Goal: Communication & Community: Answer question/provide support

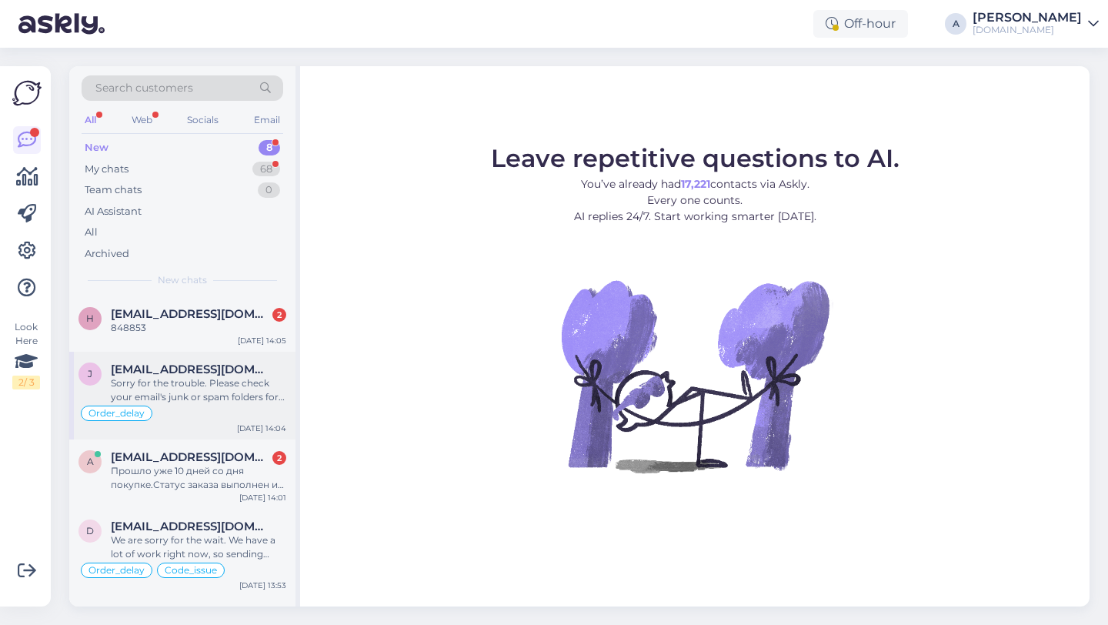
scroll to position [290, 0]
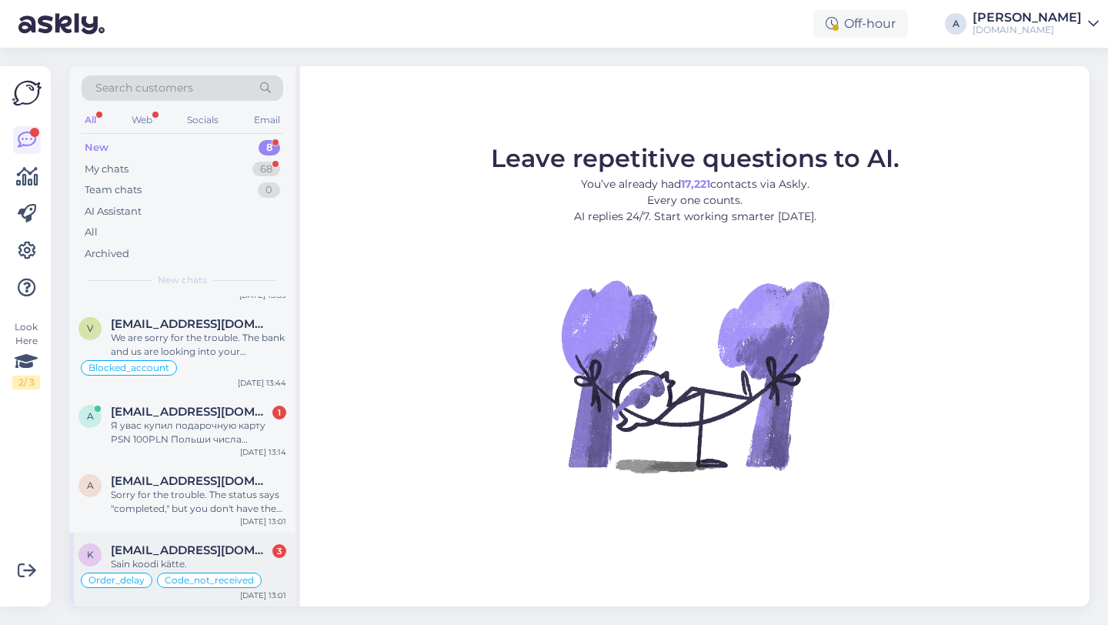
click at [186, 555] on span "[EMAIL_ADDRESS][DOMAIN_NAME]" at bounding box center [191, 550] width 160 height 14
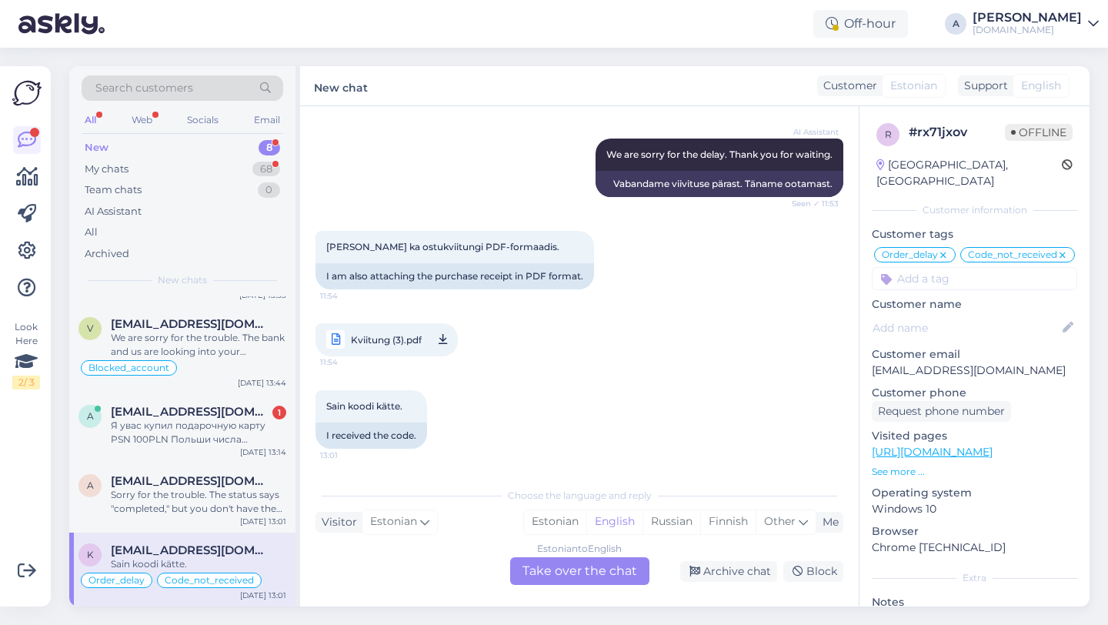
scroll to position [7473, 0]
drag, startPoint x: 457, startPoint y: 200, endPoint x: 425, endPoint y: 200, distance: 31.5
click at [425, 105] on div "Unfortunately, I haven't received my code even after the promised 30 minutes. I…" at bounding box center [469, 56] width 308 height 95
copy div "847899"
click at [545, 570] on div "Estonian to English Take over the chat" at bounding box center [579, 571] width 139 height 28
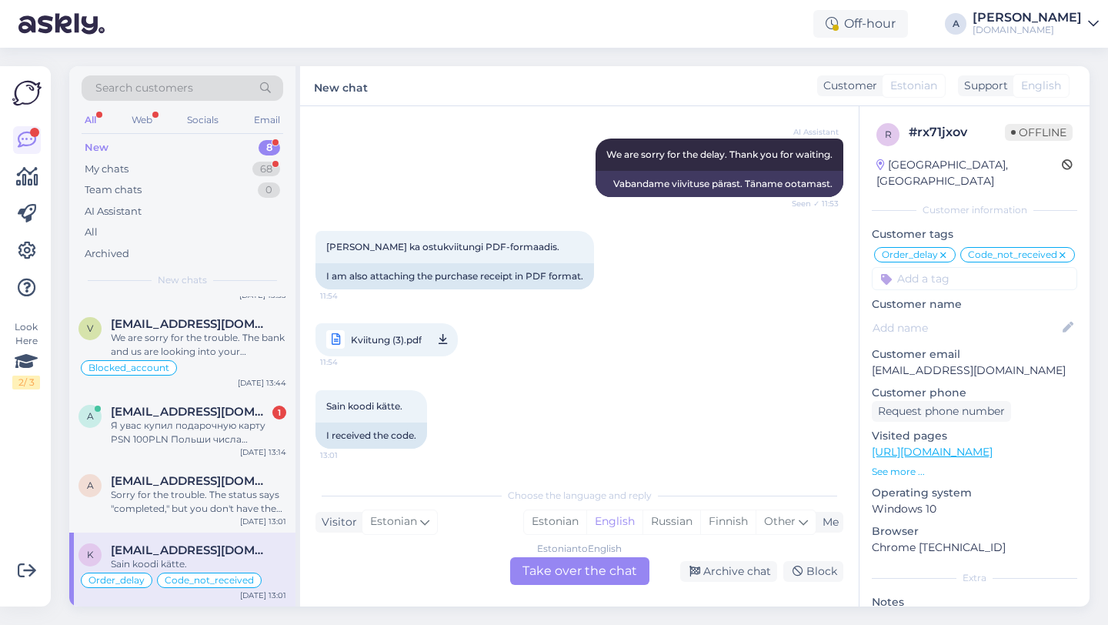
scroll to position [0, 0]
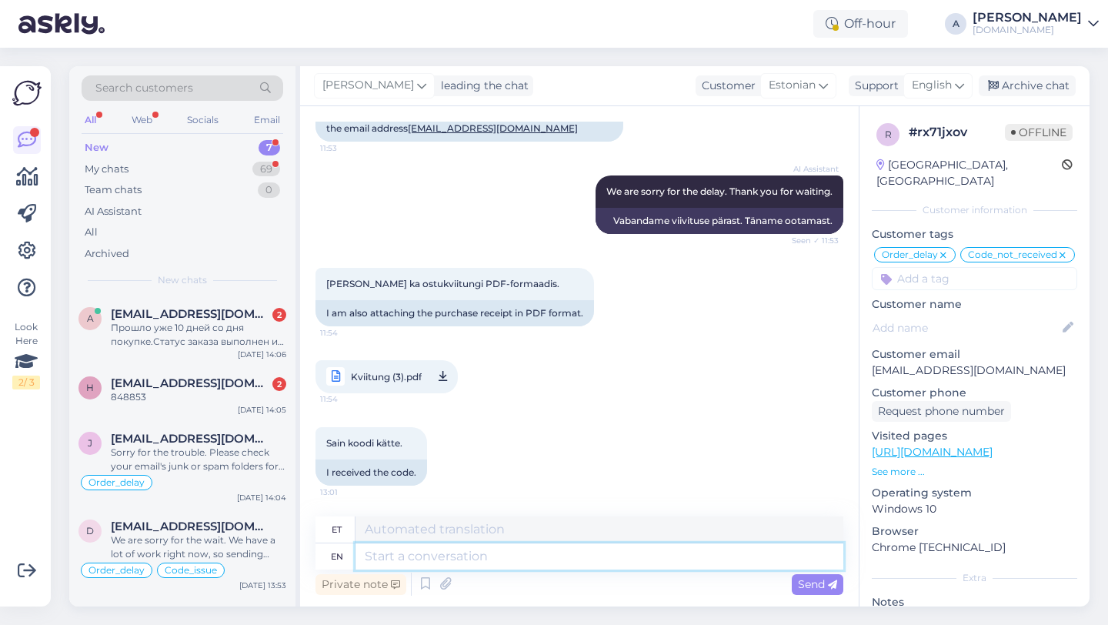
click at [468, 555] on textarea at bounding box center [599, 556] width 488 height 26
type textarea "Hey th"
type textarea "Hei"
type textarea "Hey there!"
type textarea "Tere!"
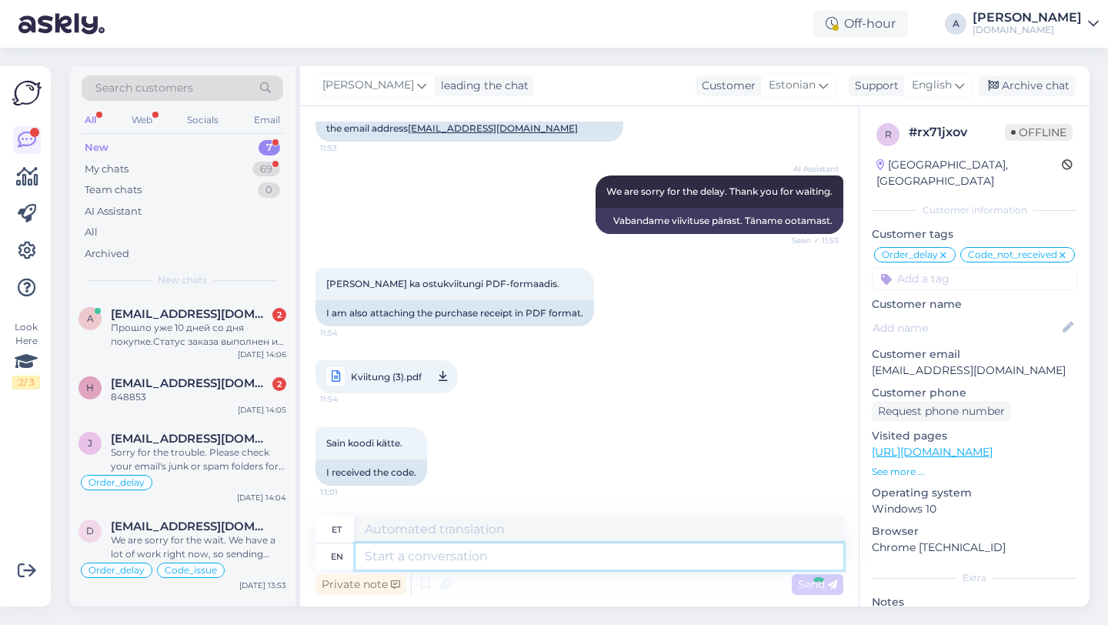
scroll to position [7667, 0]
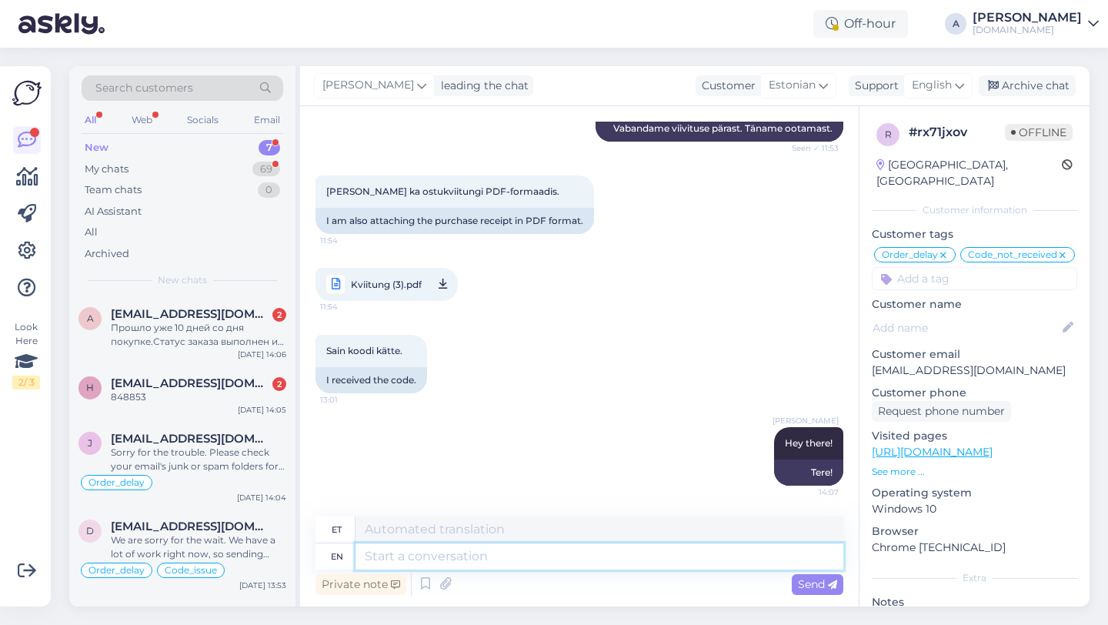
type textarea "E"
type textarea "We"
type textarea "Lääne"
type textarea "We're"
type textarea "Me oleme"
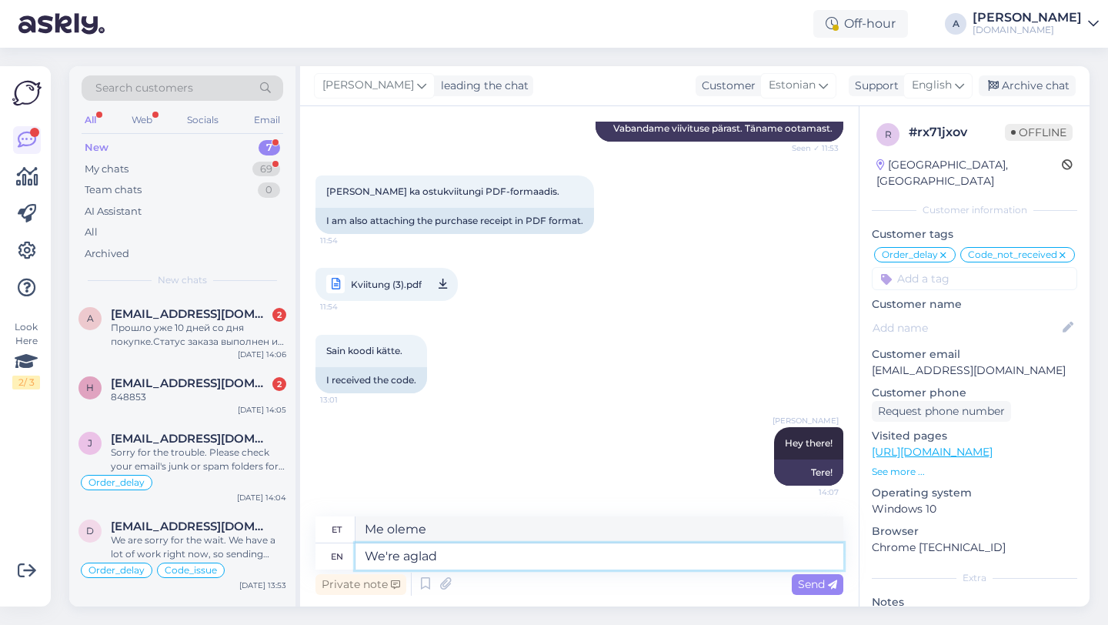
type textarea "We're aglad"
type textarea "Me oleme agla"
type textarea "We're aglad you"
type textarea "Meil on teie üle hea meel"
type textarea "We're aglad"
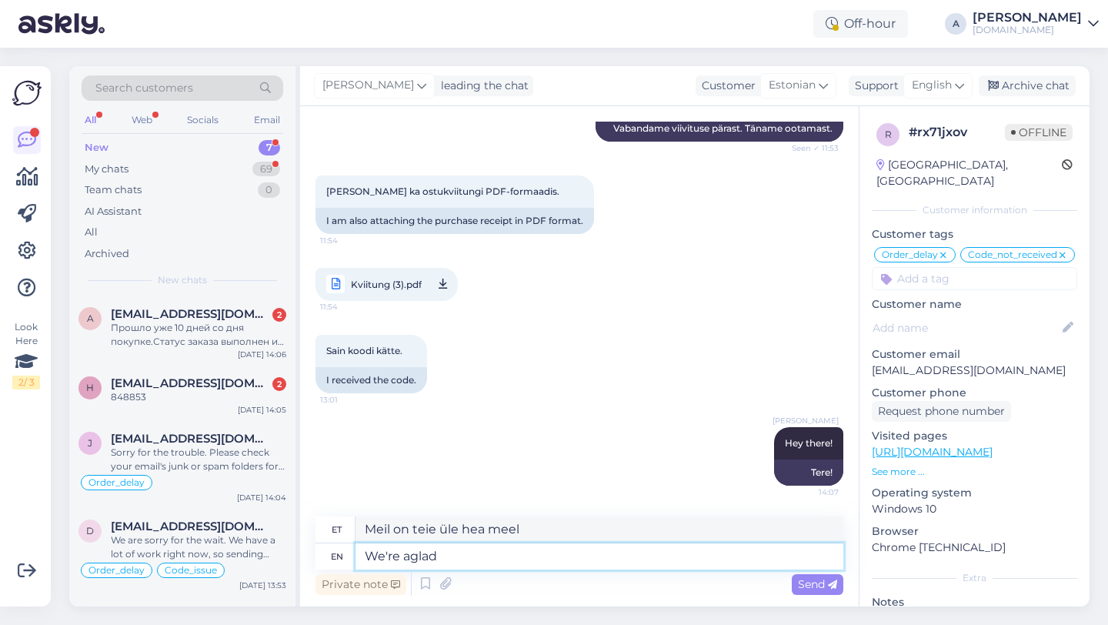
type textarea "Meil on hea meel"
type textarea "We're"
type textarea "Me oleme"
type textarea "We're glad"
type textarea "Meil on hea meel"
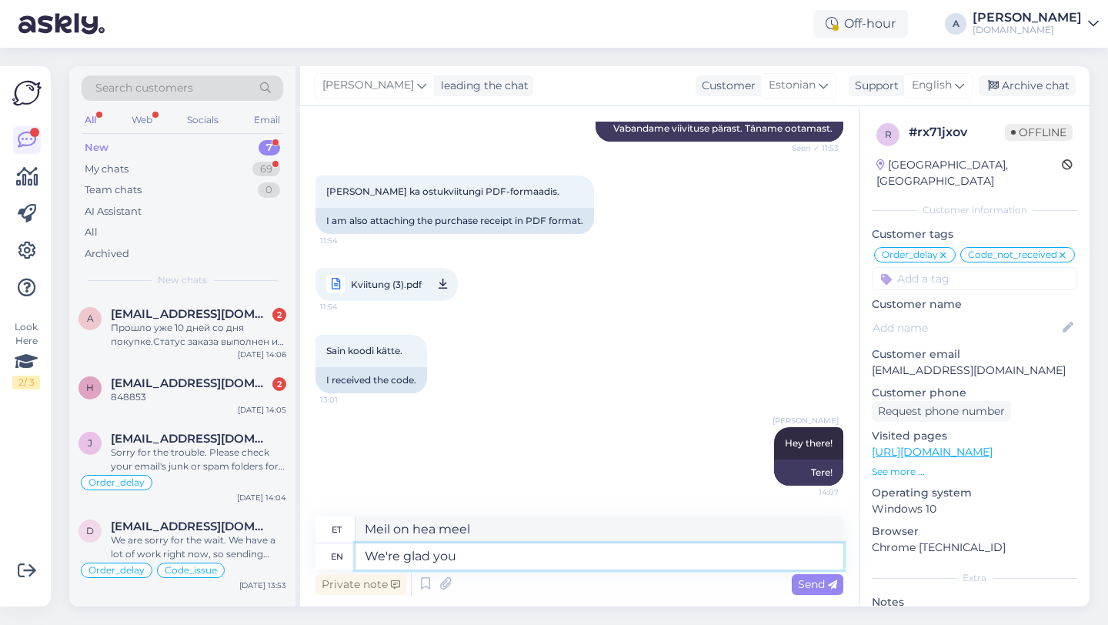
type textarea "We're glad you"
type textarea "Meil on hea meel, et sa"
type textarea "We're glad you go"
type textarea "Meil on hea meel, et te lähete"
type textarea "We're glad you got i"
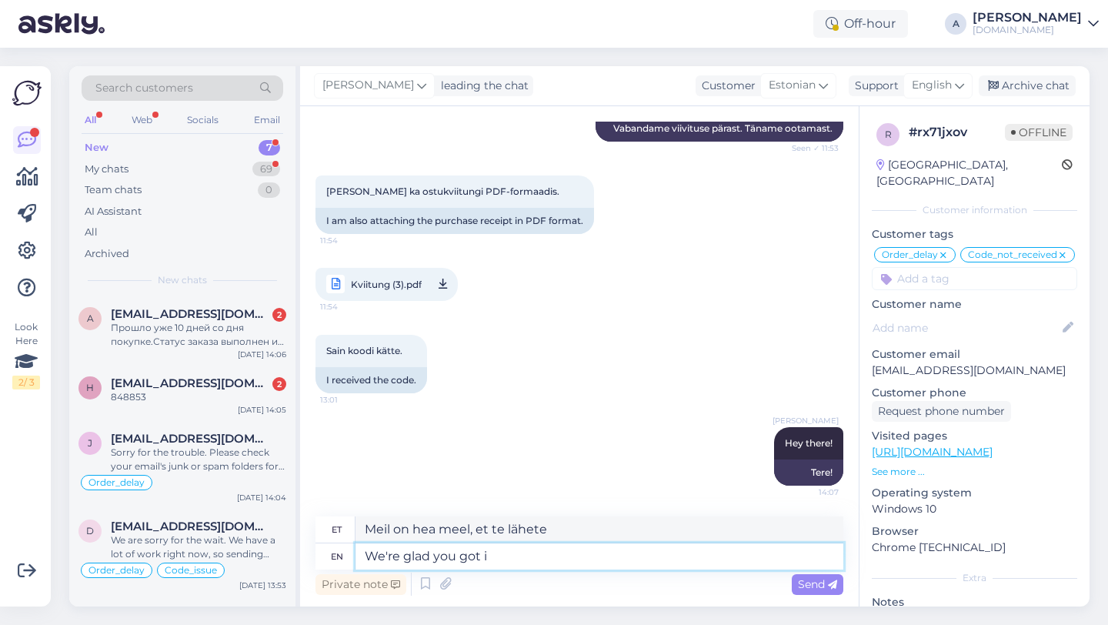
type textarea "Meil on hea meel, et sa said"
type textarea "We're glad you got it"
type textarea "Meil on hea meel, et sa selle said"
type textarea "We're glad you got it."
type textarea "Meil on hea meel, et sa selle kätte said."
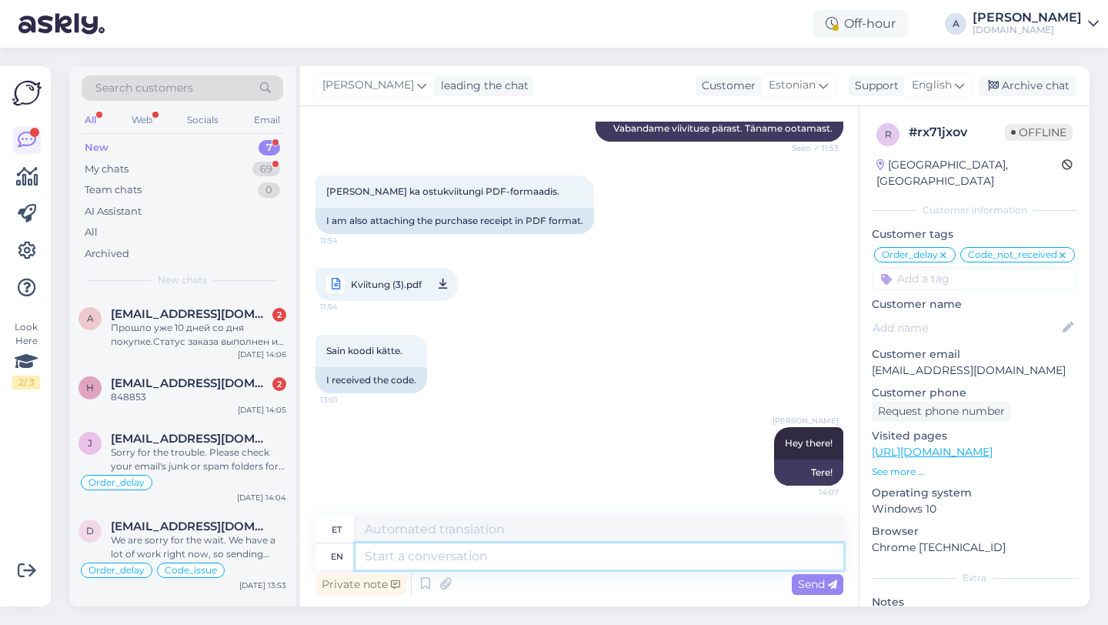
scroll to position [7760, 0]
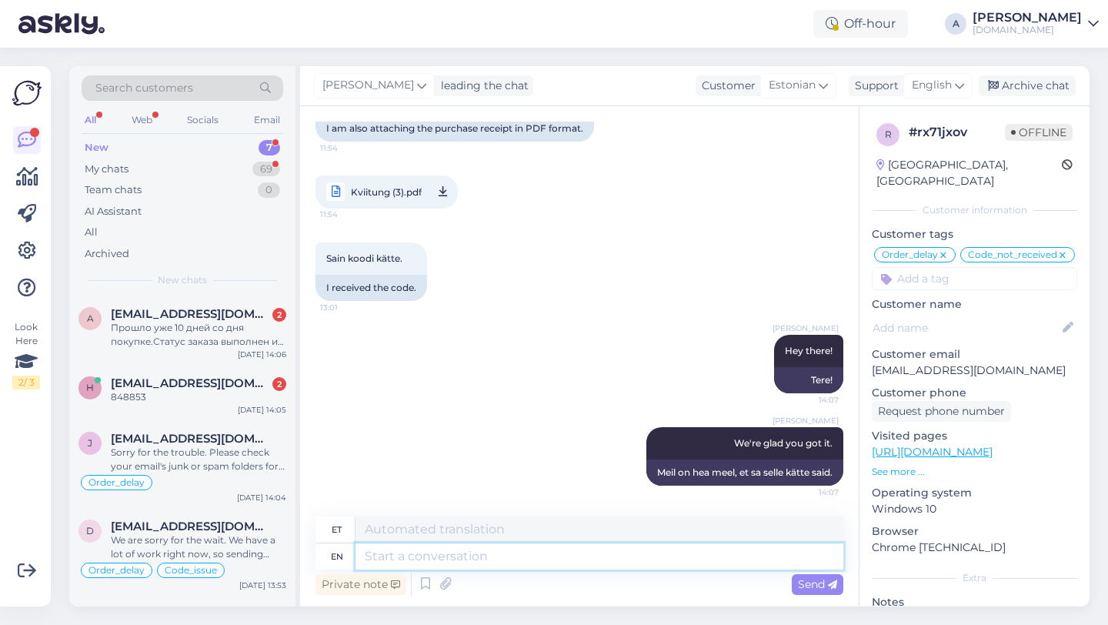
click at [442, 562] on textarea at bounding box center [599, 556] width 488 height 26
paste textarea "If you need further help, don't hesitate to contact us again. Have a great day!"
type textarea "If you need further help, don't hesitate to contact us again. Have a great day!"
type textarea "Kui vajate täiendavat abi, võtke meiega uuesti ühendust. Ilusat päeva!"
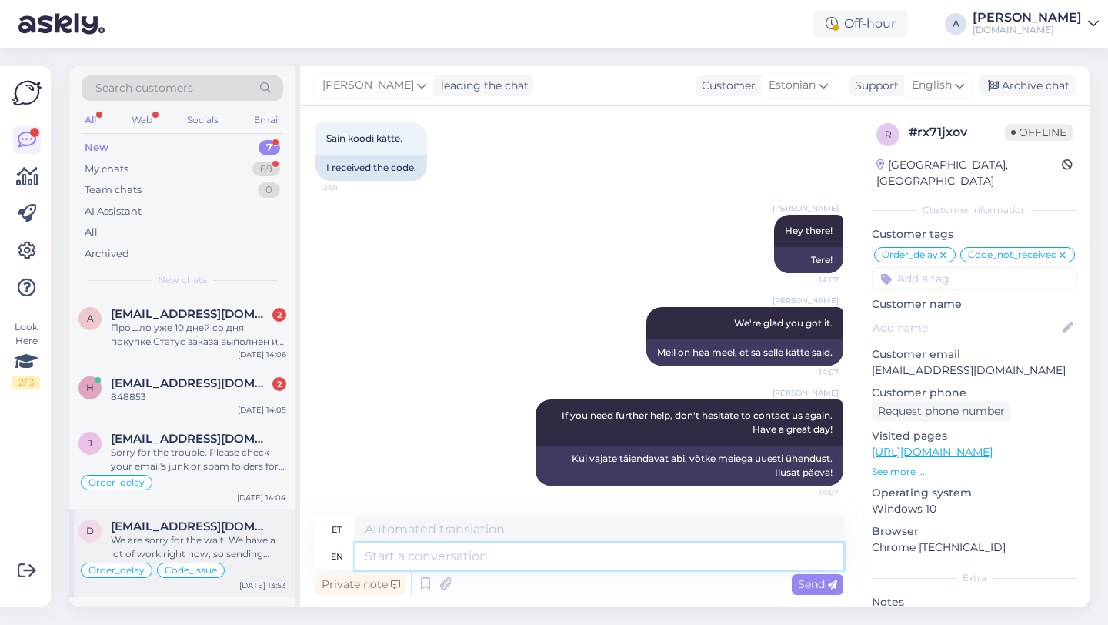
scroll to position [216, 0]
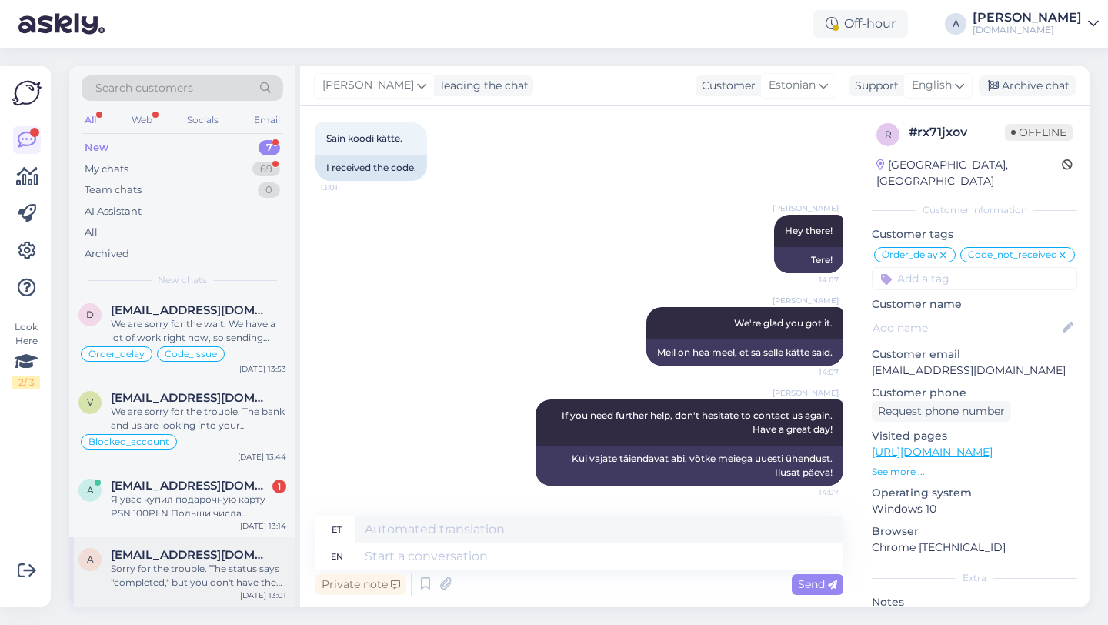
click at [208, 567] on div "Sorry for the trouble. The status says "completed," but you don't have the code…" at bounding box center [198, 576] width 175 height 28
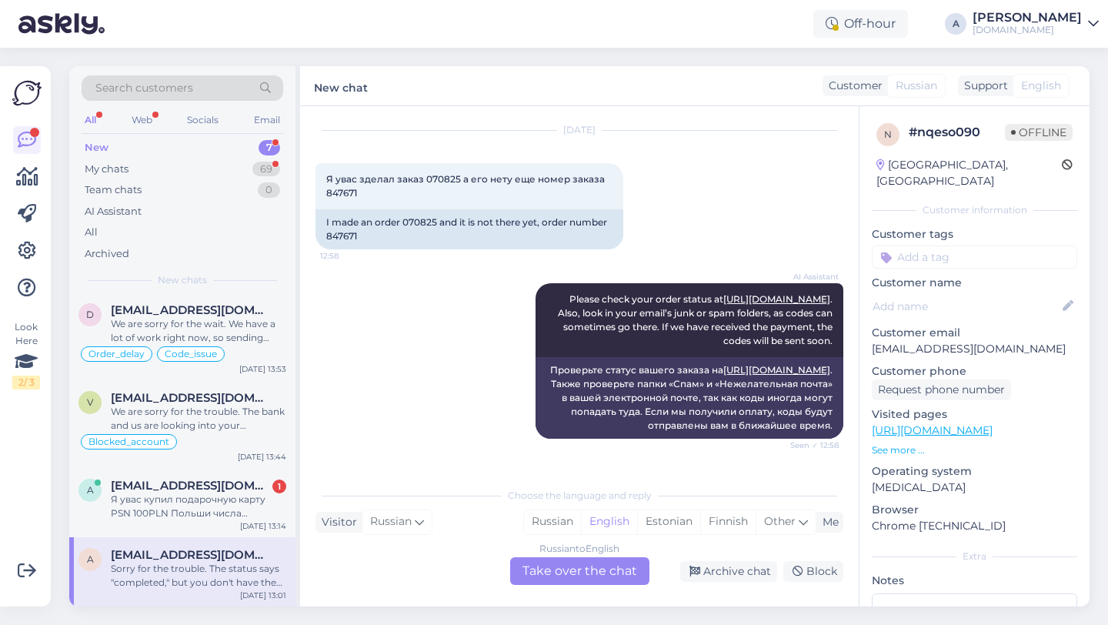
scroll to position [45, 0]
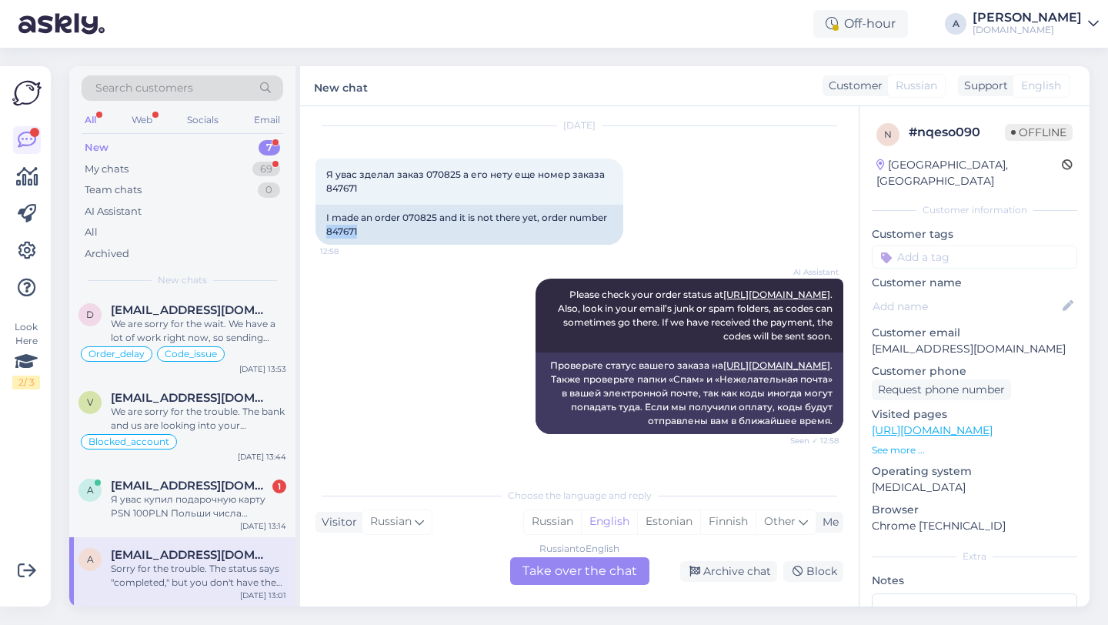
drag, startPoint x: 367, startPoint y: 234, endPoint x: 310, endPoint y: 234, distance: 56.9
click at [310, 234] on div "Chat started Aug 16 2025 Я увас зделал заказ 070825 а его нету еще номер заказа…" at bounding box center [579, 356] width 559 height 500
copy div "847671"
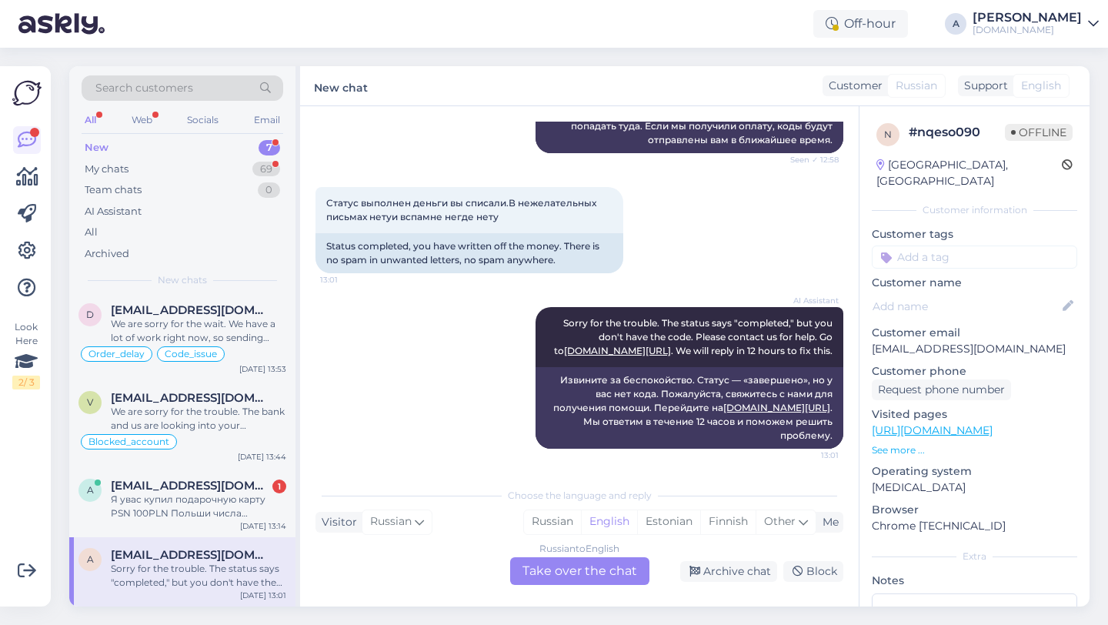
click at [574, 569] on div "Russian to English Take over the chat" at bounding box center [579, 571] width 139 height 28
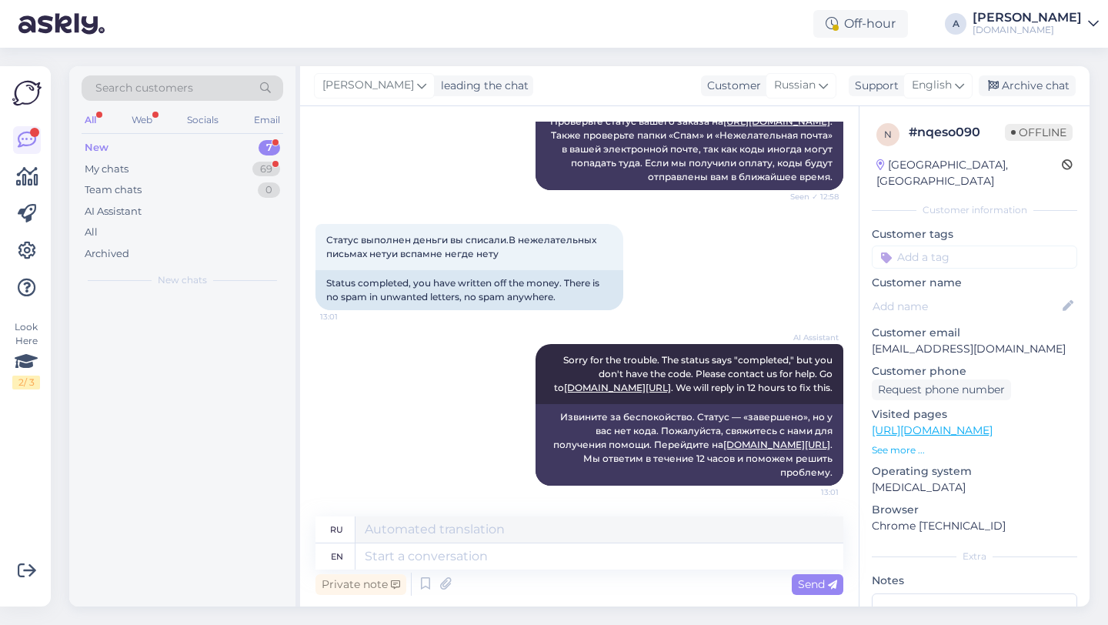
scroll to position [0, 0]
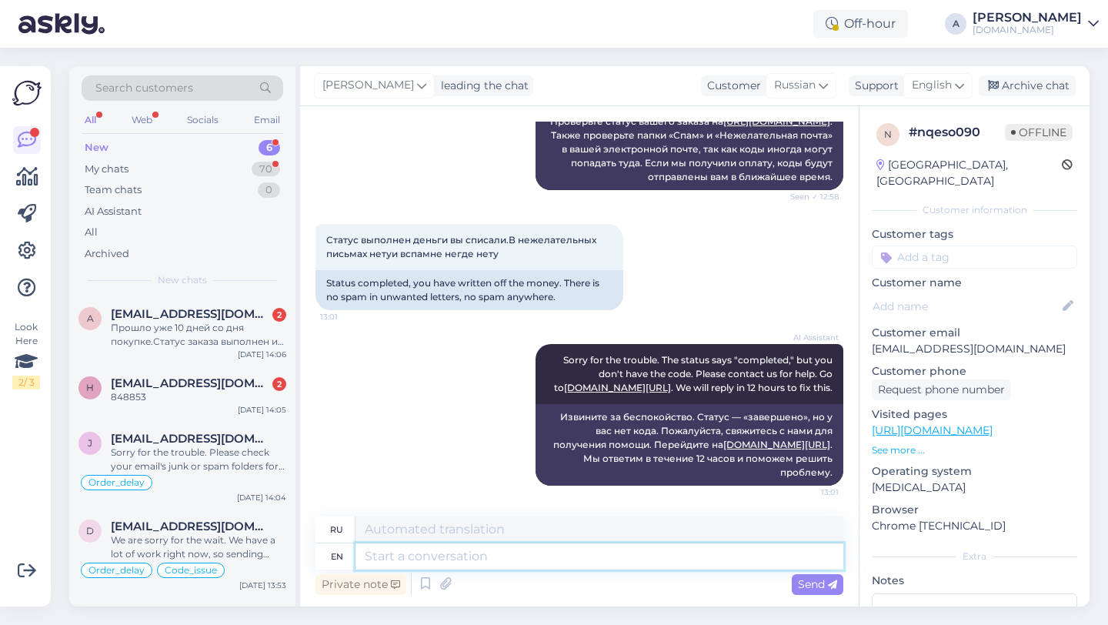
click at [558, 561] on textarea at bounding box center [599, 556] width 488 height 26
type textarea "Hey t"
type textarea "Привет"
type textarea "Hey there!"
type textarea "Привет!"
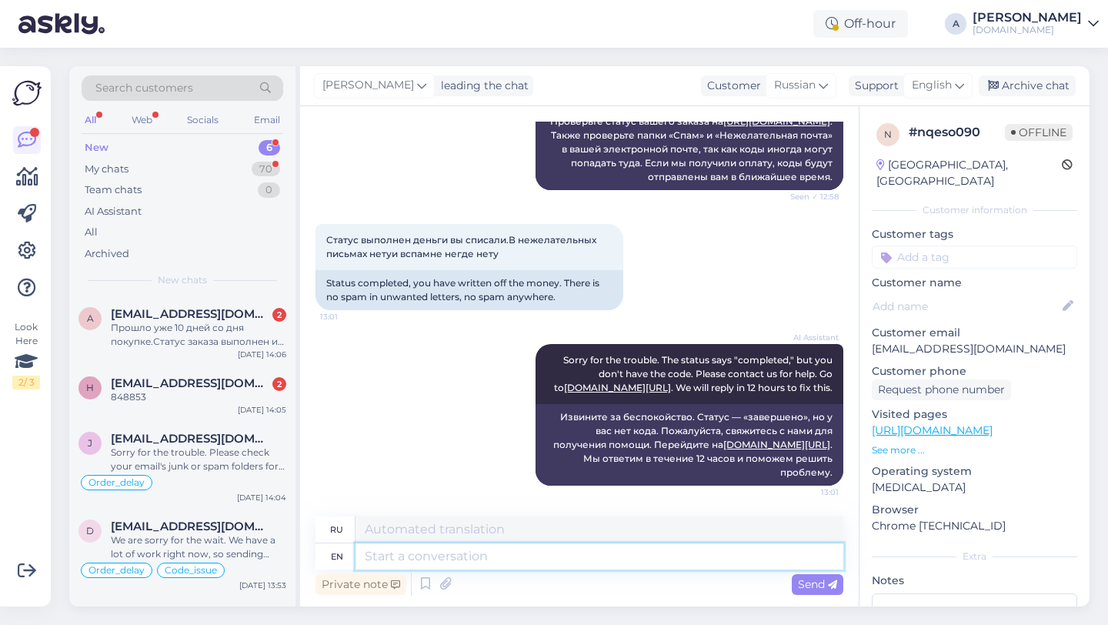
scroll to position [395, 0]
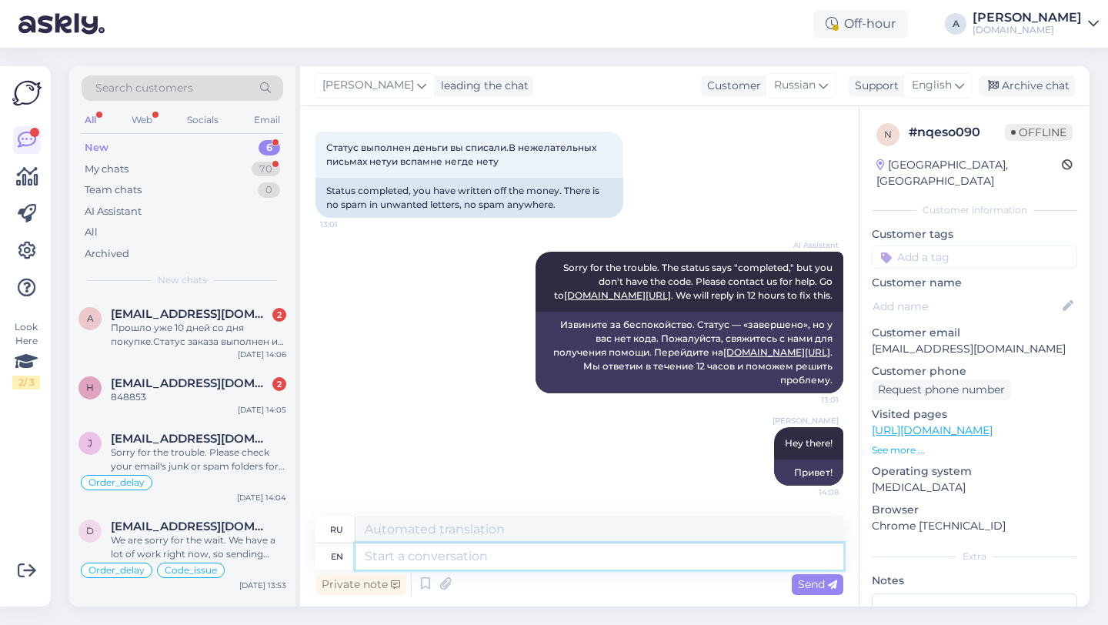
paste textarea "Currently, orders are taking longer than expected to be fulfilled. Your order w…"
type textarea "Currently, orders are taking longer than expected to be fulfilled. Your order w…"
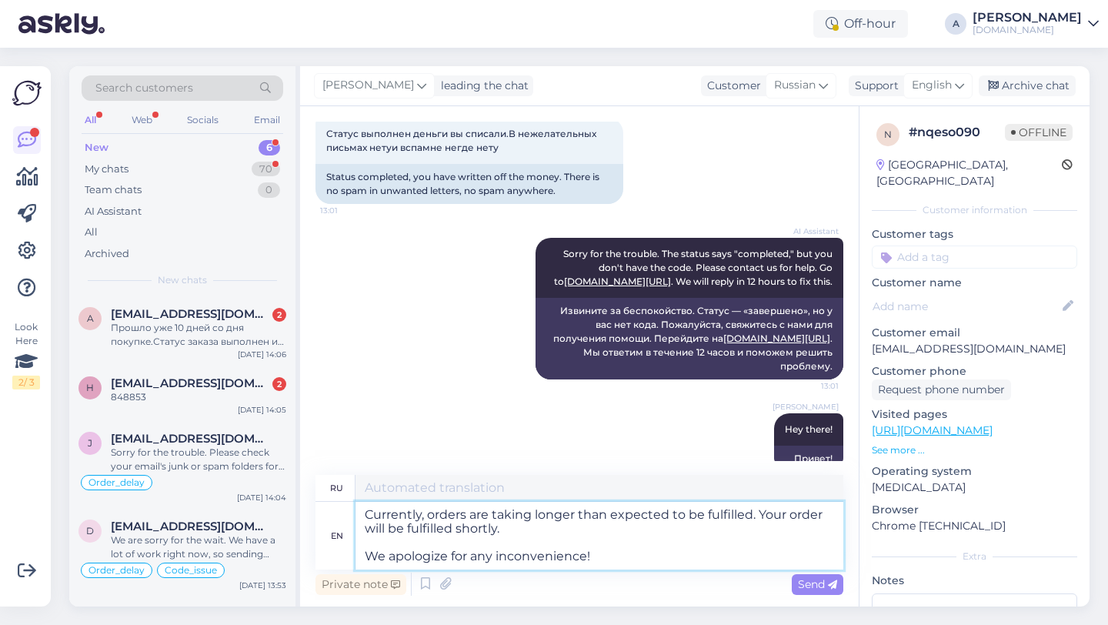
type textarea "В настоящее время обработка заказов занимает больше времени, чем ожидалось. Ваш…"
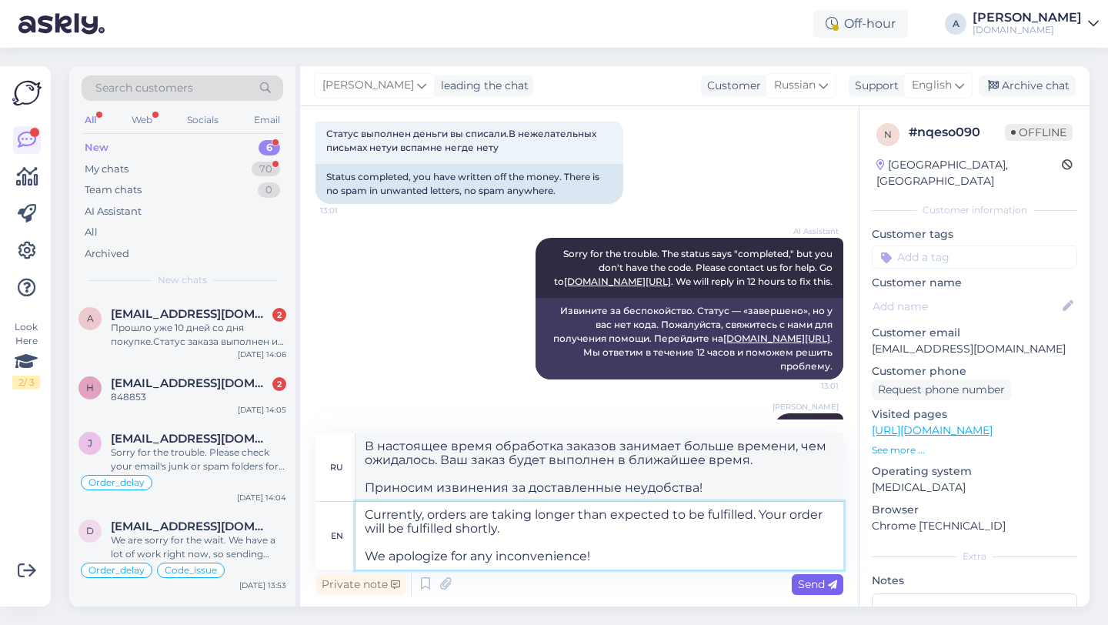
type textarea "Currently, orders are taking longer than expected to be fulfilled. Your order w…"
click at [800, 585] on span "Send" at bounding box center [817, 584] width 39 height 14
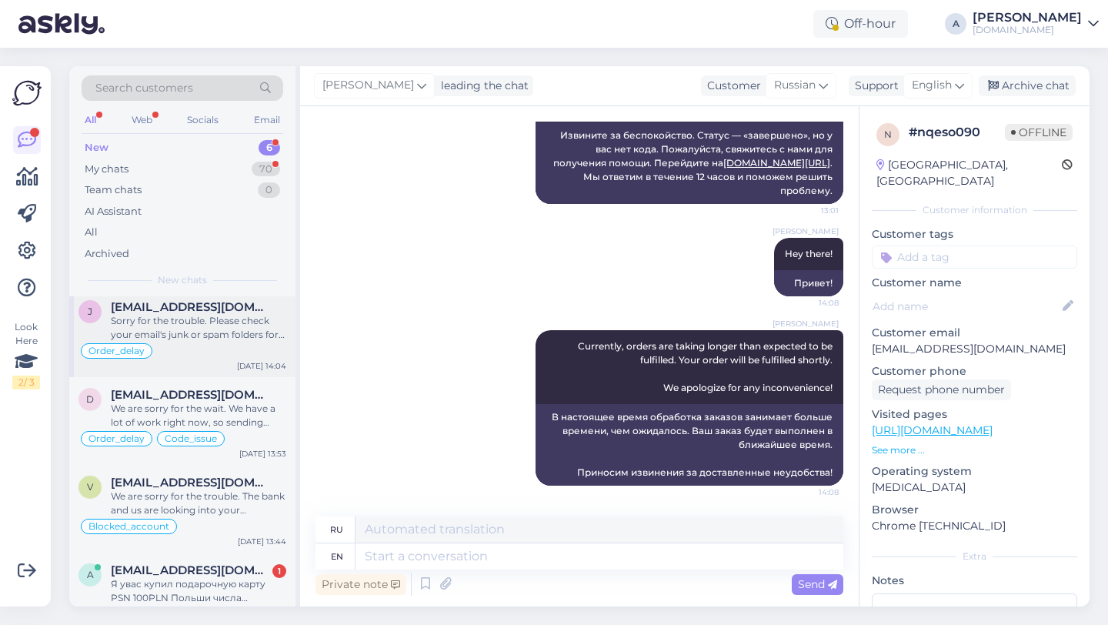
scroll to position [0, 0]
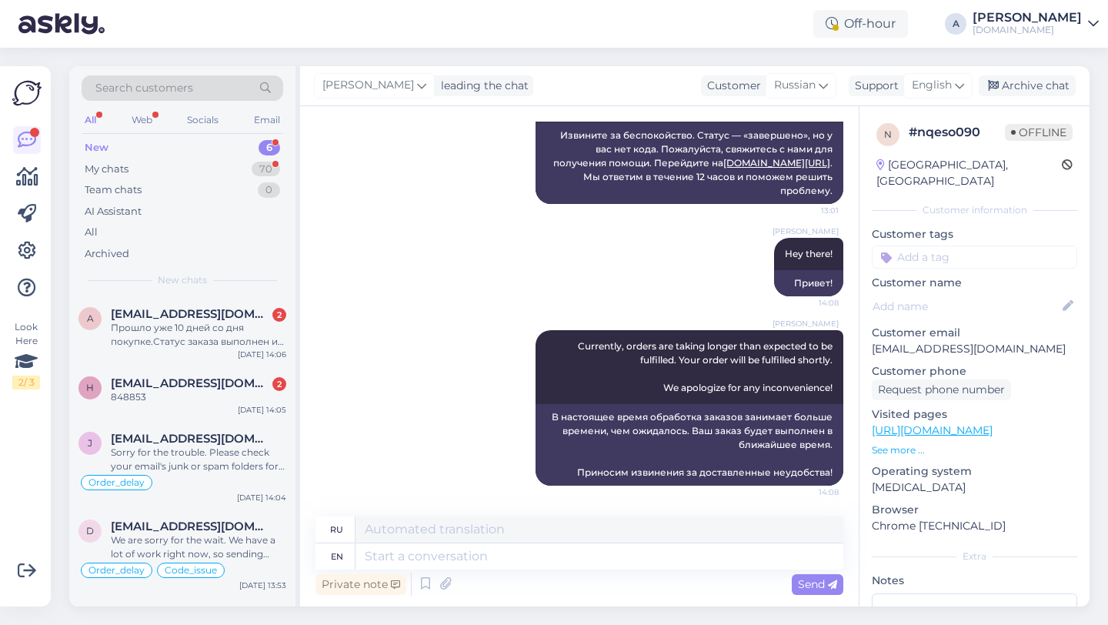
click at [202, 142] on div "New 6" at bounding box center [183, 148] width 202 height 22
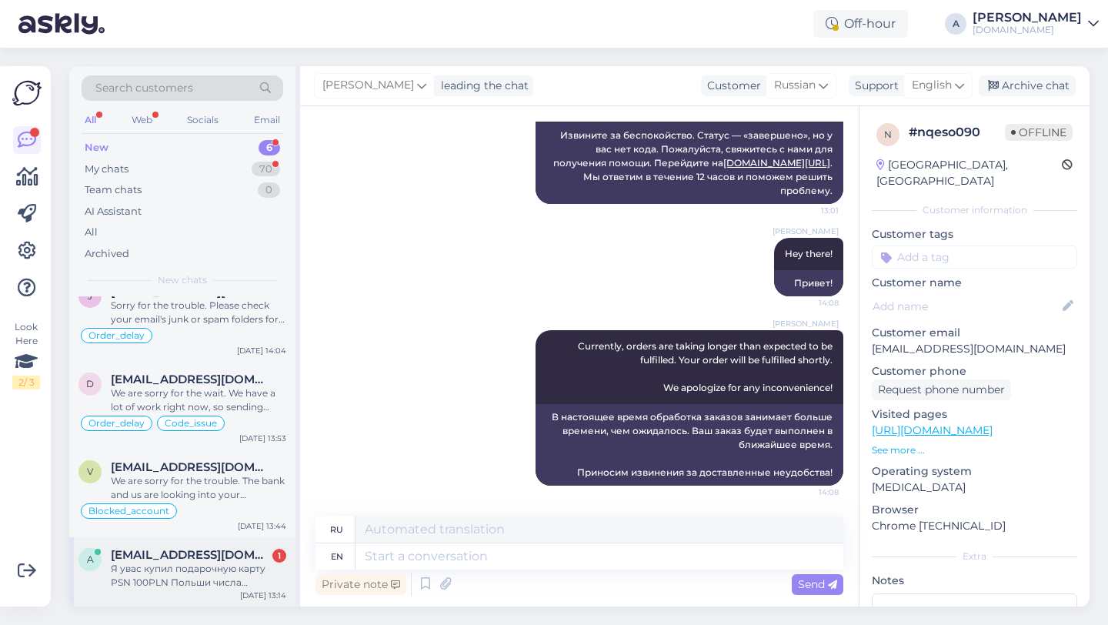
click at [206, 575] on div "Я увас купил подарочную карту PSN 100PLN Польши числа 07.08.2025.Номер заказа 8…" at bounding box center [198, 576] width 175 height 28
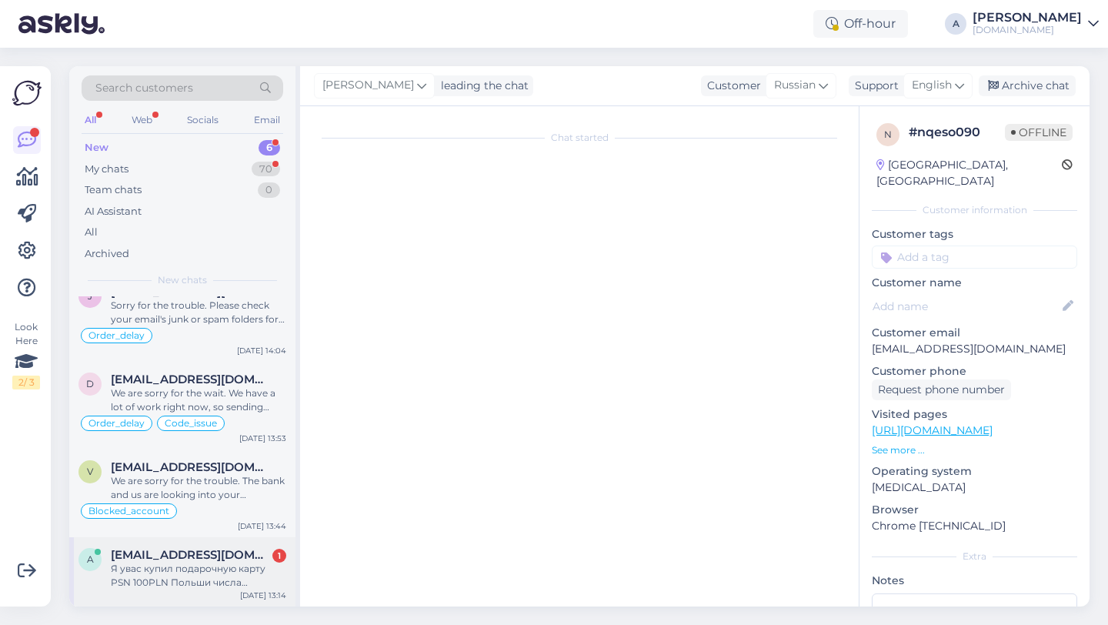
scroll to position [833, 0]
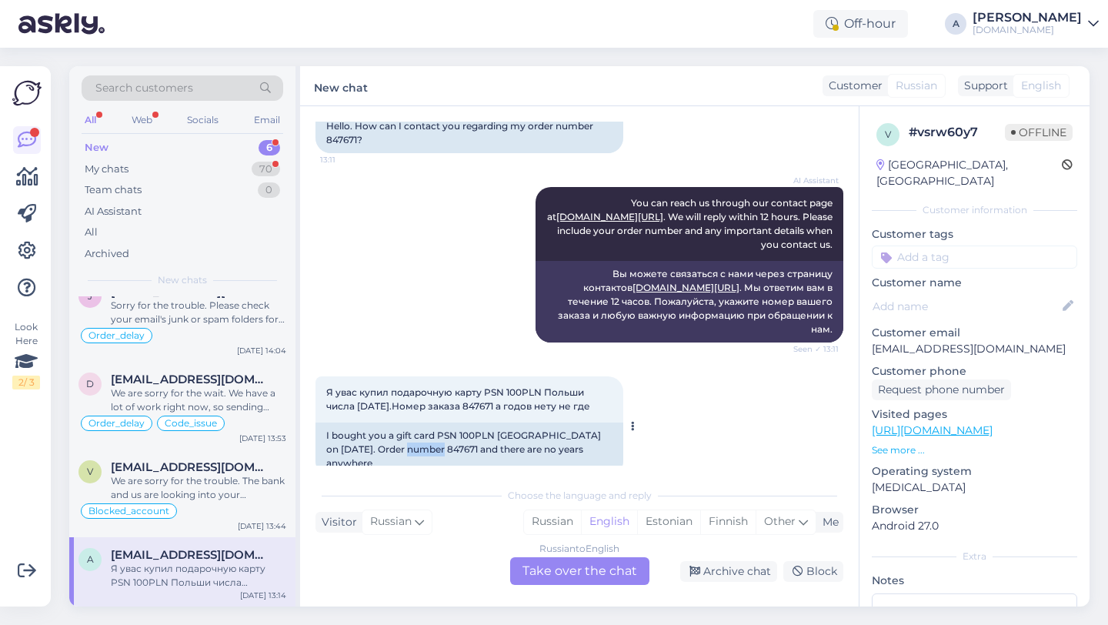
drag, startPoint x: 429, startPoint y: 434, endPoint x: 397, endPoint y: 435, distance: 31.6
click at [397, 435] on div "I bought you a gift card PSN 100PLN Poland on 07.08.2025. Order number 847671 a…" at bounding box center [469, 449] width 308 height 54
copy div "847671"
click at [549, 560] on div "Russian to English Take over the chat" at bounding box center [579, 571] width 139 height 28
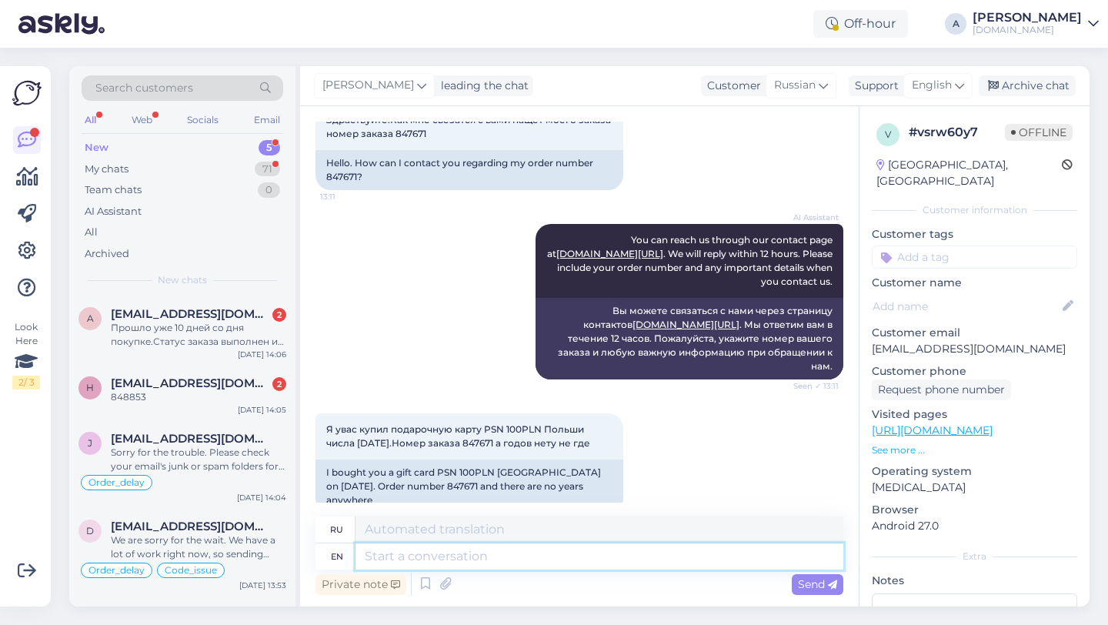
click at [523, 559] on textarea at bounding box center [599, 556] width 488 height 26
type textarea "Hey th"
type textarea "Привет"
type textarea "Hey there!"
type textarea "Привет!"
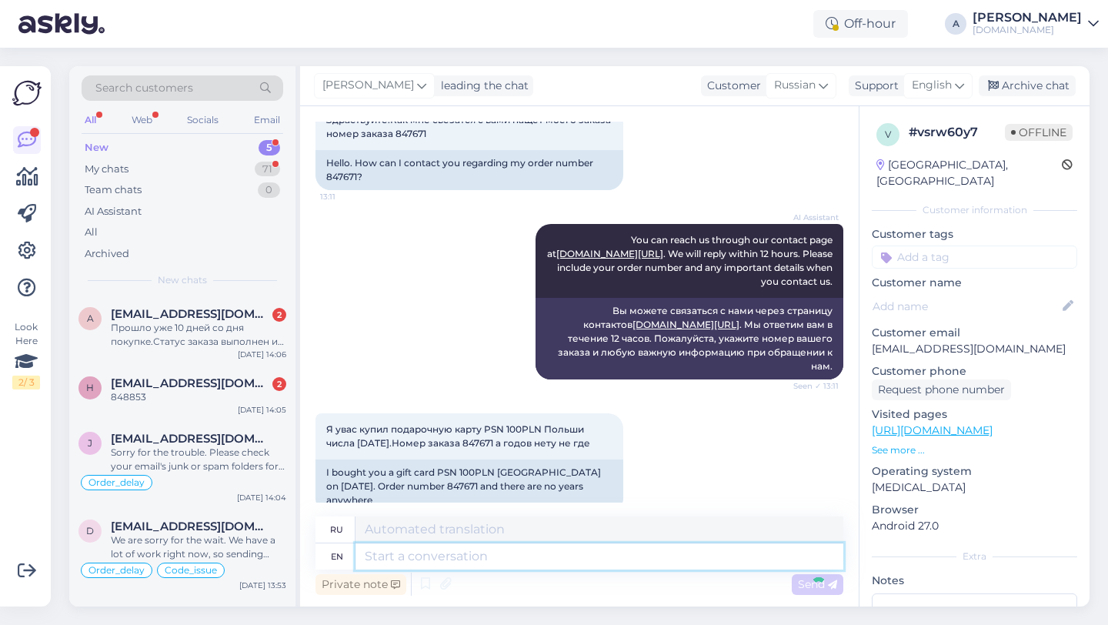
scroll to position [889, 0]
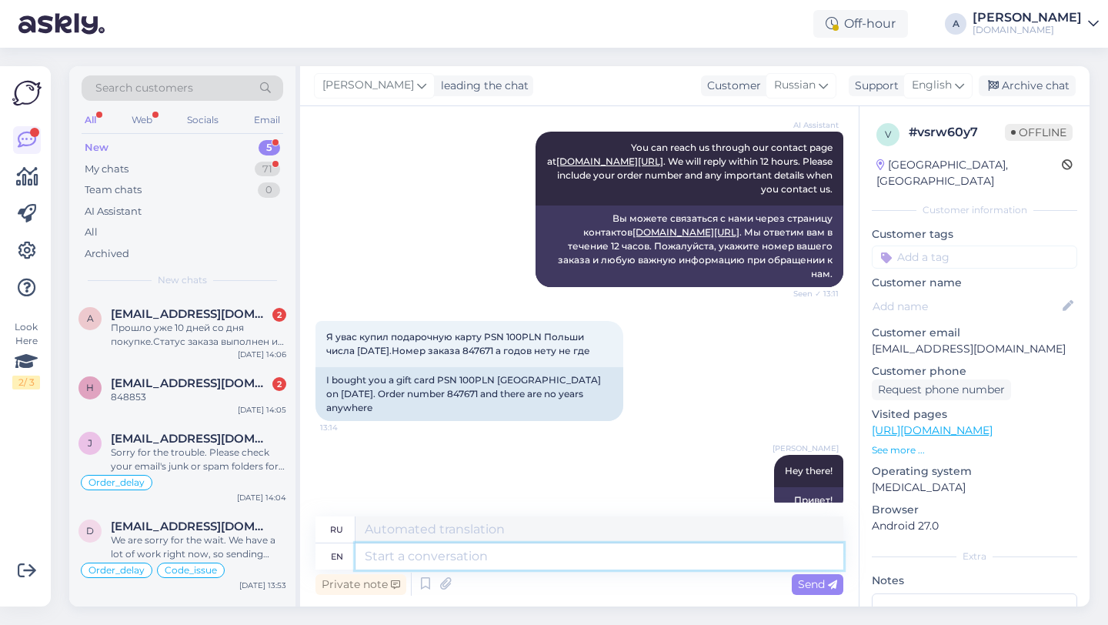
click at [505, 557] on textarea at bounding box center [599, 556] width 488 height 26
paste textarea "Currently, orders are taking longer than expected to be fulfilled. Your order w…"
type textarea "Currently, orders are taking longer than expected to be fulfilled. Your order w…"
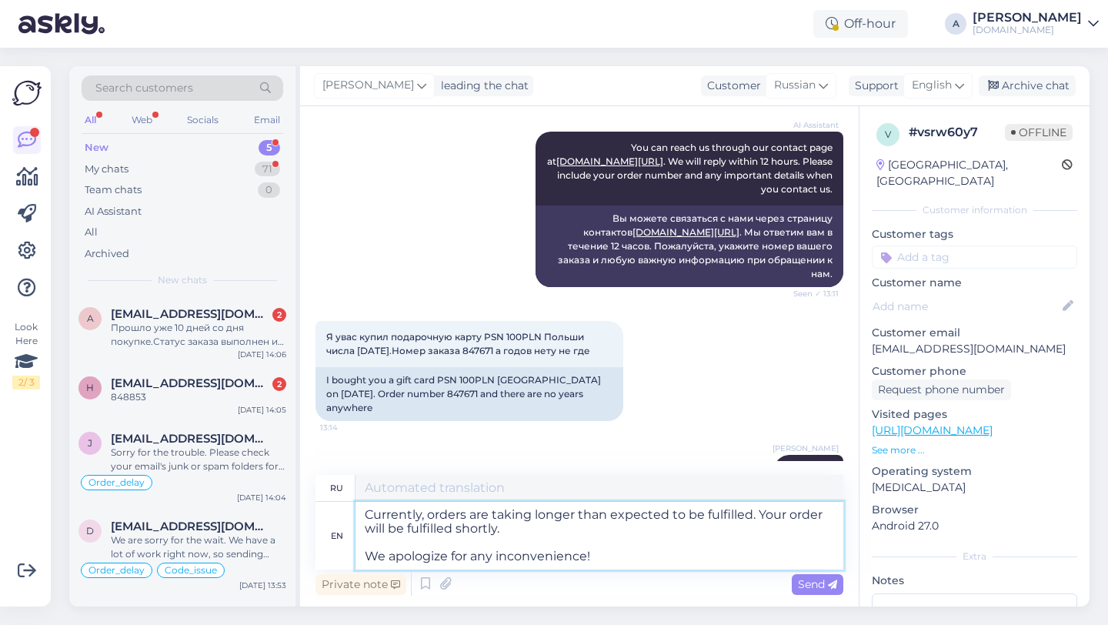
type textarea "В настоящее время обработка заказов занимает больше времени, чем ожидалось. Ваш…"
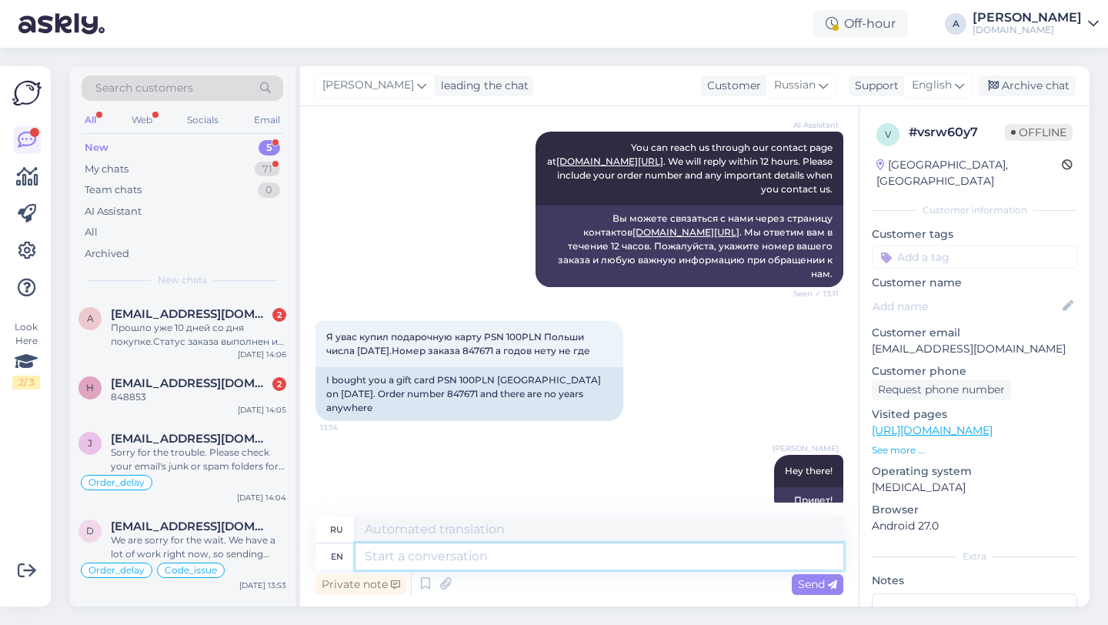
scroll to position [1078, 0]
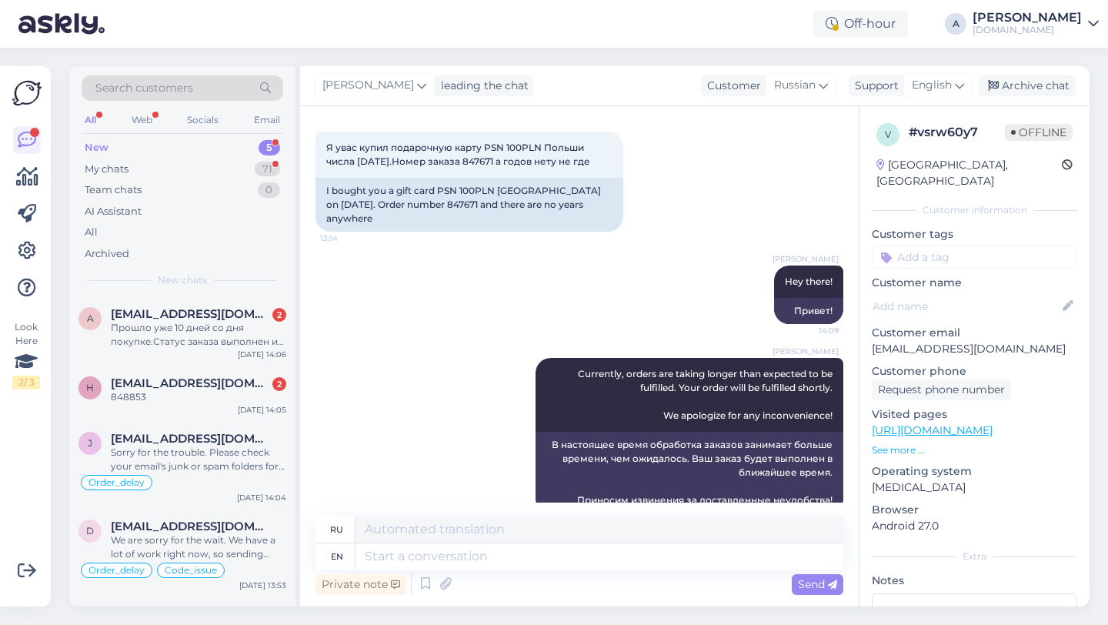
click at [959, 245] on input at bounding box center [974, 256] width 205 height 23
type input "orde"
click at [984, 293] on span "Order_delay" at bounding box center [974, 297] width 56 height 9
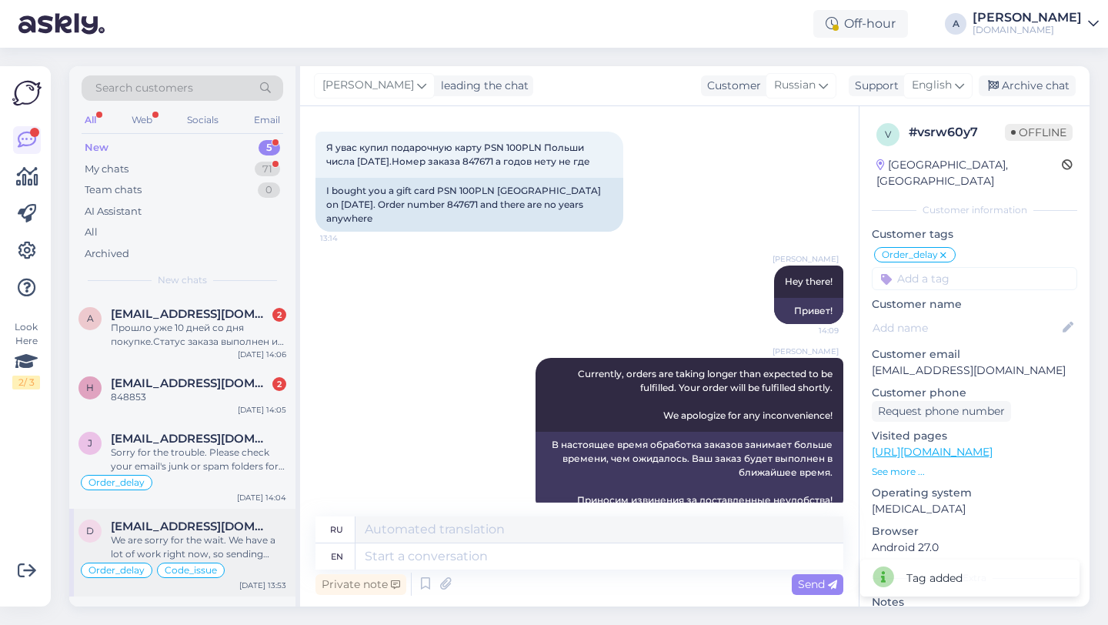
scroll to position [78, 0]
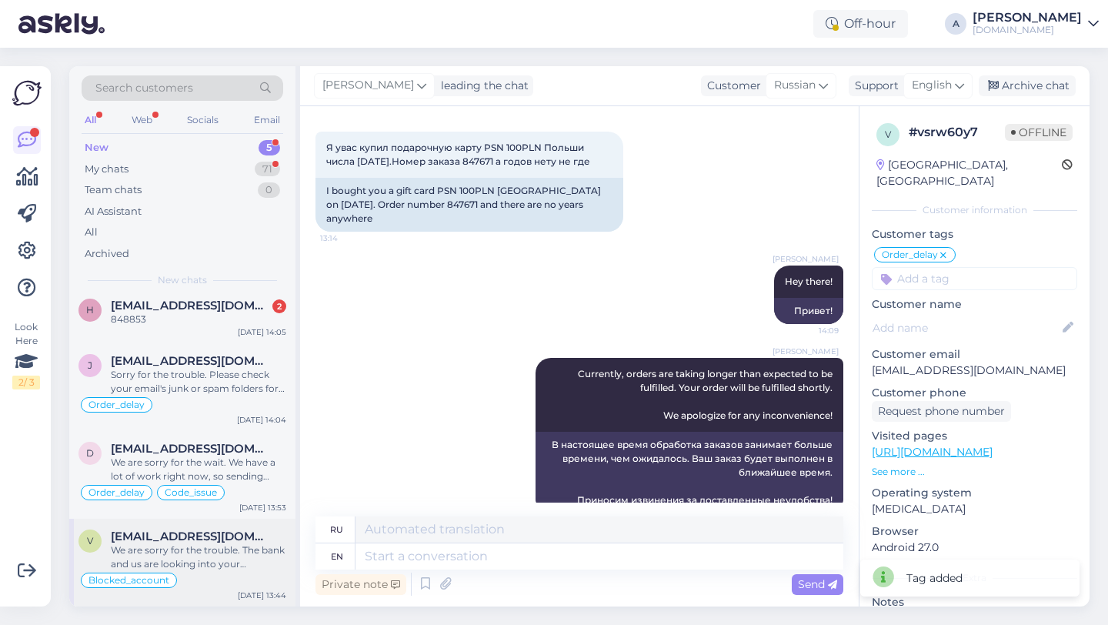
click at [205, 533] on div "valts1@inbox.lv" at bounding box center [198, 536] width 175 height 14
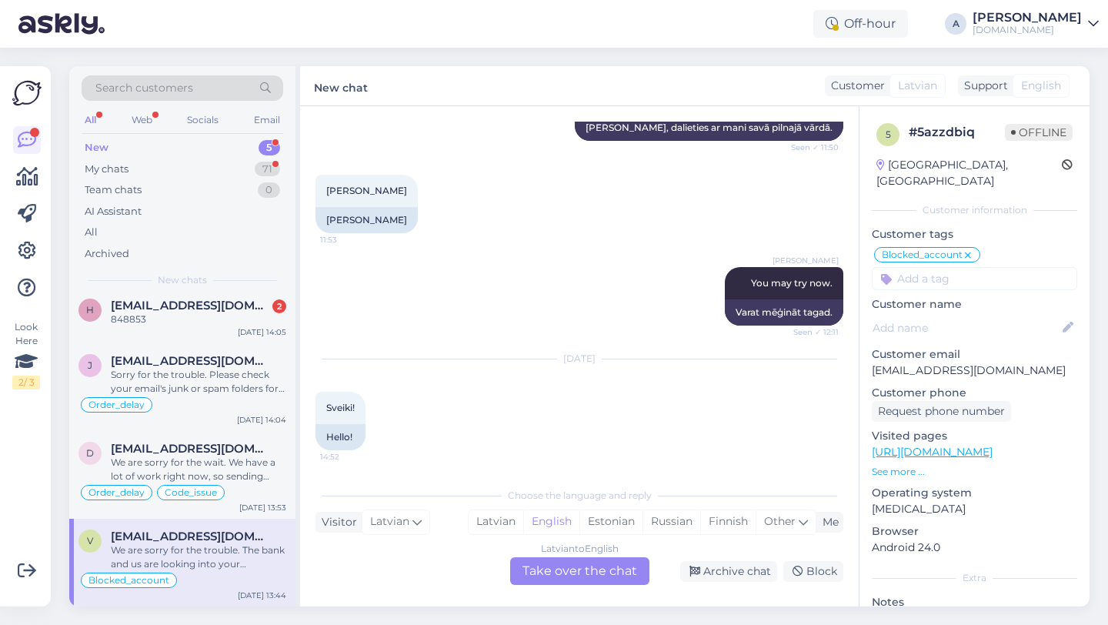
scroll to position [2753, 0]
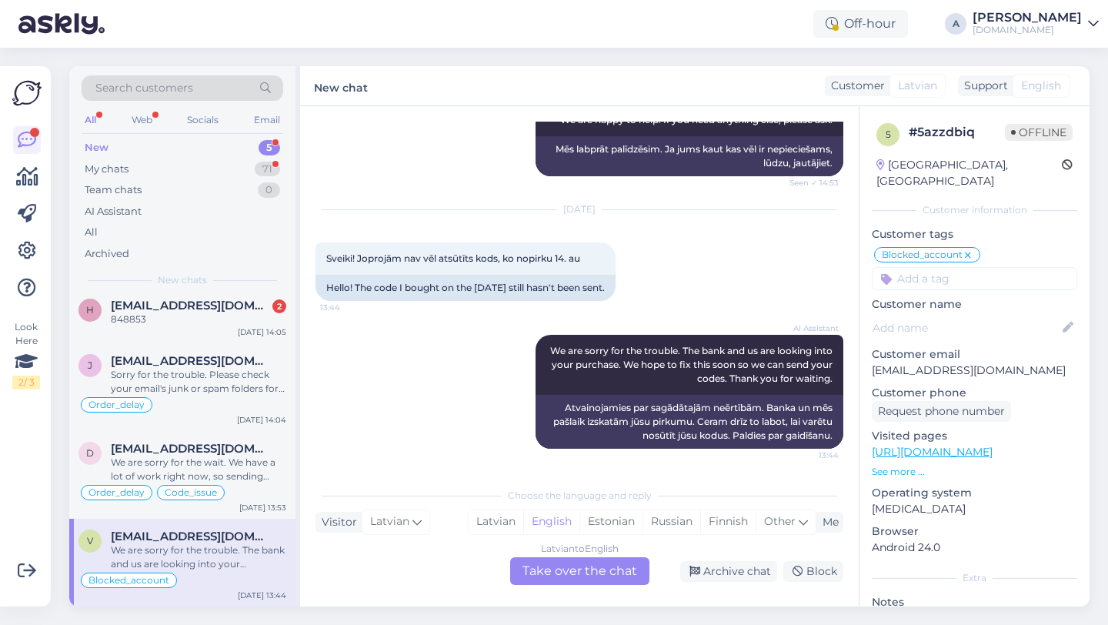
click at [581, 572] on div "Latvian to English Take over the chat" at bounding box center [579, 571] width 139 height 28
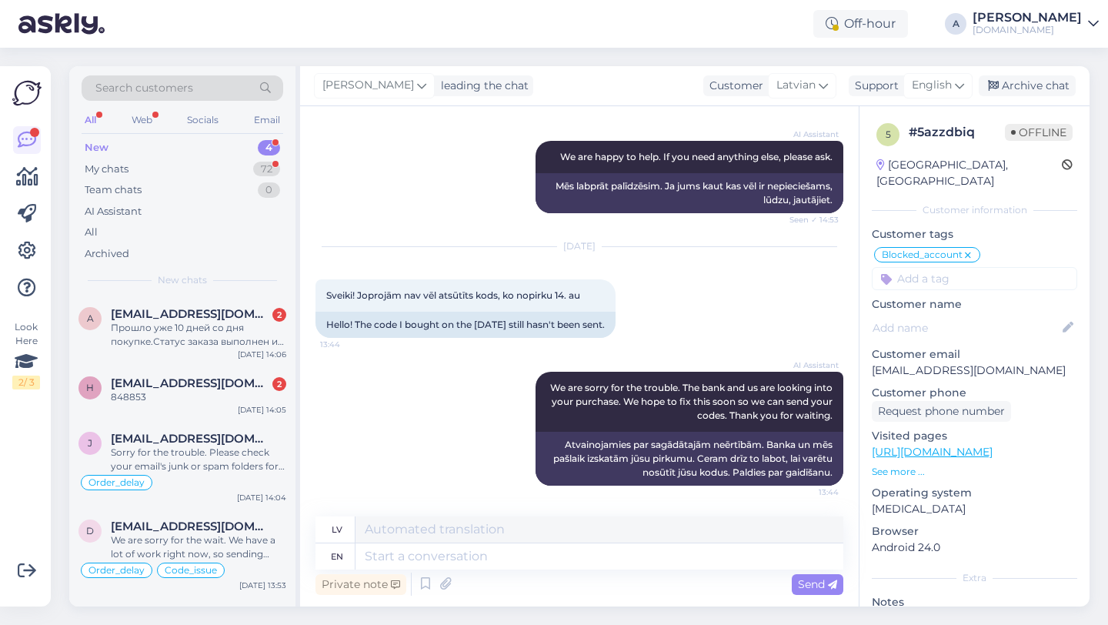
scroll to position [0, 0]
click at [523, 572] on div "Private note Send" at bounding box center [579, 583] width 528 height 29
click at [519, 568] on textarea at bounding box center [599, 556] width 488 height 26
type textarea "Hey the"
type textarea "Hei"
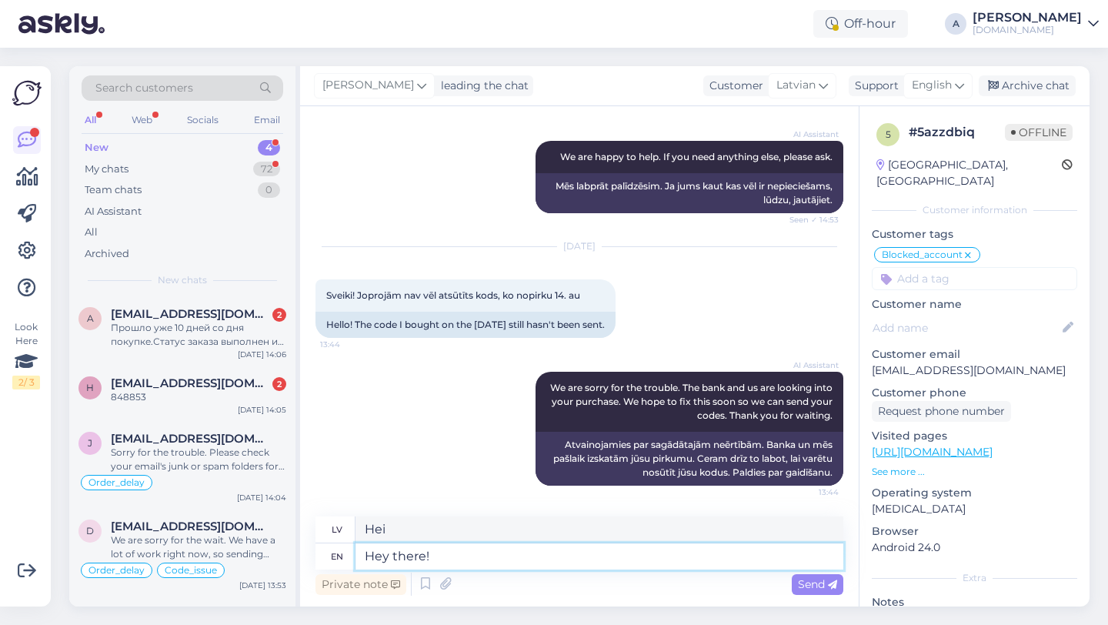
type textarea "Hey there!"
type textarea "Sveiki!"
drag, startPoint x: 479, startPoint y: 554, endPoint x: 324, endPoint y: 550, distance: 155.5
click at [324, 550] on div "en Hey there!" at bounding box center [579, 556] width 528 height 26
click at [1009, 76] on div "Archive chat" at bounding box center [1027, 85] width 97 height 21
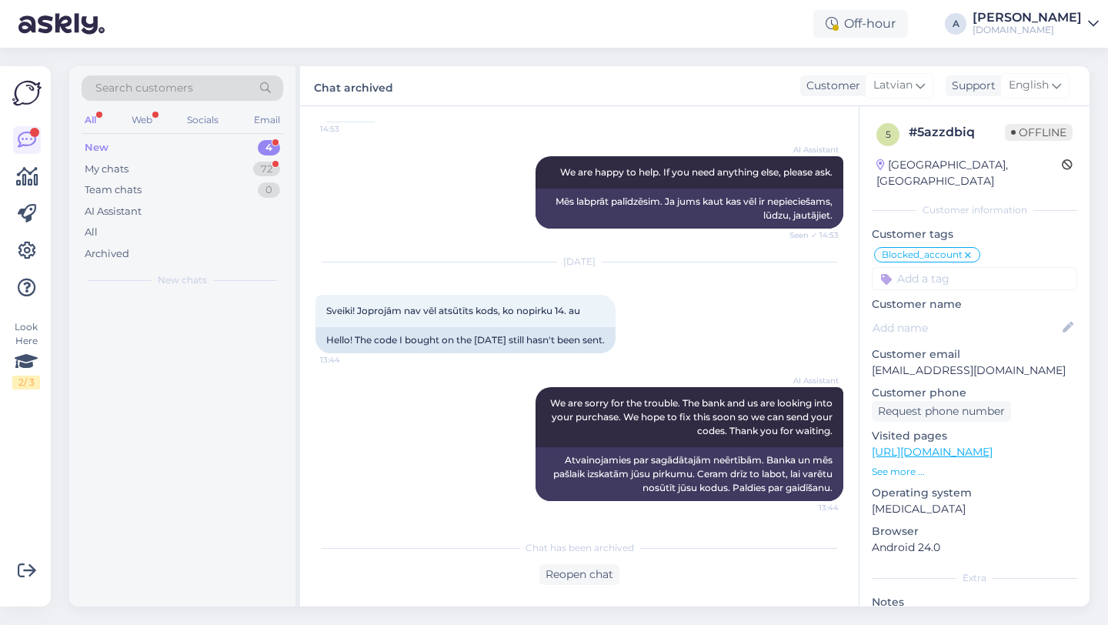
scroll to position [2701, 0]
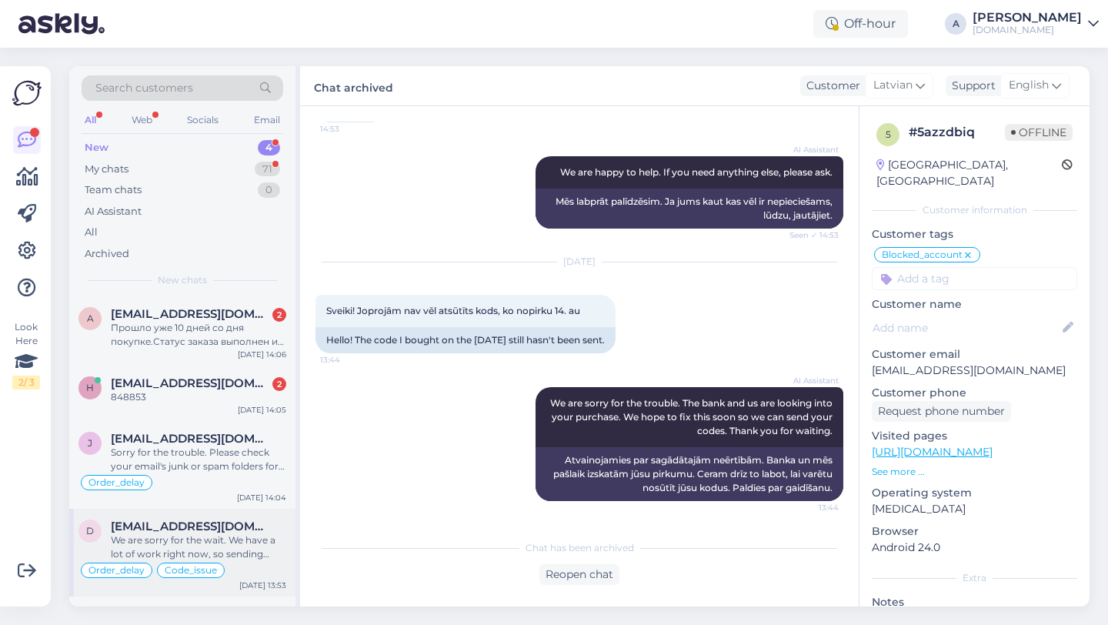
click at [168, 536] on div "We are sorry for the wait. We have a lot of work right now, so sending codes is…" at bounding box center [198, 547] width 175 height 28
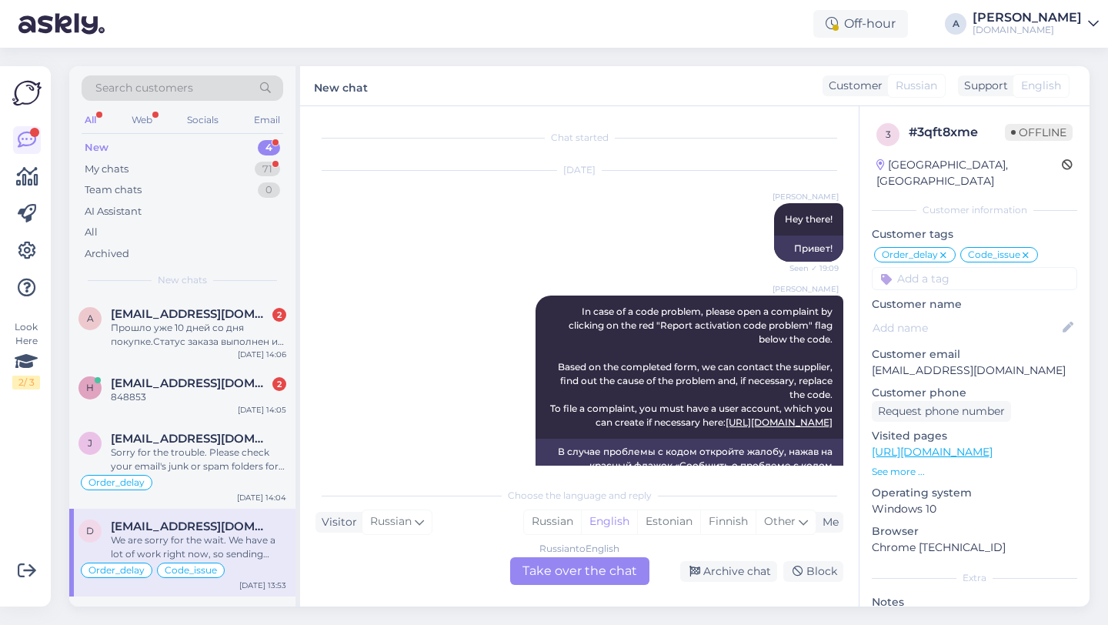
scroll to position [14949, 0]
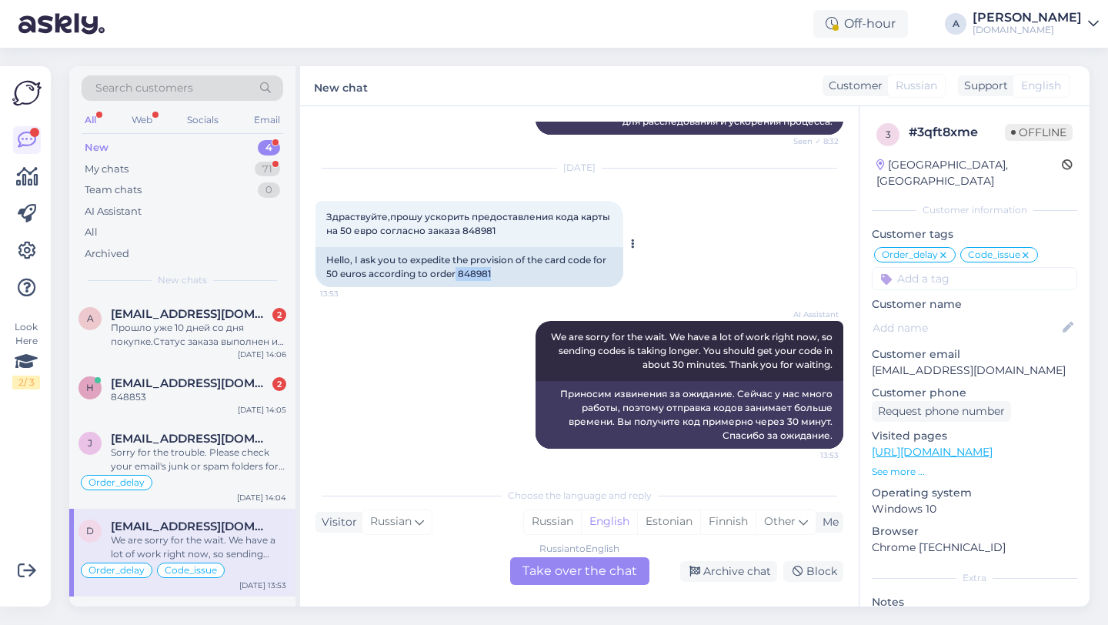
drag, startPoint x: 492, startPoint y: 272, endPoint x: 456, endPoint y: 272, distance: 36.2
click at [456, 272] on div "Hello, I ask you to expedite the provision of the card code for 50 euros accord…" at bounding box center [469, 267] width 308 height 40
copy div "848981"
click at [715, 572] on div "Archive chat" at bounding box center [728, 571] width 97 height 21
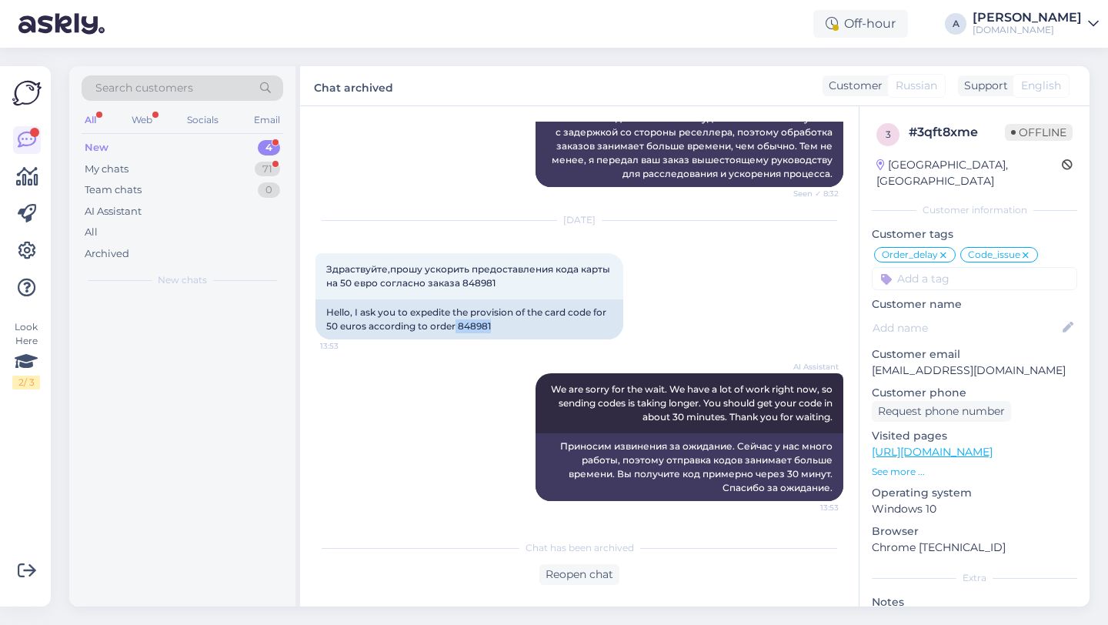
scroll to position [14897, 0]
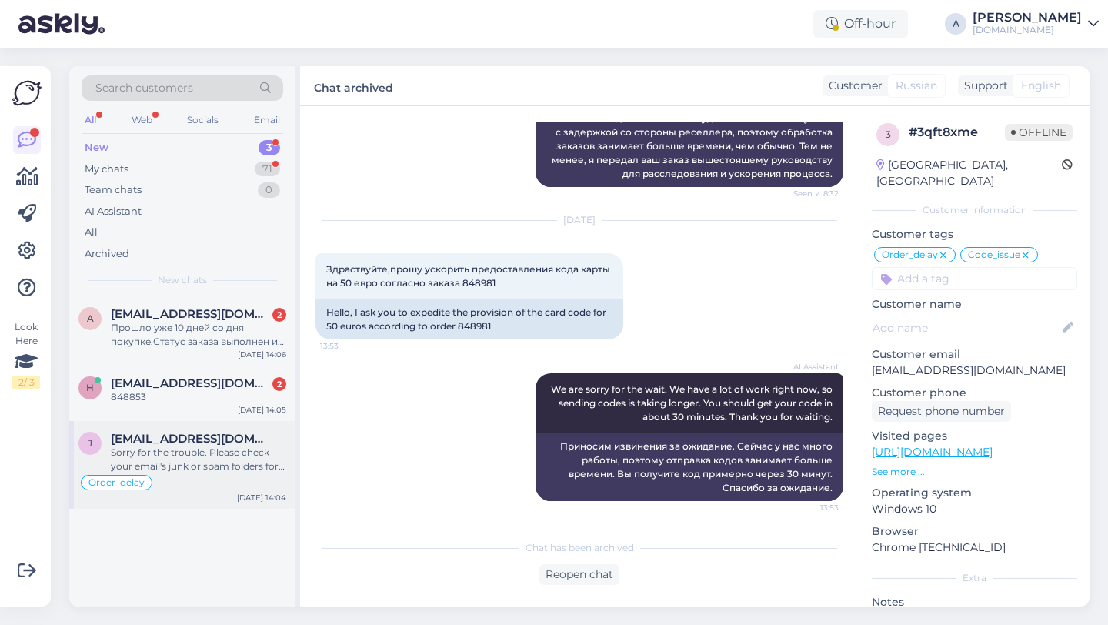
click at [185, 466] on div "Sorry for the trouble. Please check your email's junk or spam folders for the c…" at bounding box center [198, 459] width 175 height 28
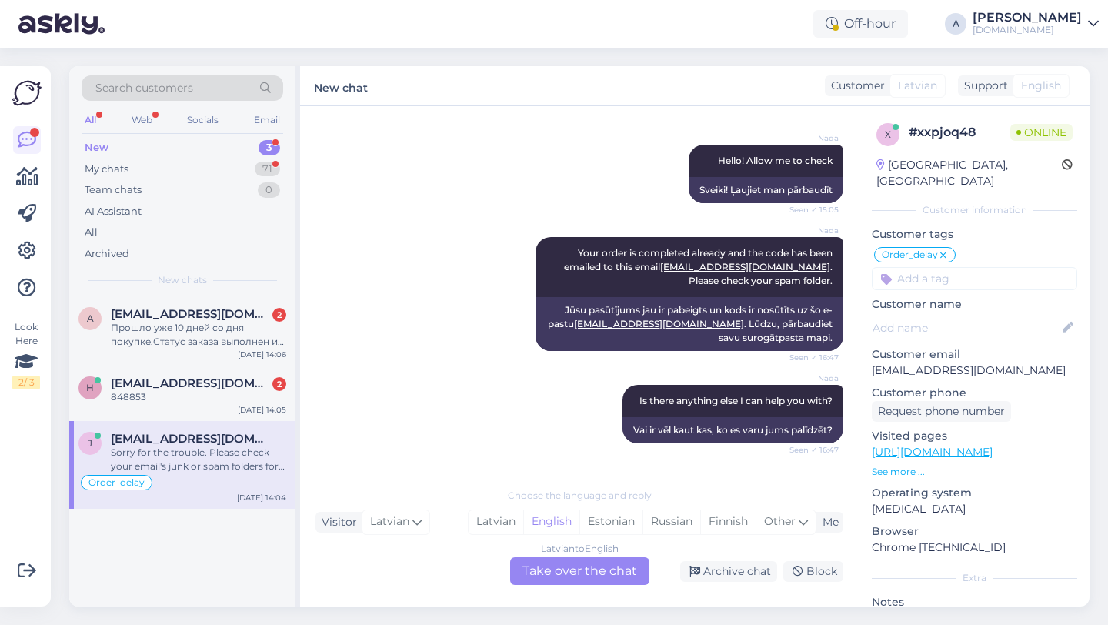
scroll to position [3247, 0]
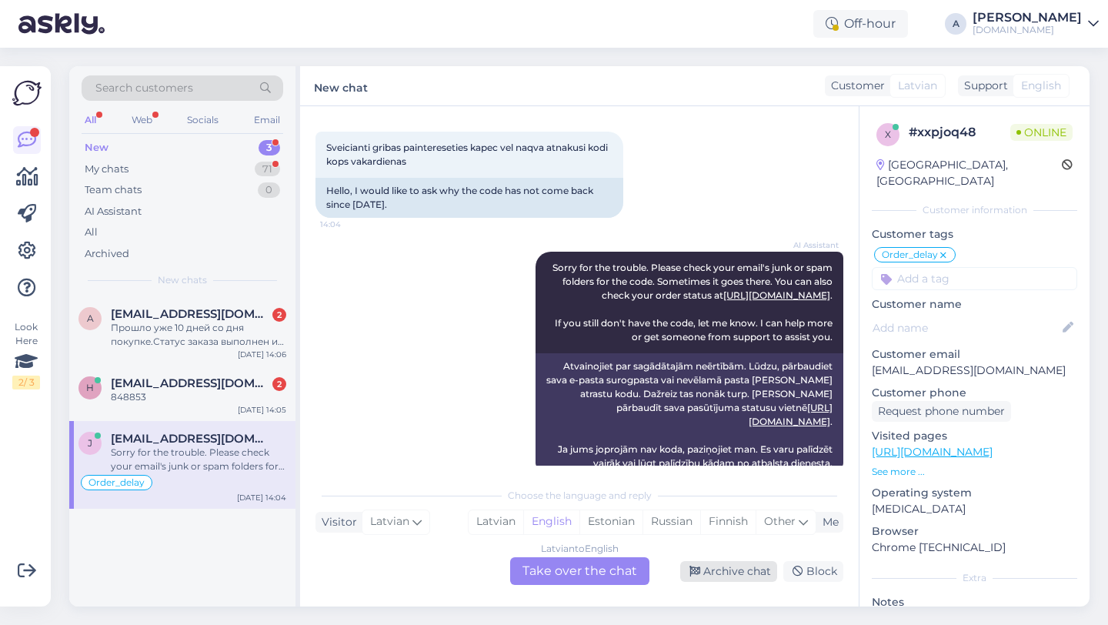
click at [735, 572] on div "Archive chat" at bounding box center [728, 571] width 97 height 21
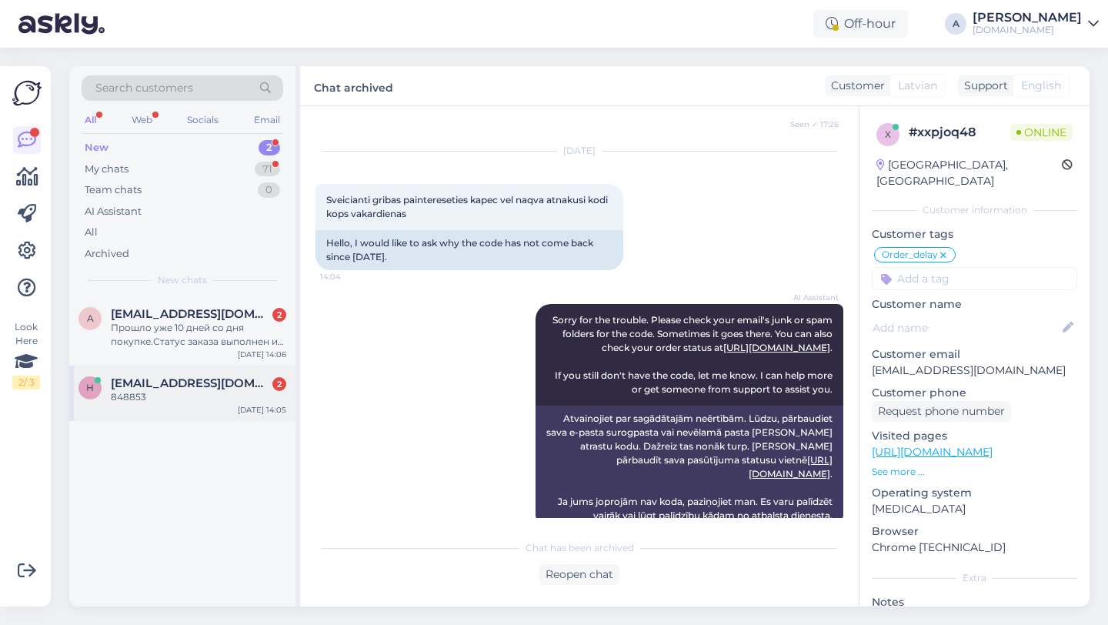
click at [140, 388] on span "hugoedela366@gmail.com" at bounding box center [191, 383] width 160 height 14
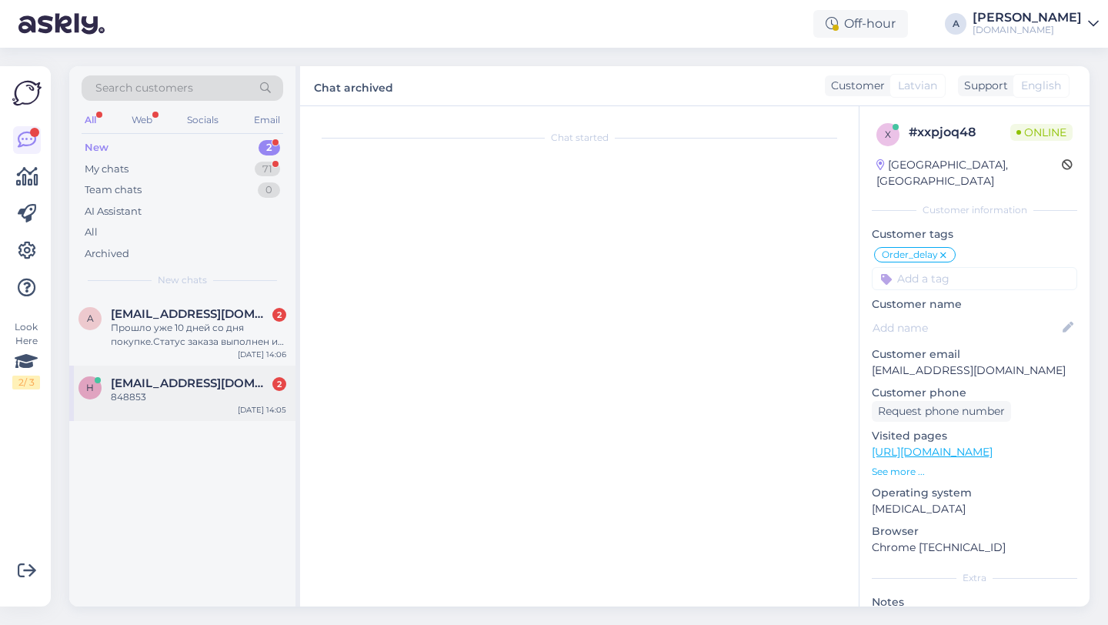
scroll to position [455, 0]
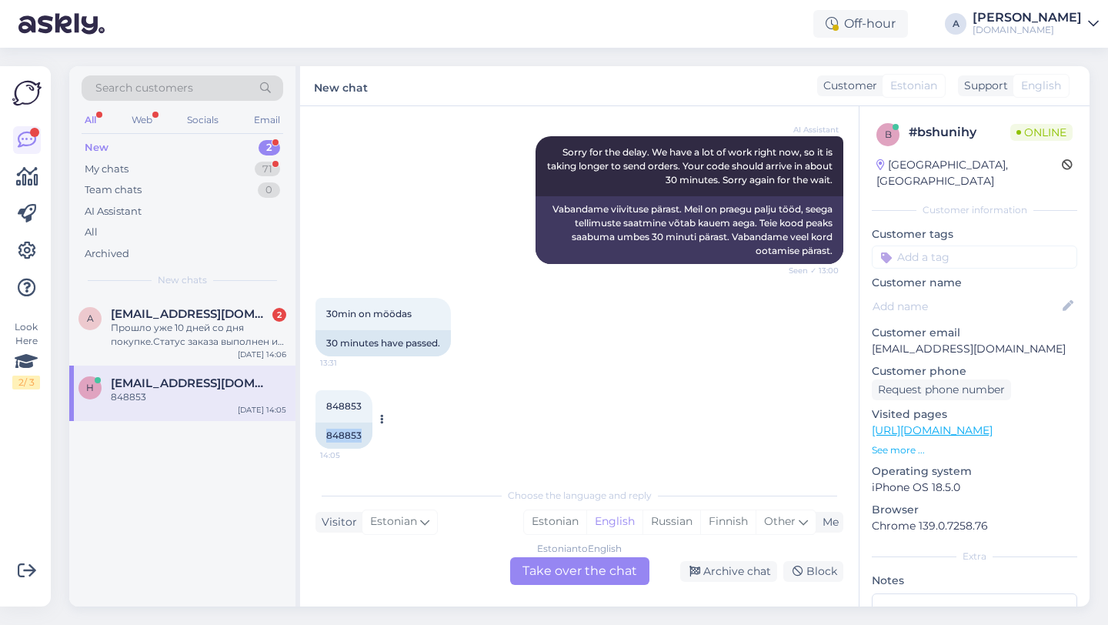
drag, startPoint x: 366, startPoint y: 434, endPoint x: 326, endPoint y: 432, distance: 40.0
click at [312, 432] on div "Chat started Aug 16 2025 Mu ostust on juba peaaegu 24h möödas, pole ikka oma te…" at bounding box center [579, 356] width 559 height 500
copy div "848853"
click at [569, 575] on div "Estonian to English Take over the chat" at bounding box center [579, 571] width 139 height 28
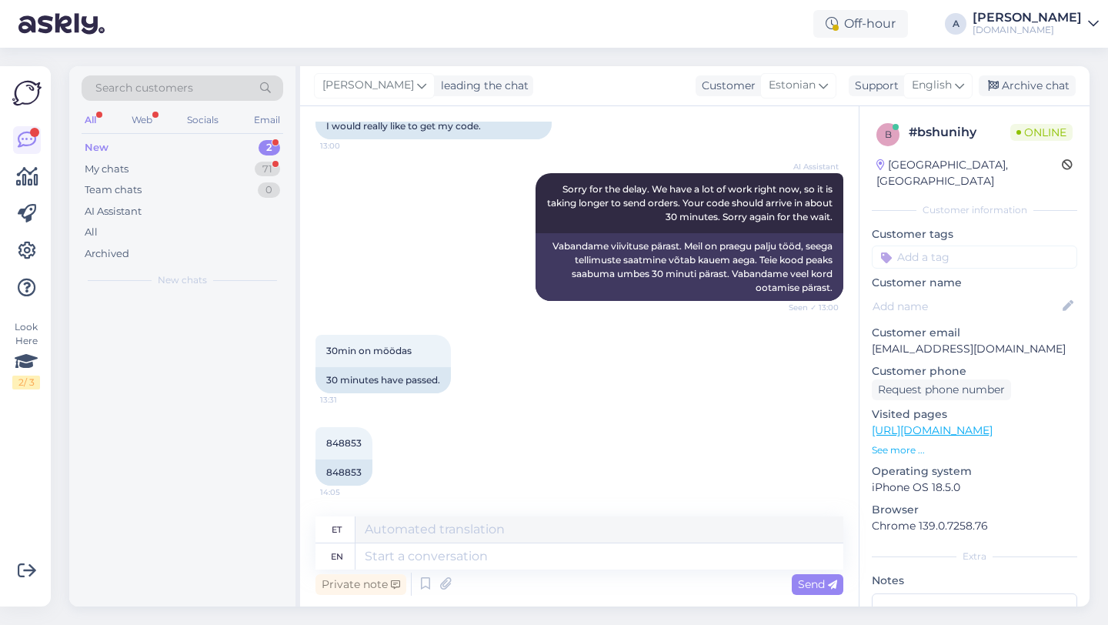
scroll to position [418, 0]
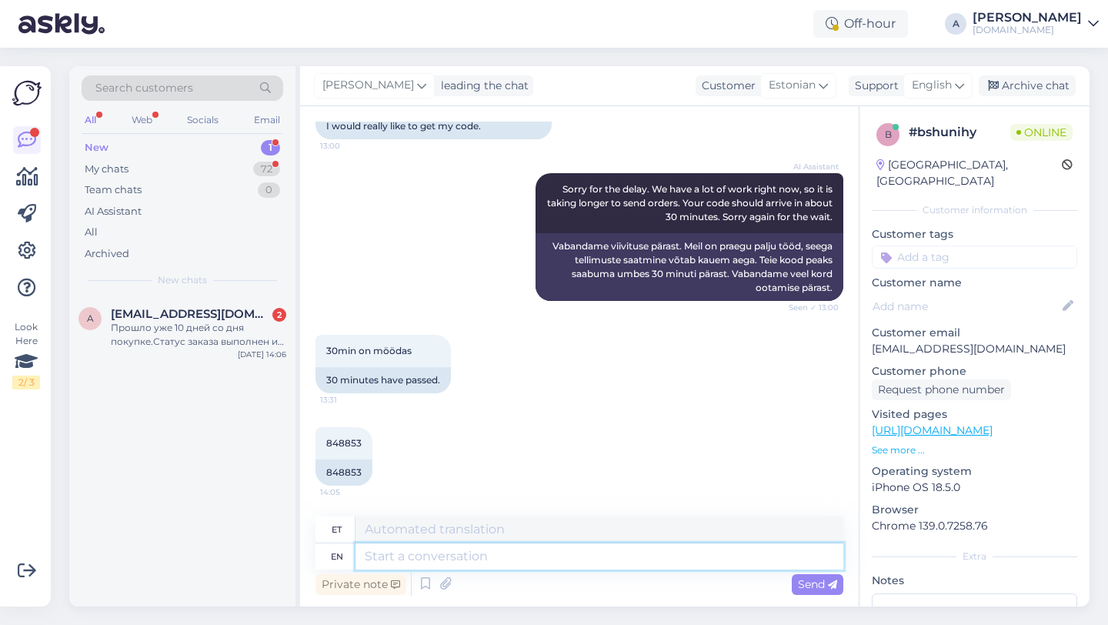
click at [525, 552] on textarea at bounding box center [599, 556] width 488 height 26
type textarea "Hey th"
type textarea "Hei"
type textarea "Hey there!"
type textarea "Tere!"
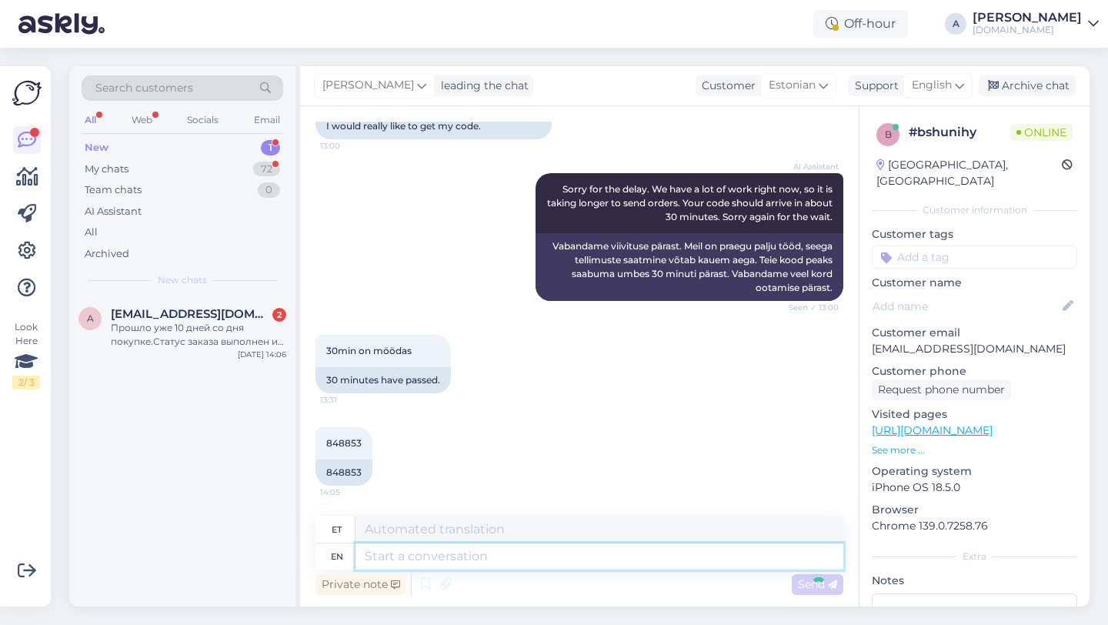
scroll to position [510, 0]
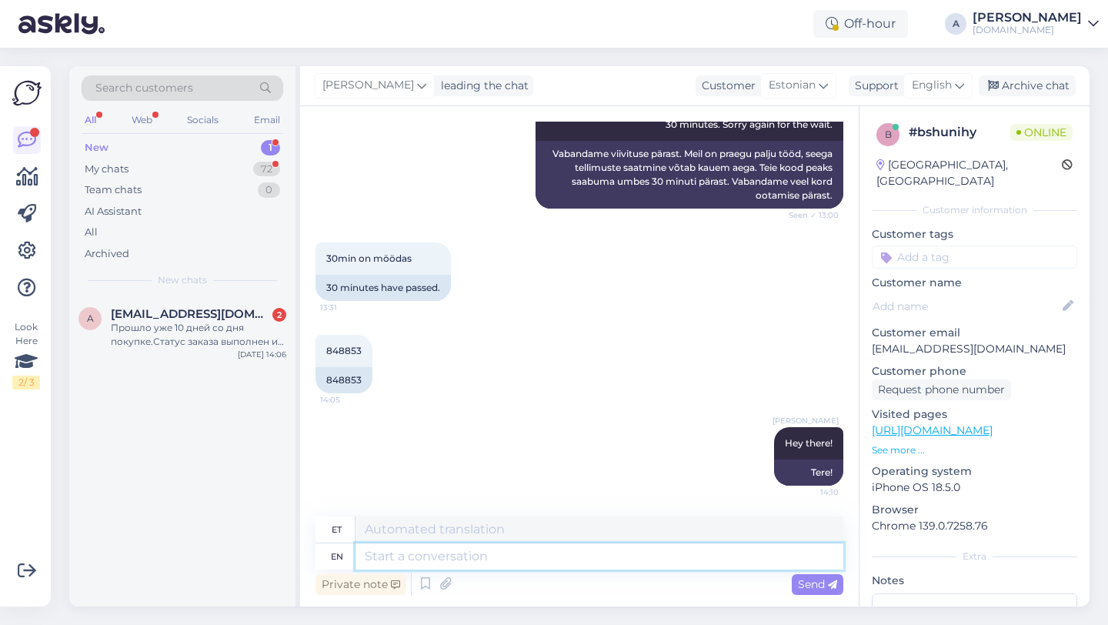
paste textarea "Currently, orders are taking longer than expected to be fulfilled. Your order w…"
type textarea "Currently, orders are taking longer than expected to be fulfilled. Your order w…"
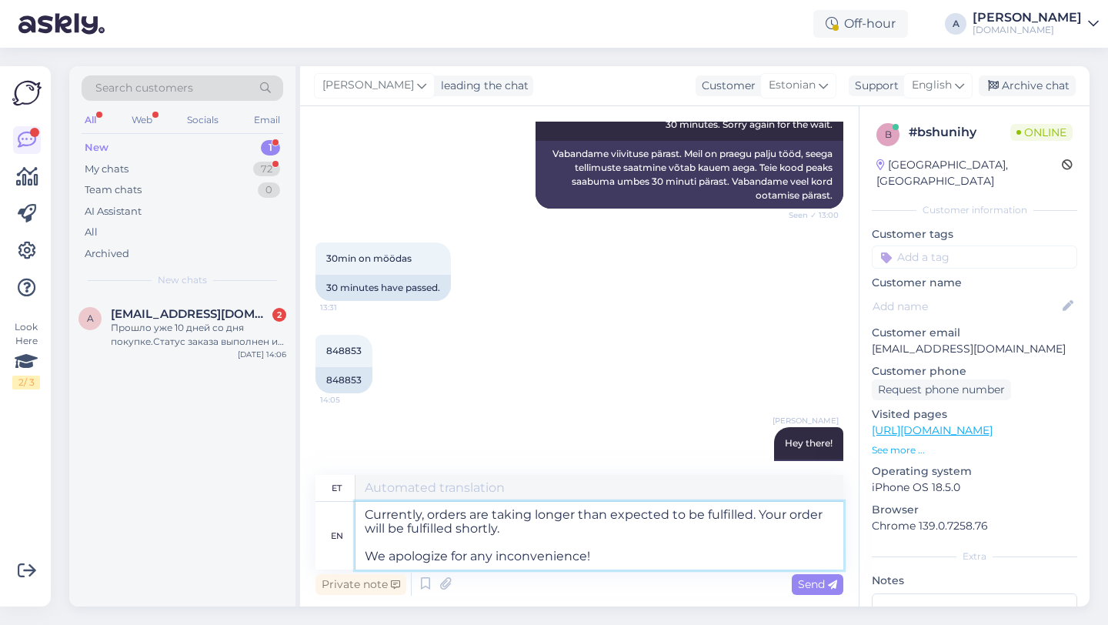
type textarea "Praegu võtab tellimuste täitmine oodatust kauem aega. Teie tellimus täidetakse …"
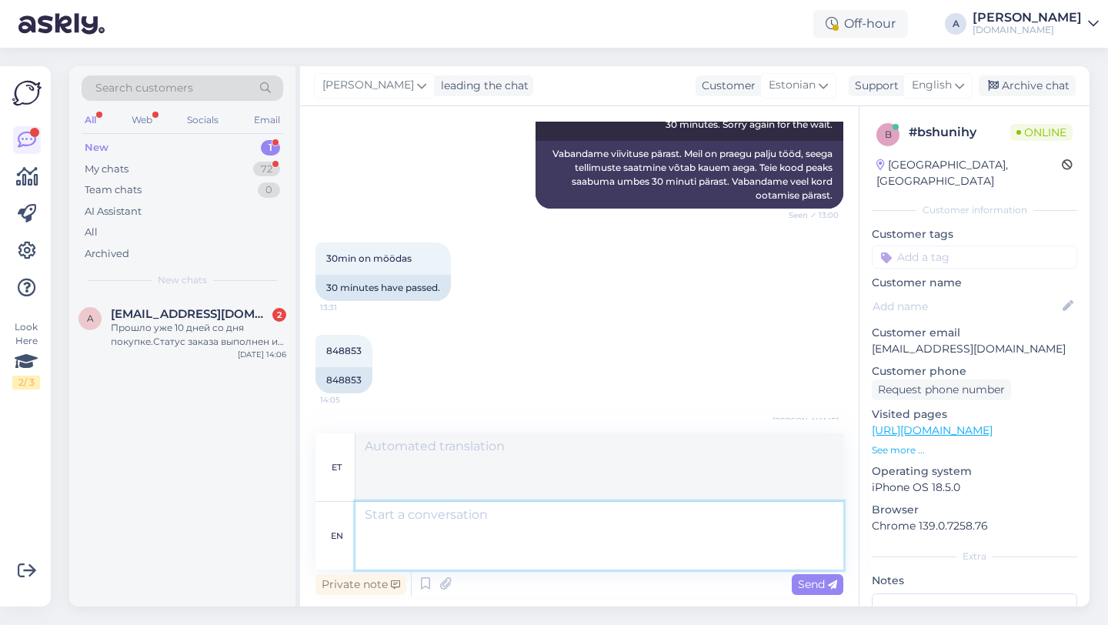
scroll to position [685, 0]
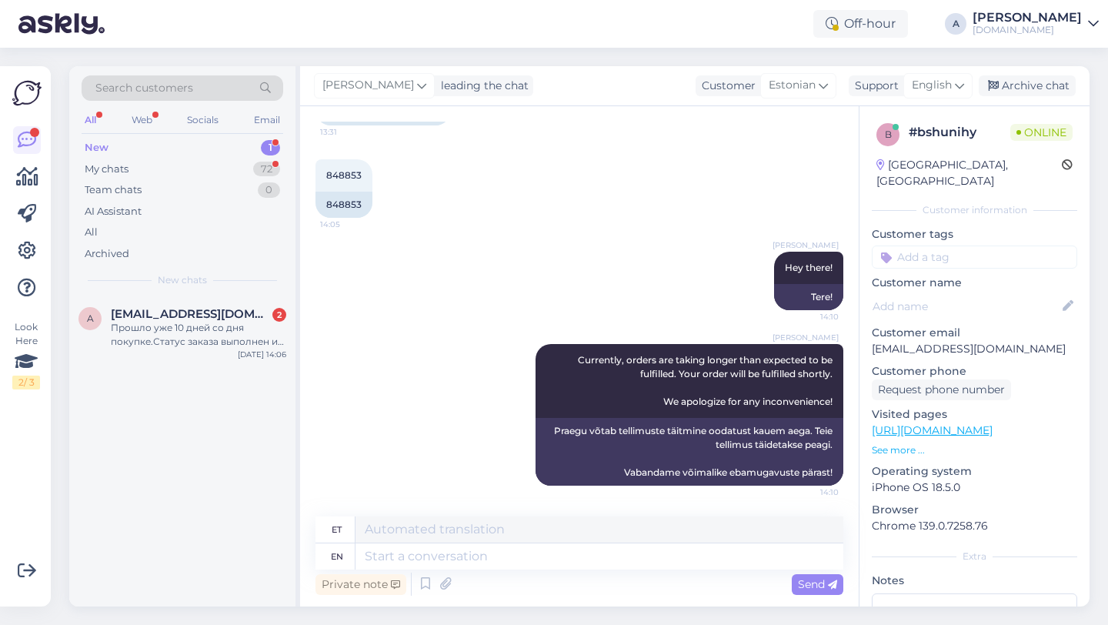
click at [933, 245] on input at bounding box center [974, 256] width 205 height 23
type input "orde"
click at [960, 290] on div "Order_delay" at bounding box center [975, 297] width 72 height 15
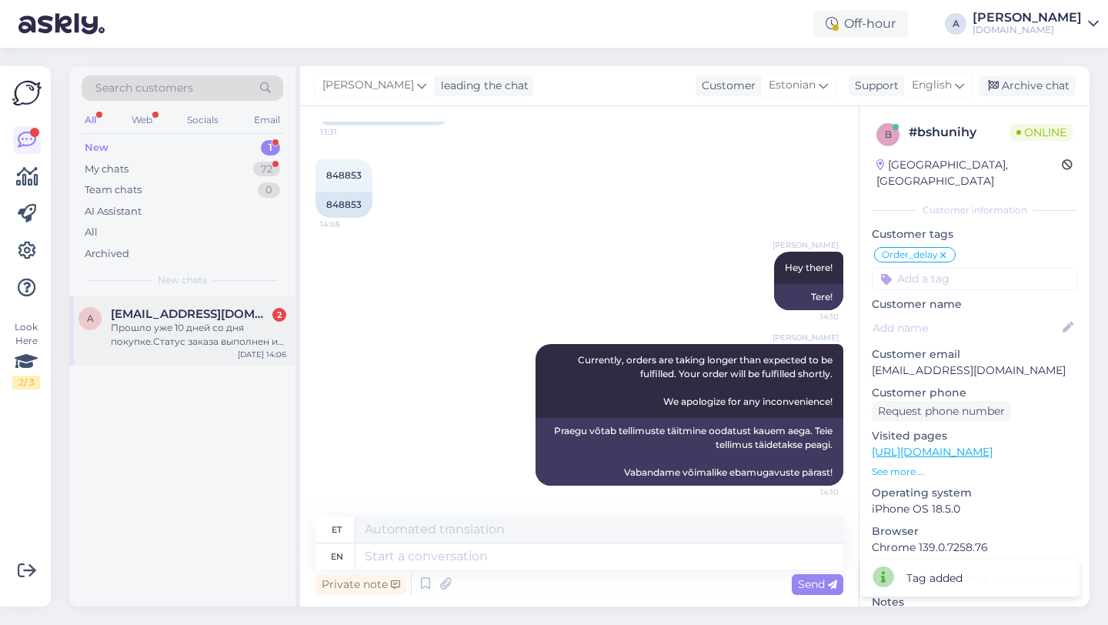
click at [156, 346] on div "Прошло уже 10 дней со дня покупке.Статус заказа выполнен и оплочен .Номер заказ…" at bounding box center [198, 335] width 175 height 28
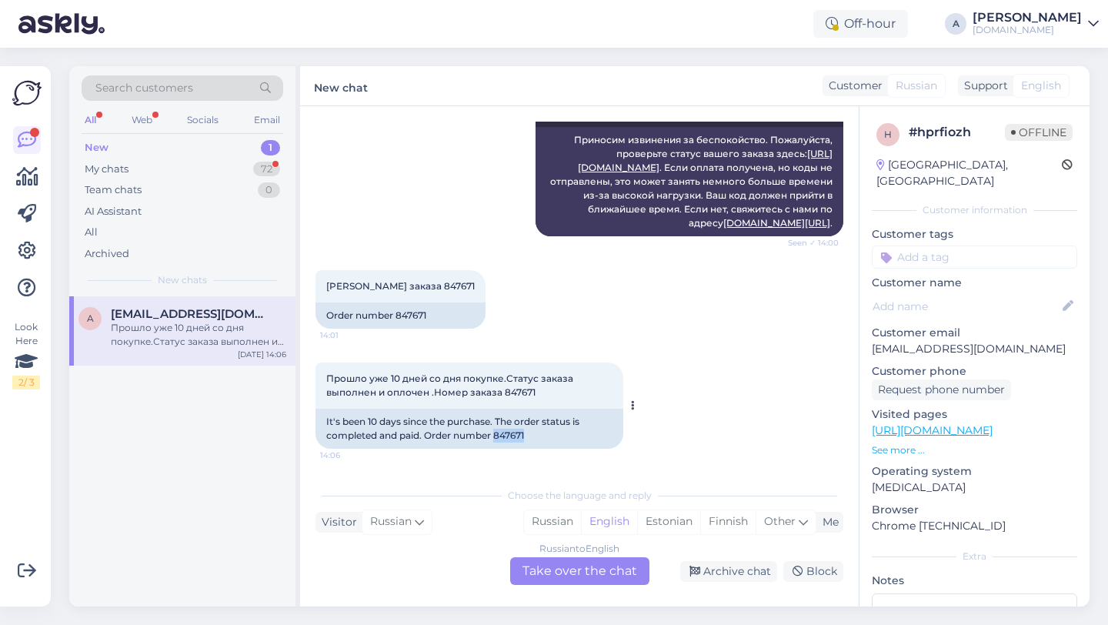
drag, startPoint x: 530, startPoint y: 435, endPoint x: 496, endPoint y: 435, distance: 33.9
click at [496, 435] on div "It's been 10 days since the purchase. The order status is completed and paid. O…" at bounding box center [469, 429] width 308 height 40
copy div "847671"
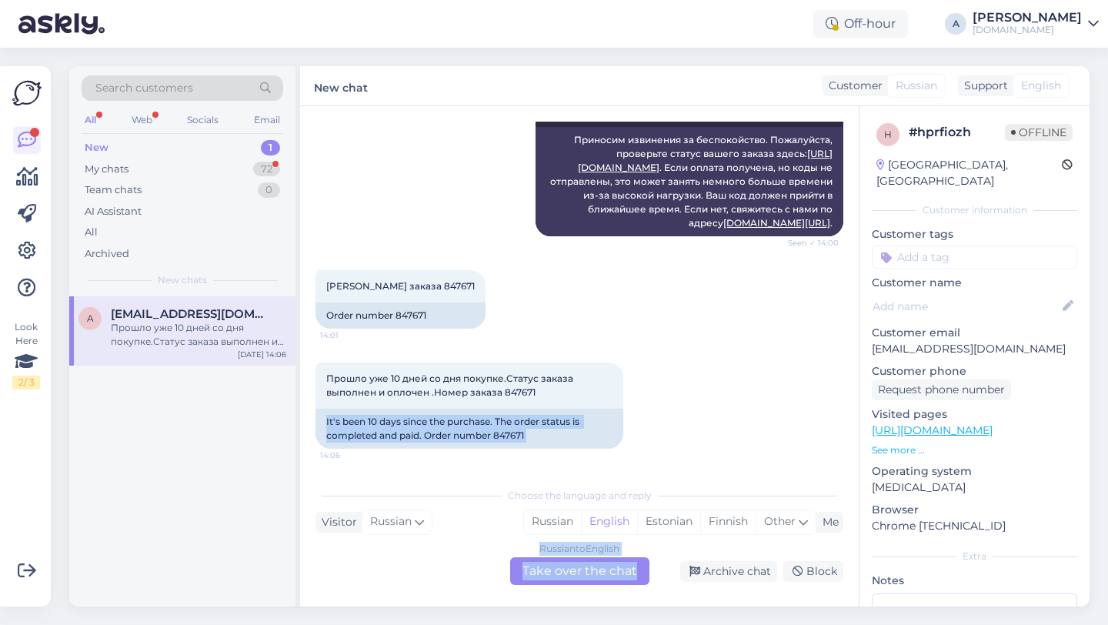
drag, startPoint x: 560, startPoint y: 580, endPoint x: 702, endPoint y: 410, distance: 221.7
click at [702, 410] on div "Chat started Apr 12 2025 Я вчера купил карту пополнение заказ 823400.Коды не пр…" at bounding box center [579, 356] width 559 height 500
click at [544, 569] on div "Russian to English Take over the chat" at bounding box center [579, 571] width 139 height 28
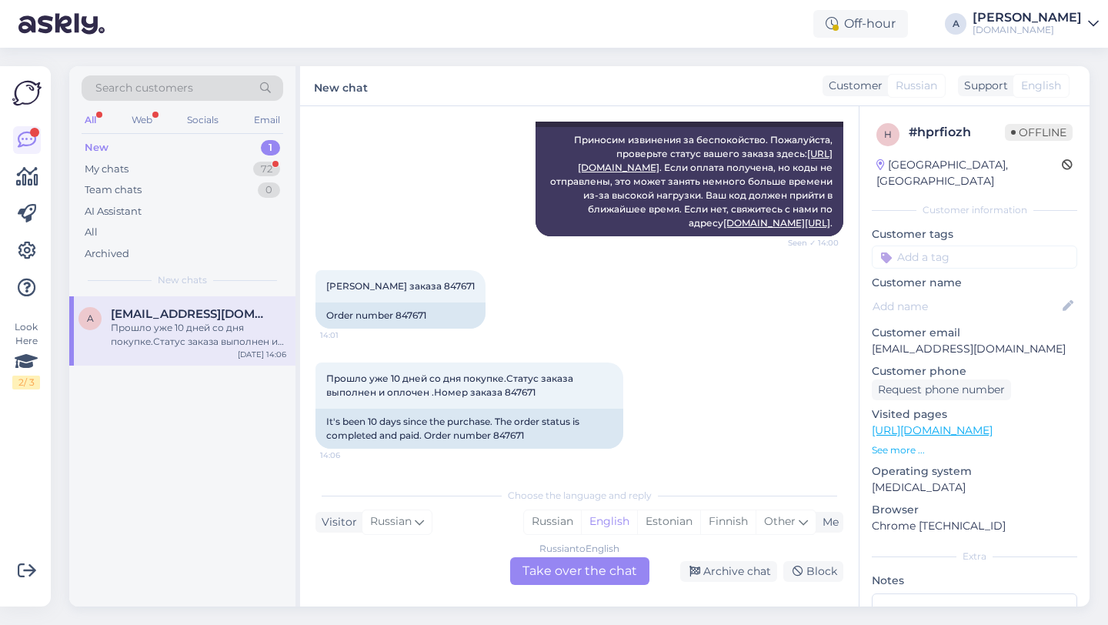
scroll to position [1133, 0]
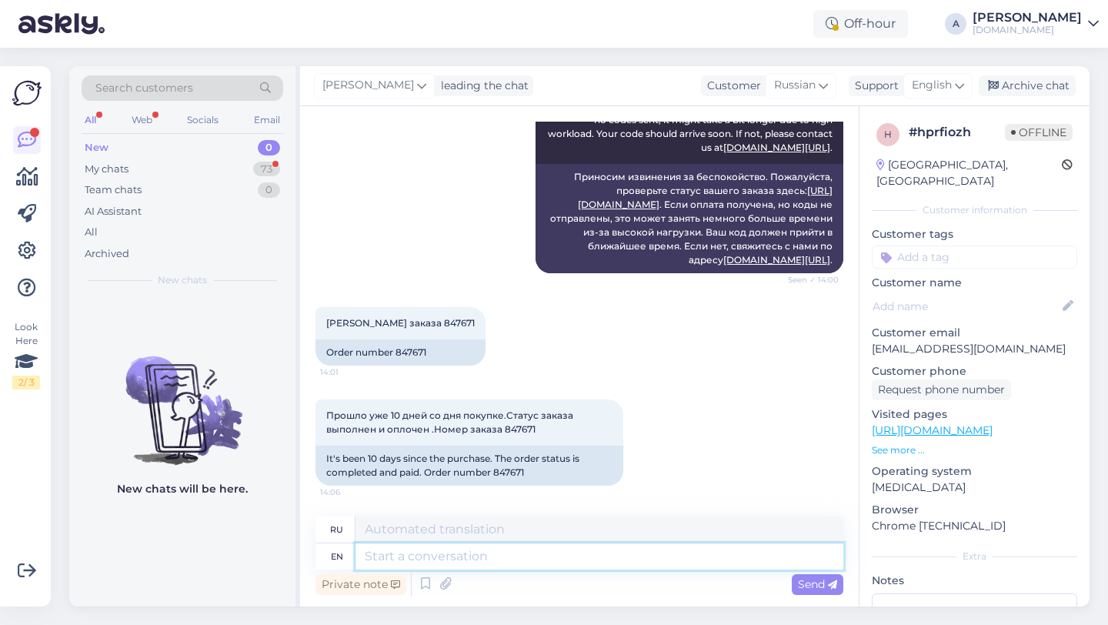
click at [476, 553] on textarea at bounding box center [599, 556] width 488 height 26
type textarea "Hey the"
type textarea "Привет"
type textarea "Hey there!"
type textarea "Привет!"
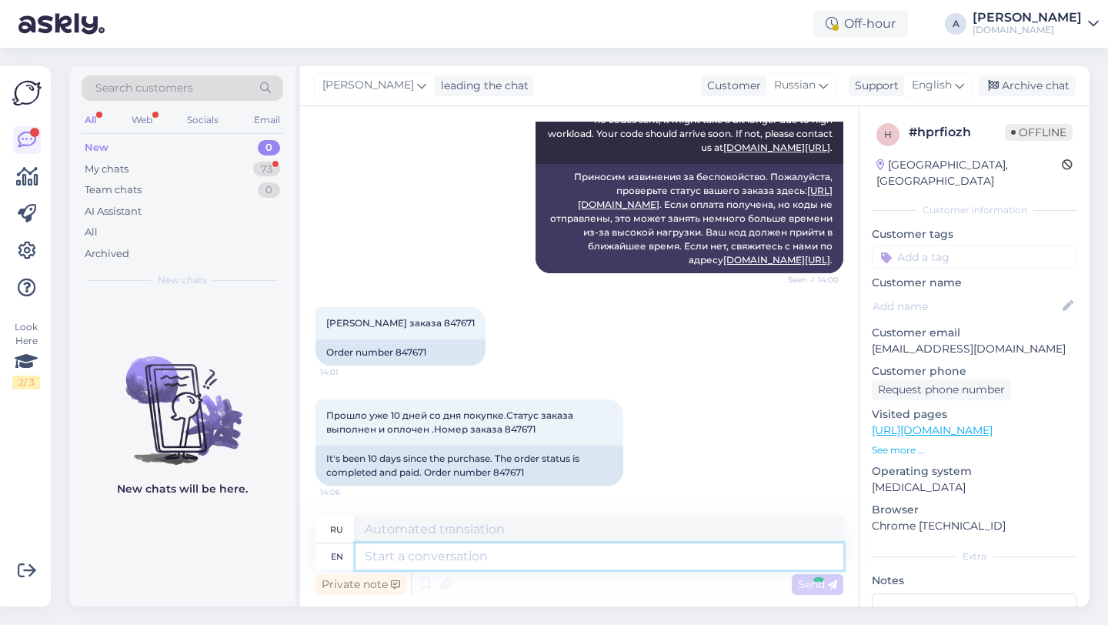
scroll to position [1226, 0]
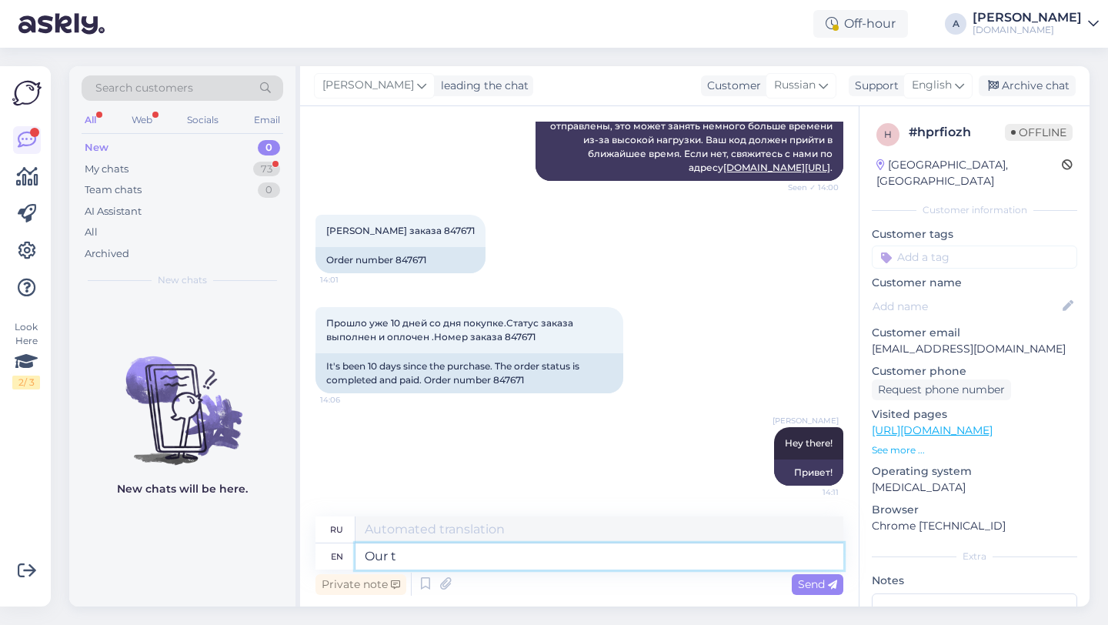
type textarea "Our te"
type textarea "Наш"
type textarea "Our team"
type textarea "Наша команда"
type textarea "Our team is w"
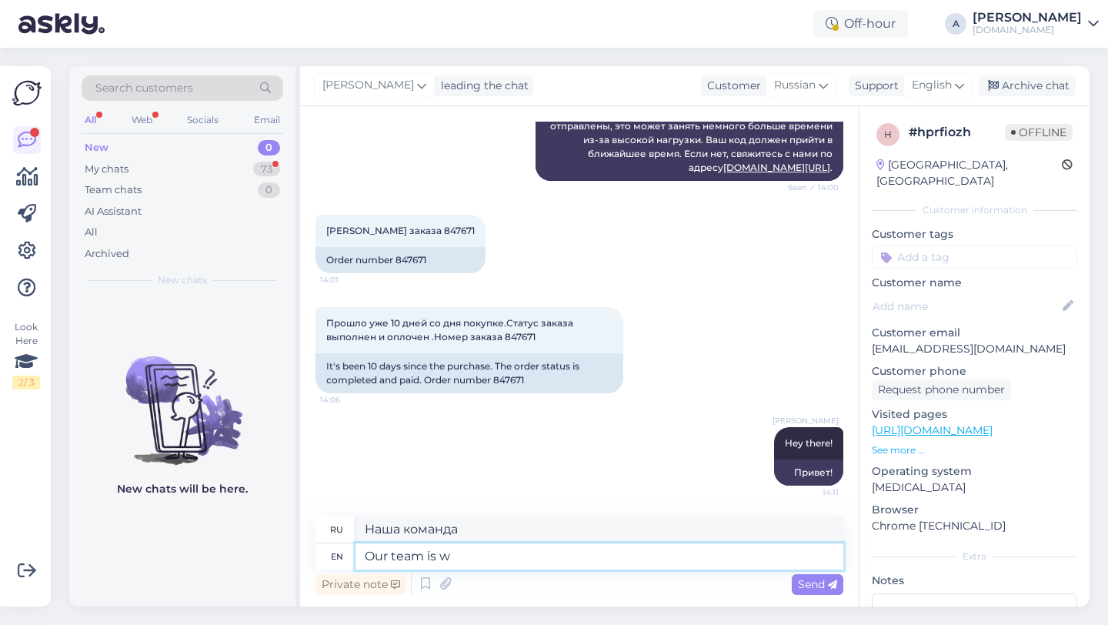
type textarea "Наша команда — это"
type textarea "Our team is working to s"
type textarea "Наша команда работает"
type textarea "Our team is working to se"
type textarea "Наша команда работает над тем, чтобы"
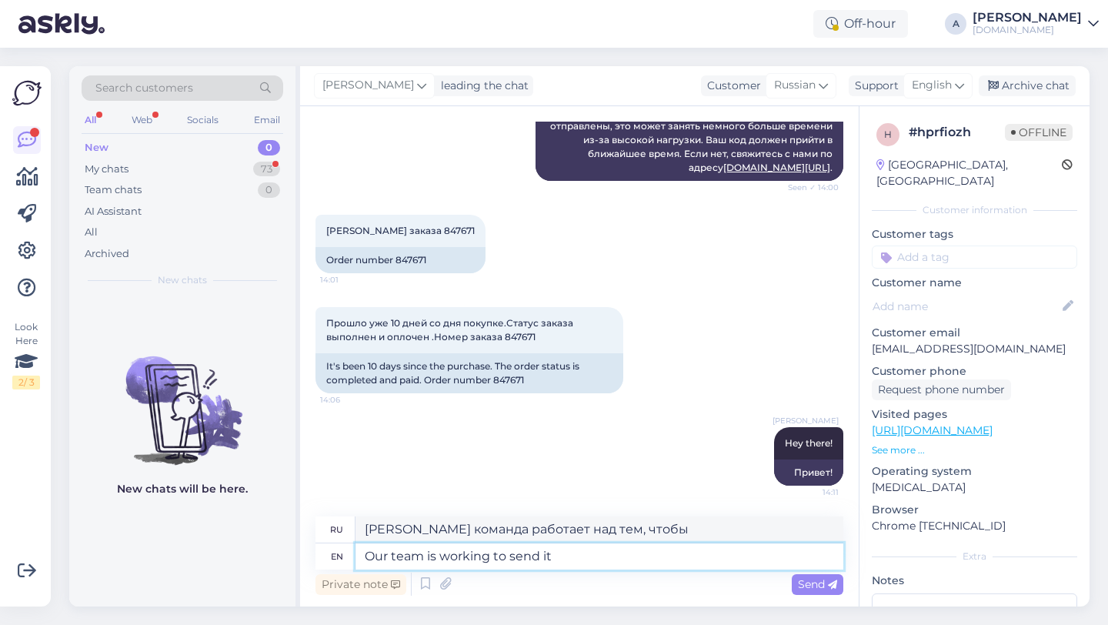
type textarea "Our team is working to send it"
type textarea "Наша команда работает над отправкой"
type textarea "Our team is working to send it a"
type textarea "Наша команда работает над его отправкой."
type textarea "Our team is working to send it as soo"
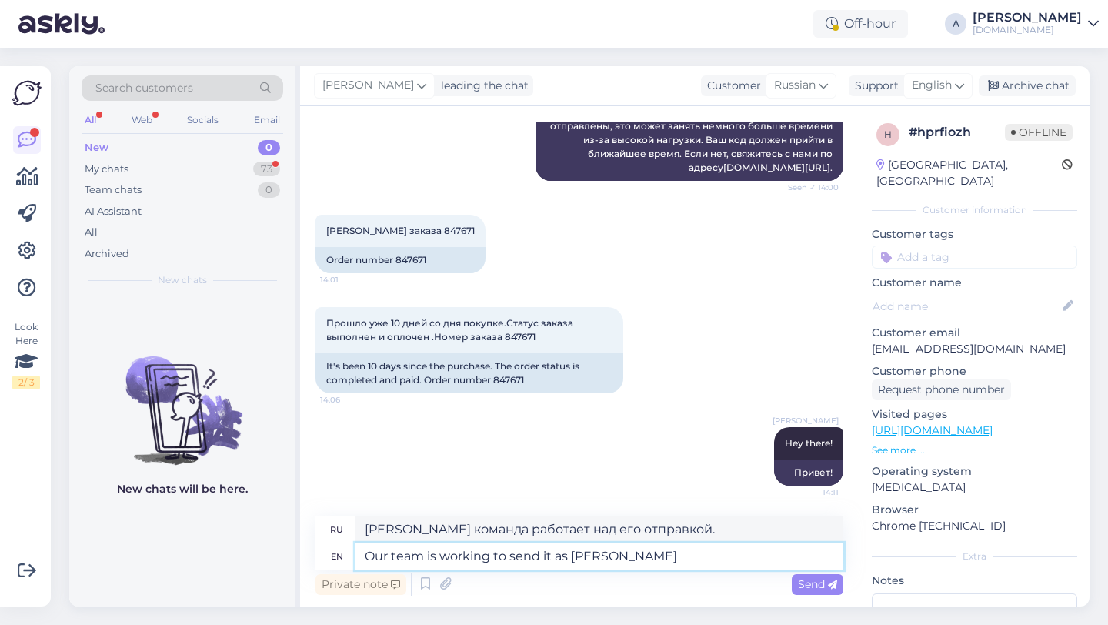
type textarea "Наша команда работает над тем, чтобы отправить его как можно скорее."
type textarea "Our team is working to send it as soon as possible."
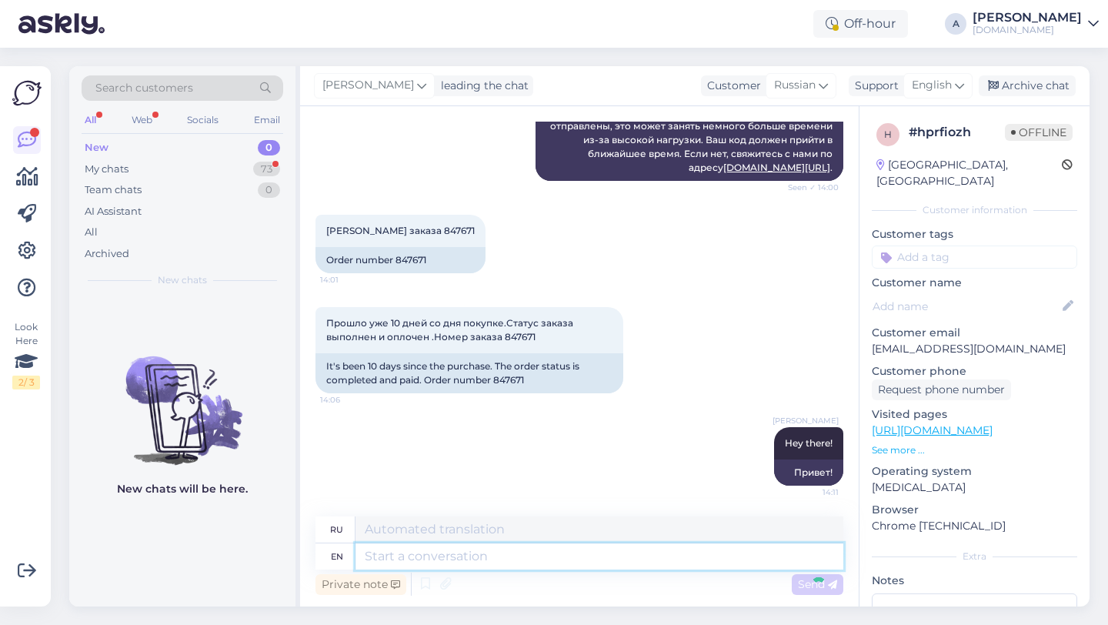
scroll to position [1332, 0]
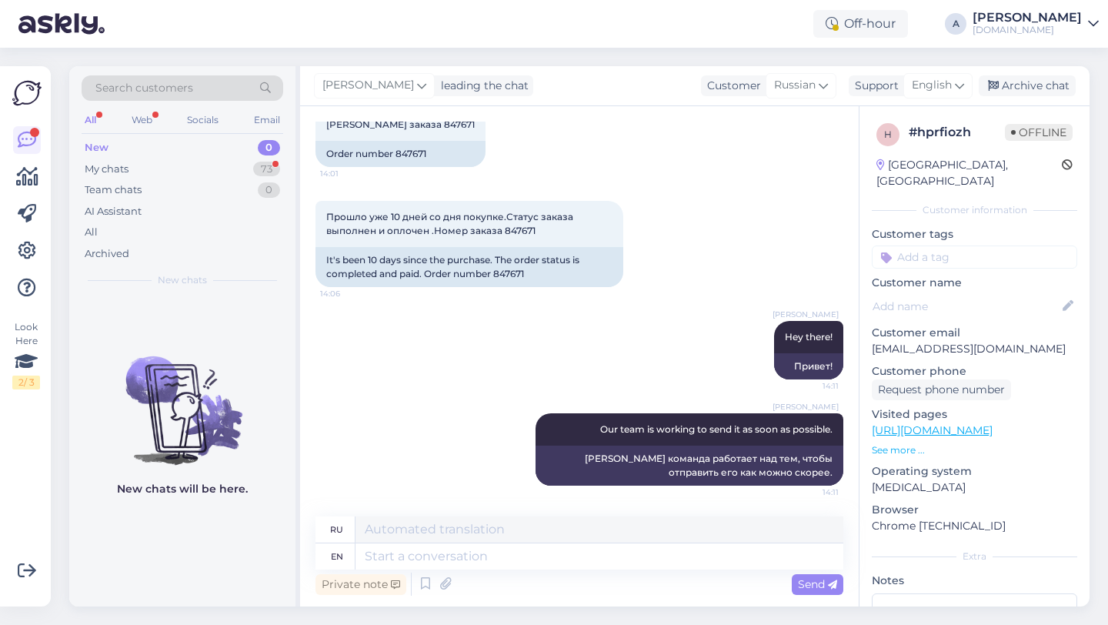
click at [989, 245] on input at bounding box center [974, 256] width 205 height 23
type input "orde"
click at [1016, 285] on div "Order_delay" at bounding box center [974, 297] width 205 height 43
click at [992, 293] on span "Order_delay" at bounding box center [974, 297] width 56 height 9
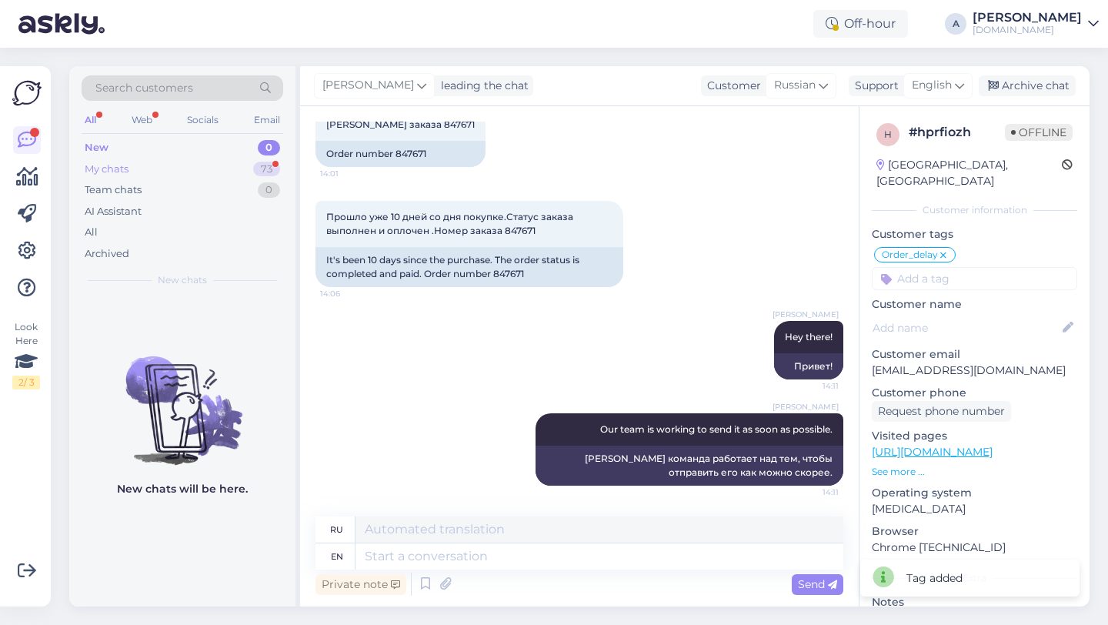
click at [259, 171] on div "73" at bounding box center [266, 169] width 27 height 15
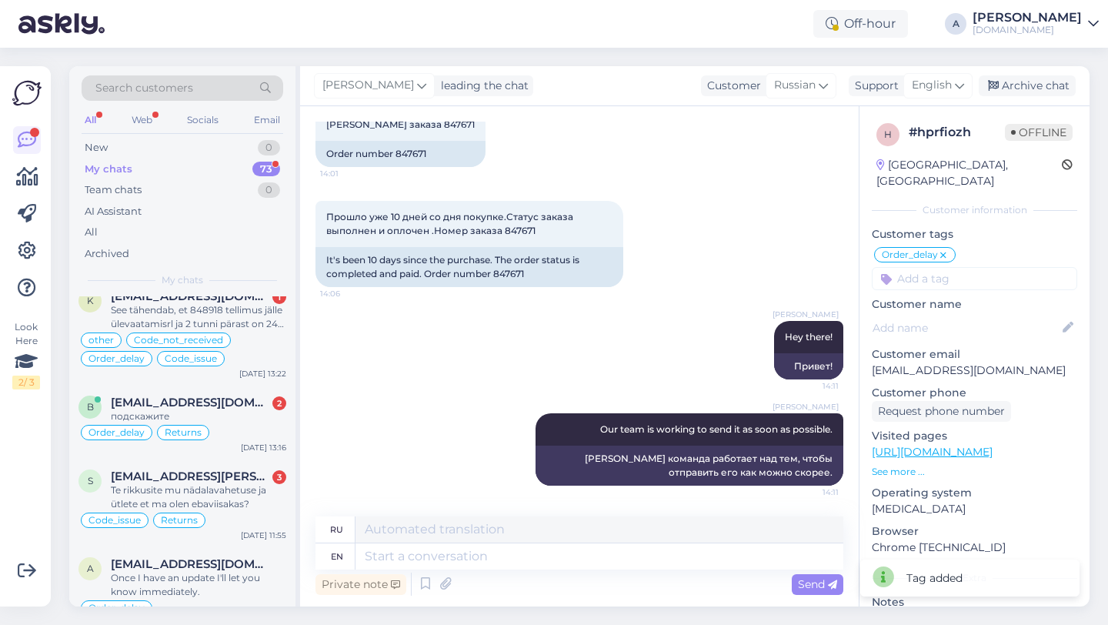
scroll to position [514, 0]
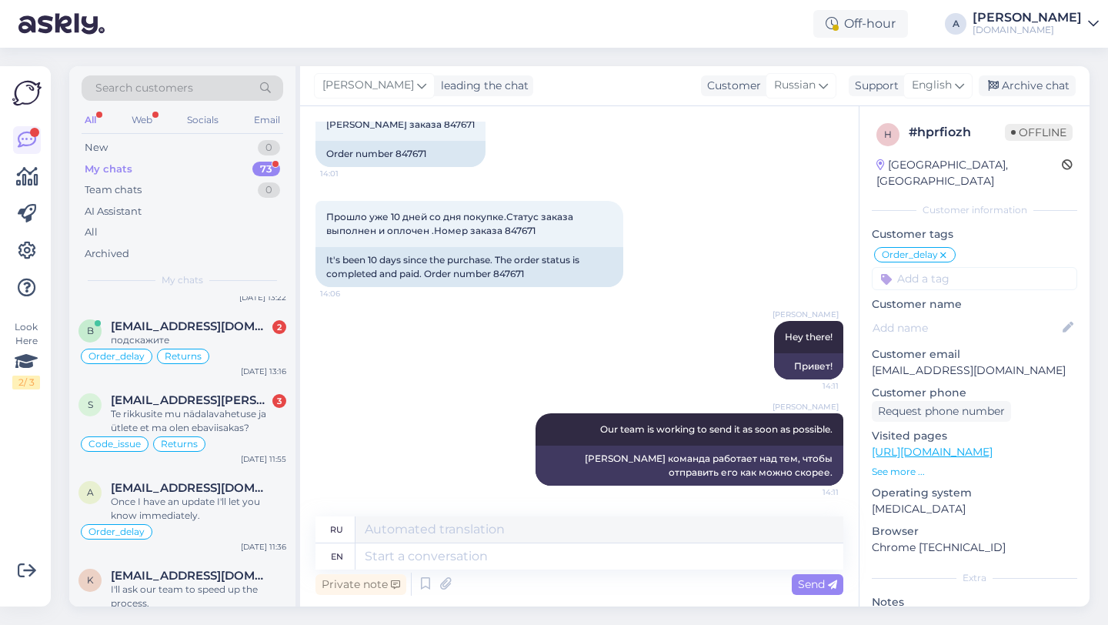
click at [227, 432] on div "Te rikkusite mu nädalavahetuse ja ütlete et ma olen ebaviisakas?" at bounding box center [198, 421] width 175 height 28
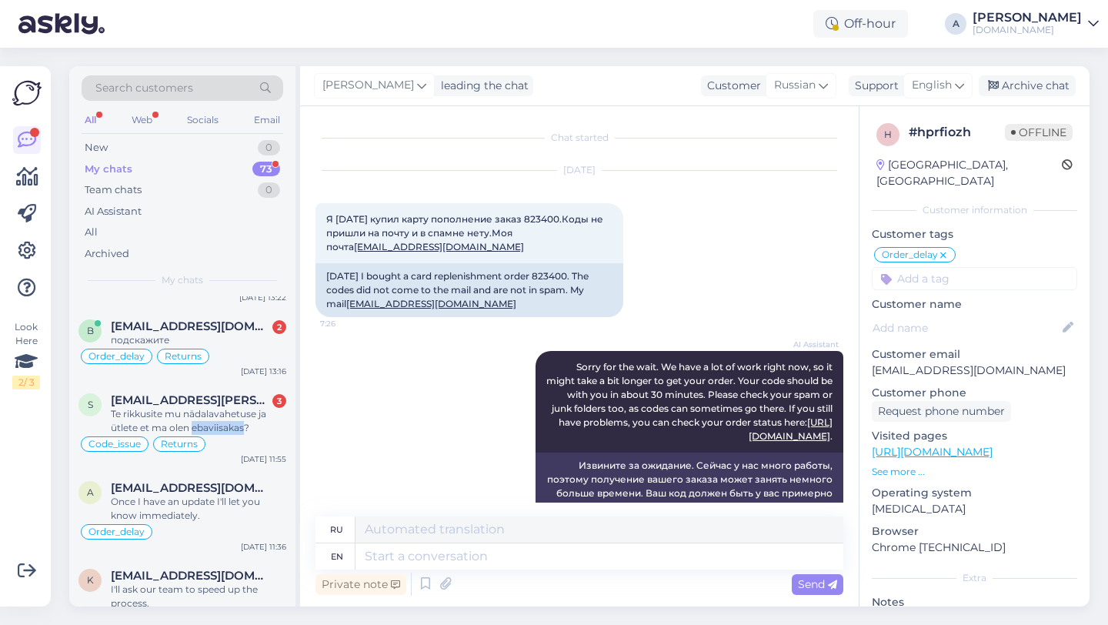
click at [227, 432] on div "Te rikkusite mu nädalavahetuse ja ütlete et ma olen ebaviisakas?" at bounding box center [198, 421] width 175 height 28
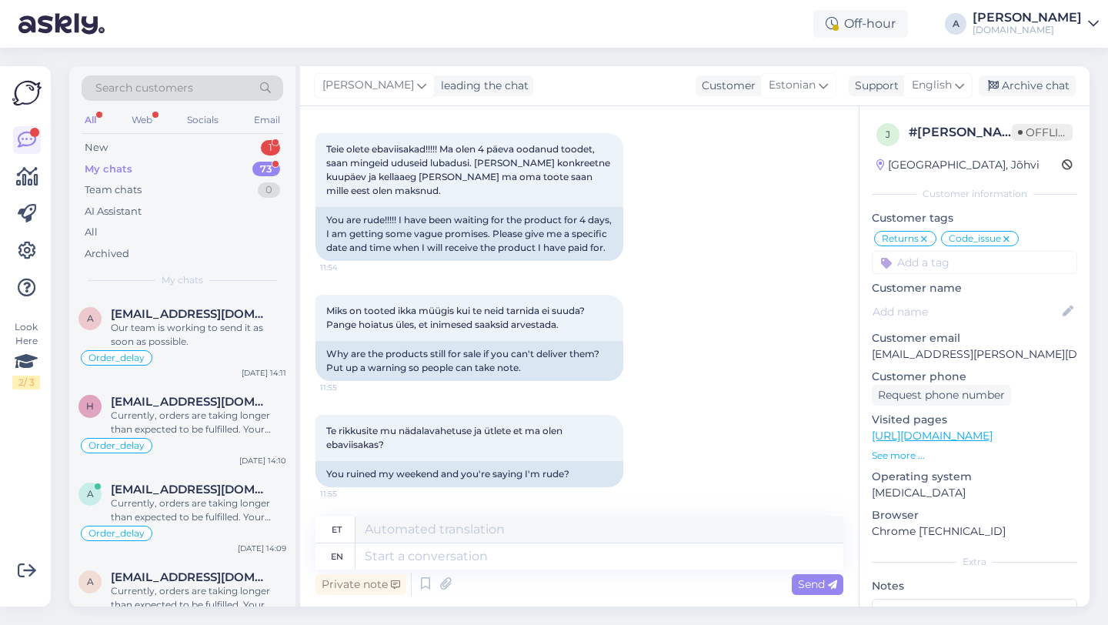
scroll to position [5966, 0]
click at [466, 559] on textarea at bounding box center [599, 556] width 488 height 26
click at [470, 564] on textarea at bounding box center [599, 556] width 488 height 26
type textarea "Unf"
type textarea "Unfr"
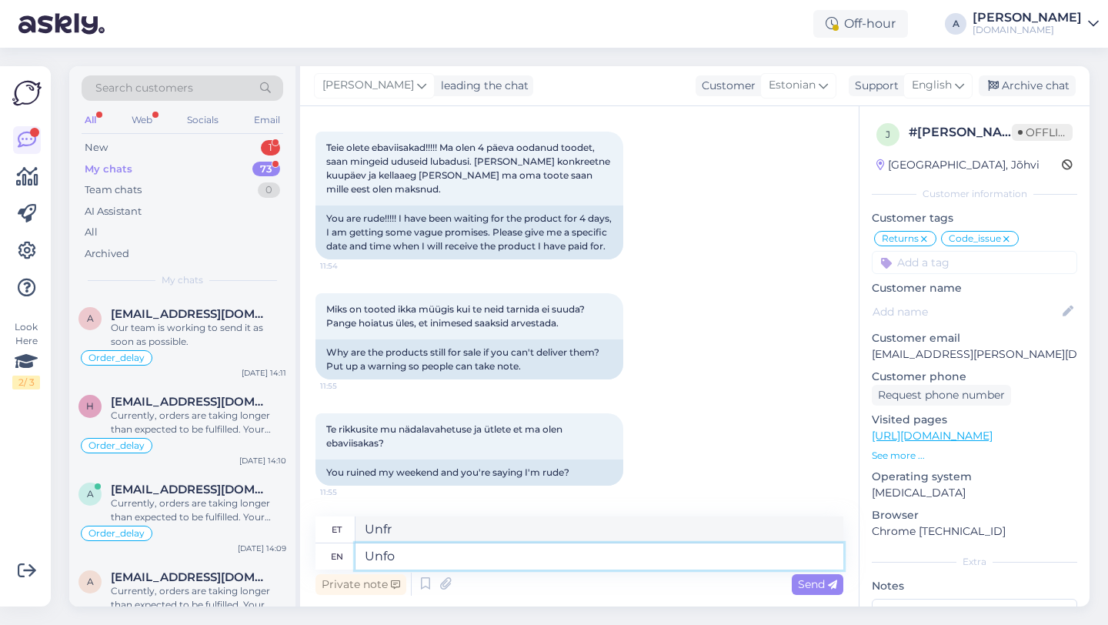
type textarea "Unfor"
type textarea "Unf"
type textarea "Unfortunately,"
type textarea "Kahjuks"
type textarea "Unfortunately, there's"
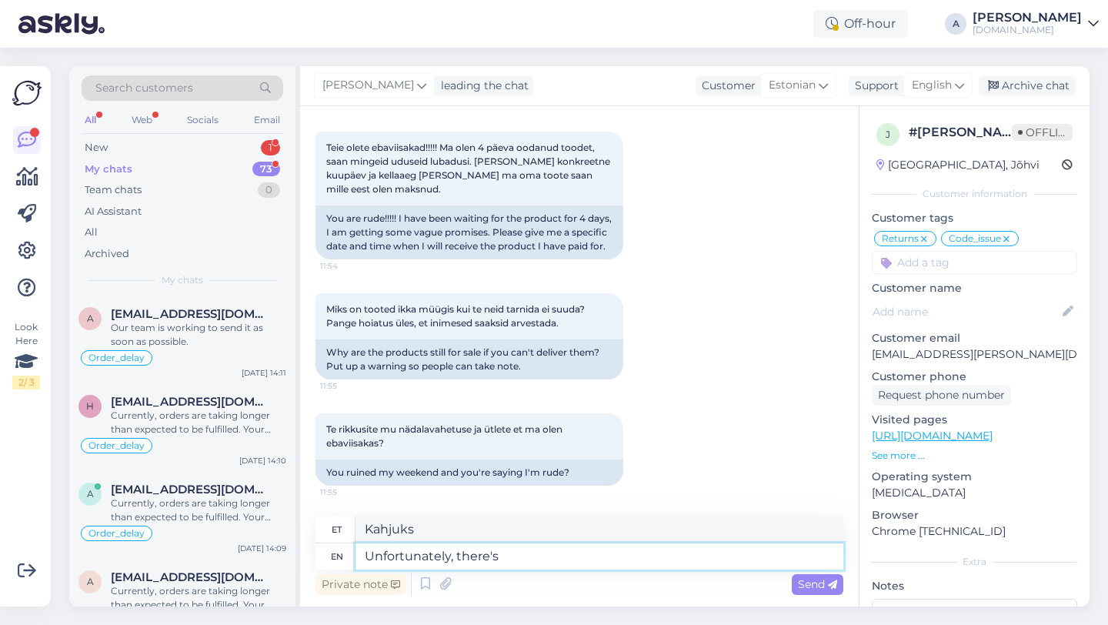
type textarea "Kahjuks on olemas"
type textarea "Unfortunately, there's no"
type textarea "Kahjuks pole ühtegi"
type textarea "Unfortunately, there"
type textarea "Kahjuks on olemas"
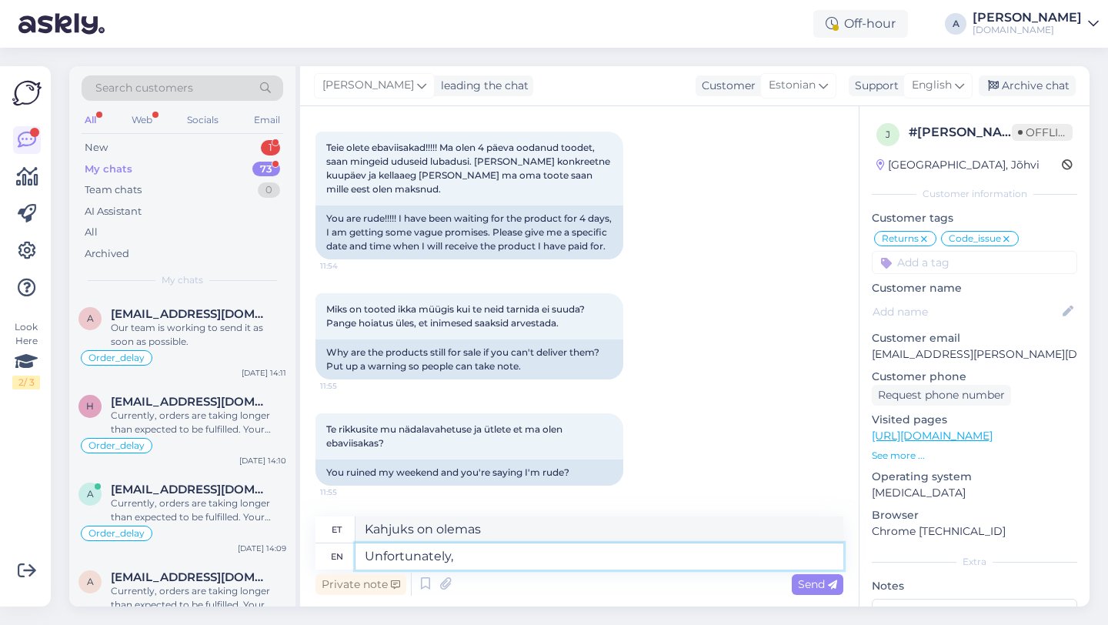
type textarea "Unfortunately,"
type textarea "Kahjuks"
type textarea "U"
type textarea "I"
type textarea "Mina"
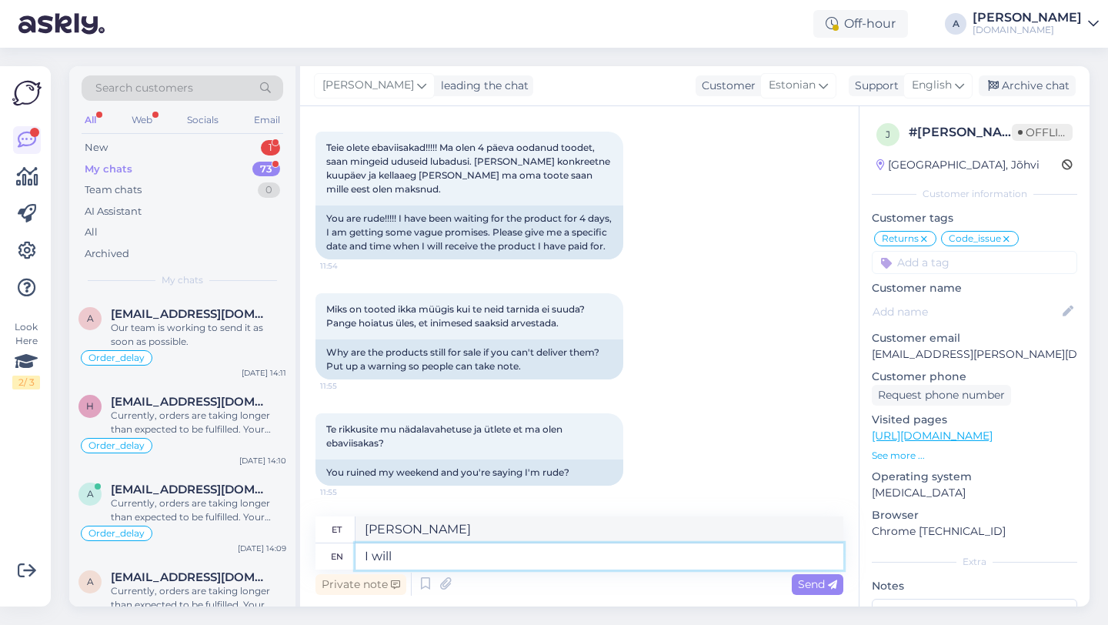
type textarea "I will"
type textarea "Ma teen seda"
type textarea "I will do mas"
type textarea "Ma teen mas"
type textarea "I will do mas best"
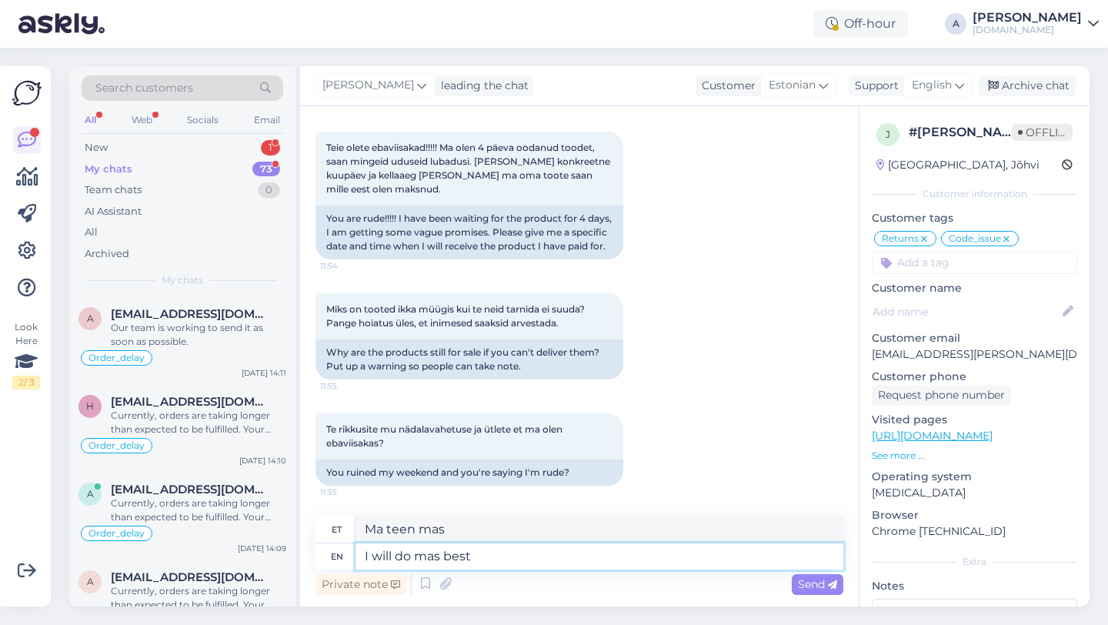
type textarea "Ma teen endast parima"
type textarea "I will do ma"
type textarea "Ma teen mas"
type textarea "I will do"
type textarea "Ma teen seda"
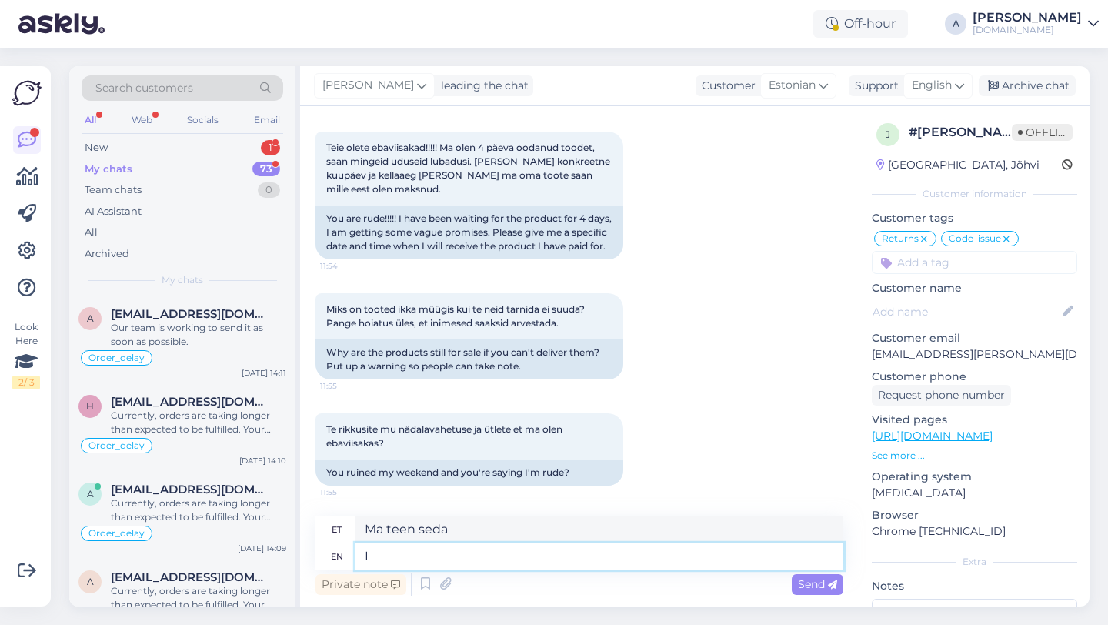
type textarea "I"
type textarea "Mina"
type textarea "We'"
type textarea "Meie"
type textarea "We'll d"
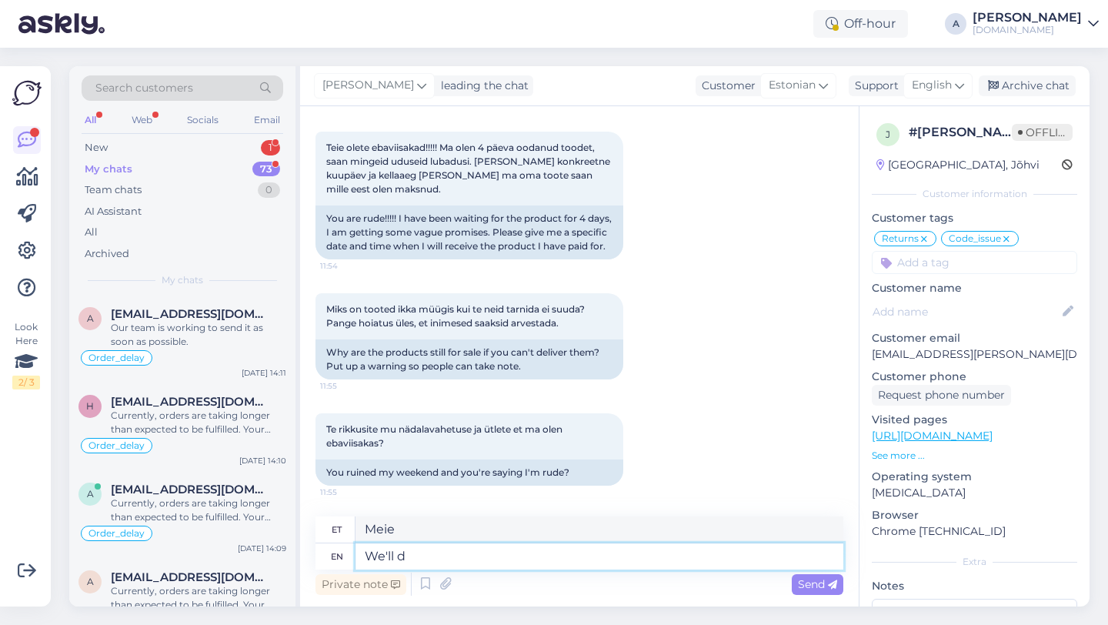
type textarea "Me"
type textarea "We'll do"
type textarea "Me teeme"
type textarea "We'll do our"
type textarea "Me teeme oma"
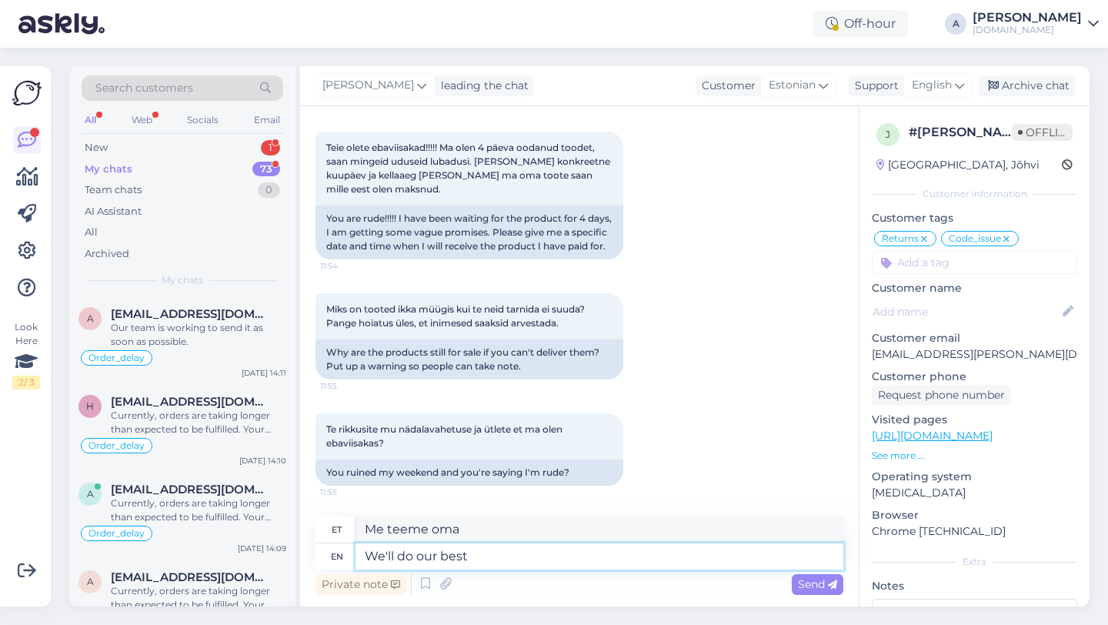
type textarea "We'll do our best"
type textarea "Anname endast parima"
type textarea "We'll do our best for y"
type textarea "Anname endast parima, et"
type textarea "We'll do our best for you"
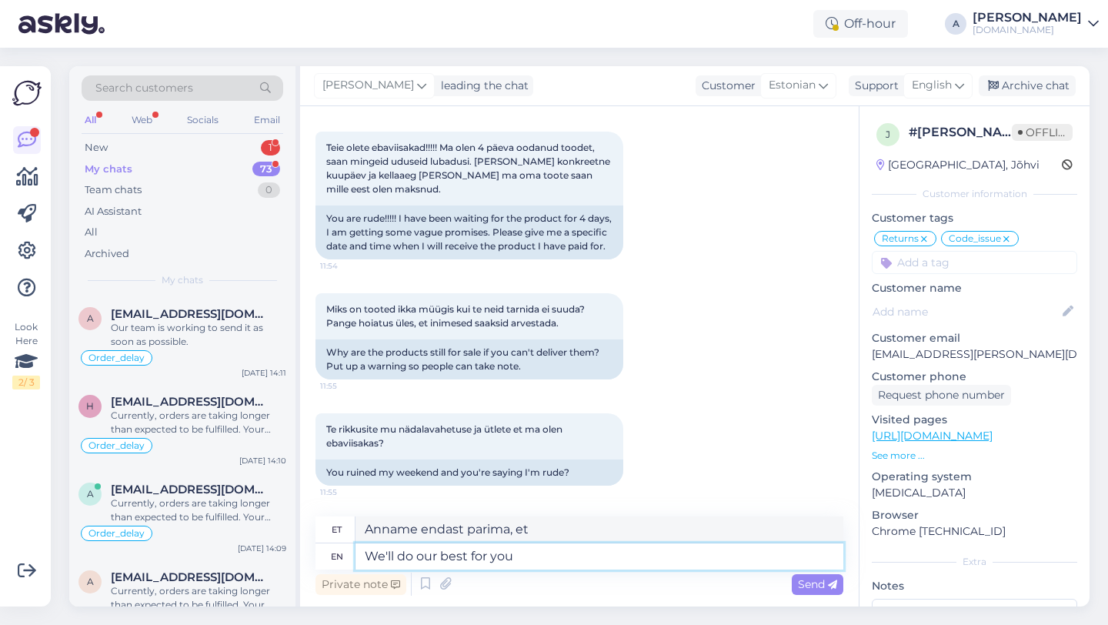
type textarea "Anname endast parima"
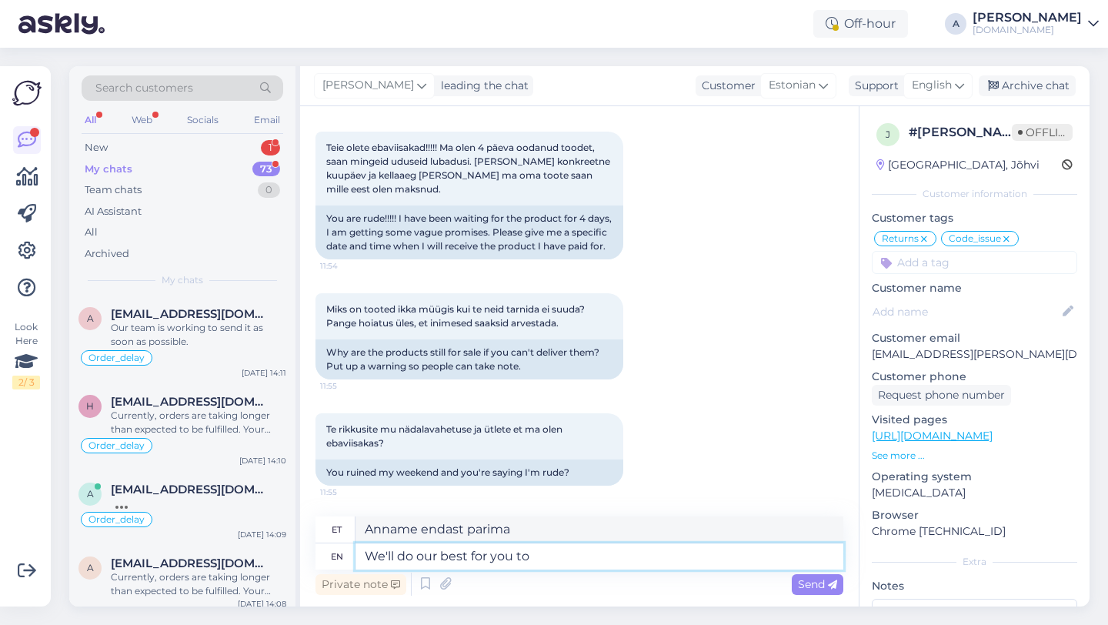
type textarea "We'll do our best for you to"
type textarea "Anname endast parima, et te"
type textarea "We'll do our best for you to get th"
type textarea "Anname endast parima, et saaksite"
type textarea "We'll do our best for you to get the product"
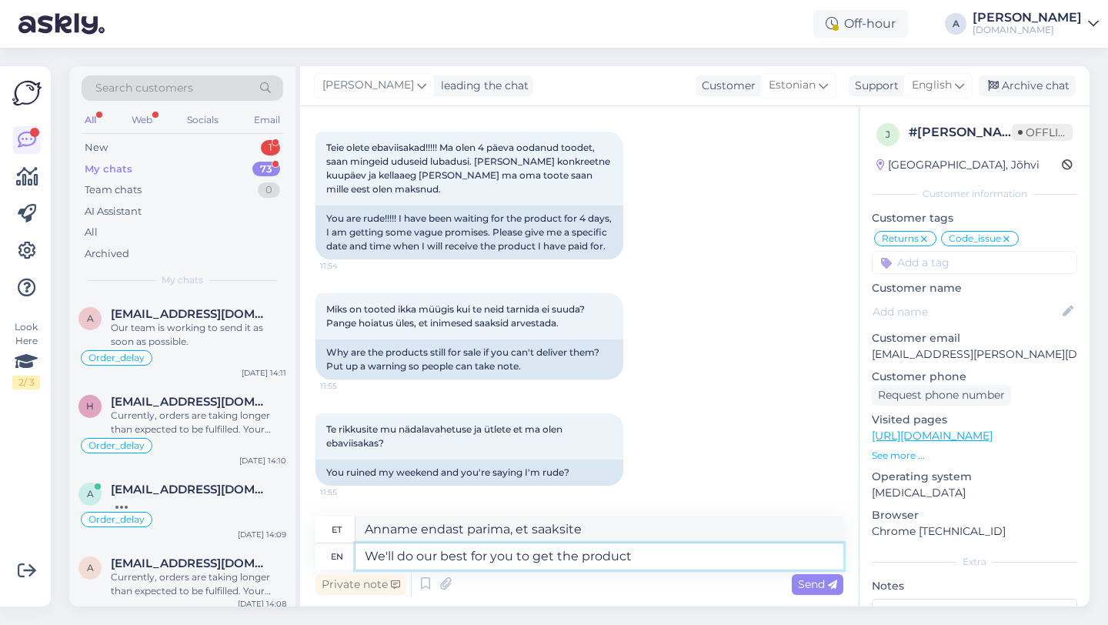
type textarea "Anname endast parima, et toode teile kätte saada"
type textarea "We'll do our best for you to get the product bet"
type textarea "Anname endast parima, et saaksite toote panuse."
type textarea "We'll do our best for you to get the product between"
type textarea "Anname endast parima, et toode teile kätte jõuaks ajavahemikus"
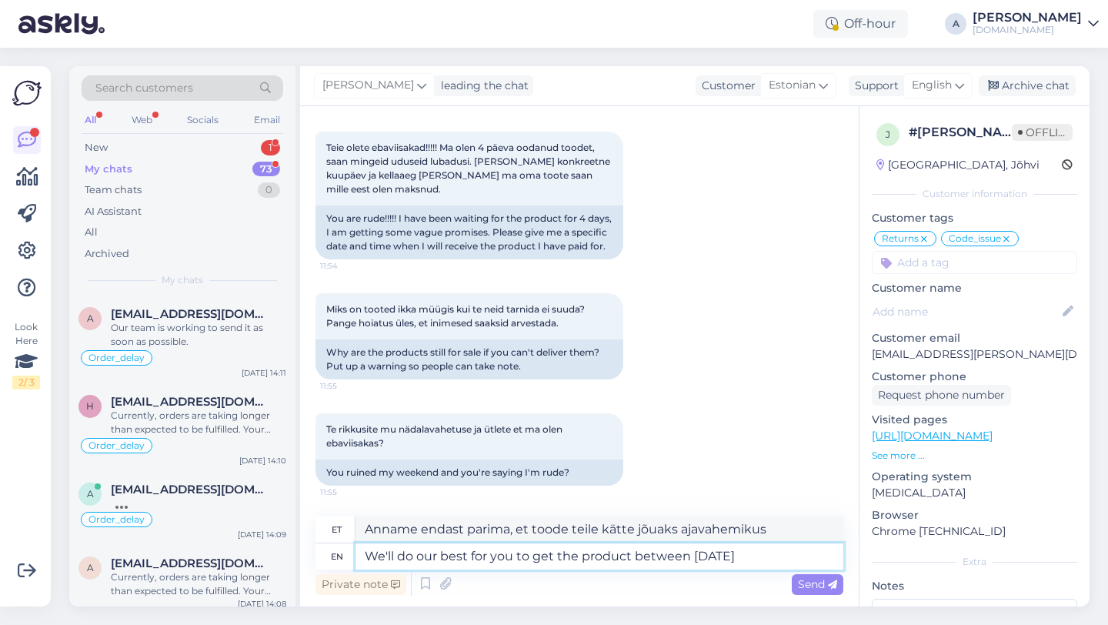
type textarea "We'll do our best for you to get the product between today a"
type textarea "Anname endast parima, et saaksite toote tänase päeva vahelisel ajal kätte"
type textarea "We'll do our best for you to get the product between today and"
type textarea "Anname endast parima, et saaksite toote kätte tänase ja järgmise vahel."
type textarea "We'll do our best for you to get the product between today and Monday."
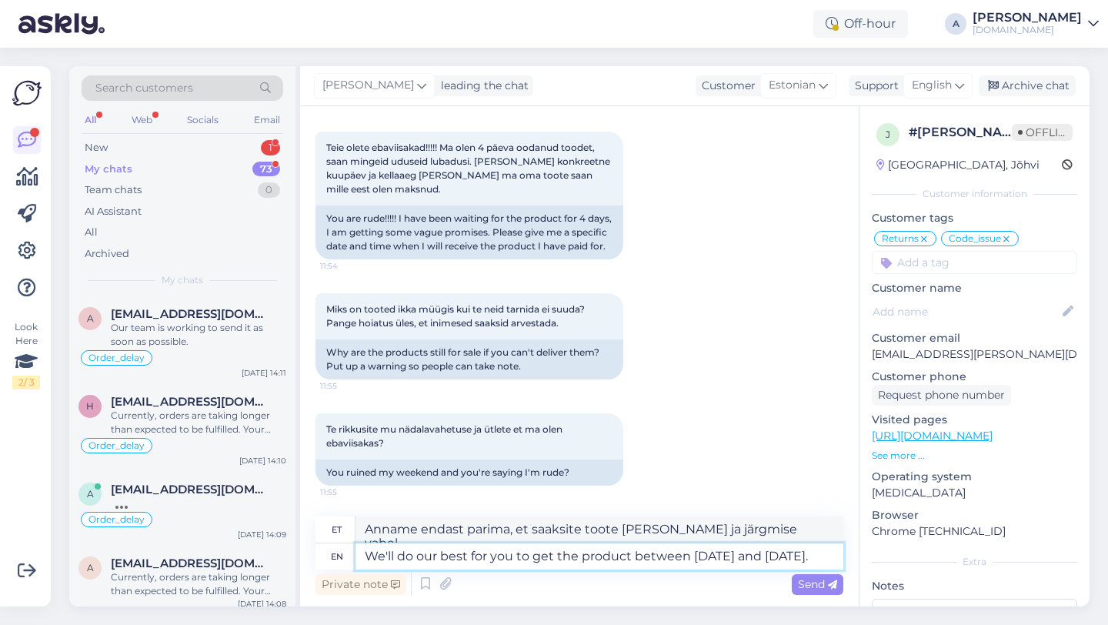
type textarea "Anname endast parima, et saaksite toote tänase ja esmaspäeva vahel kätte."
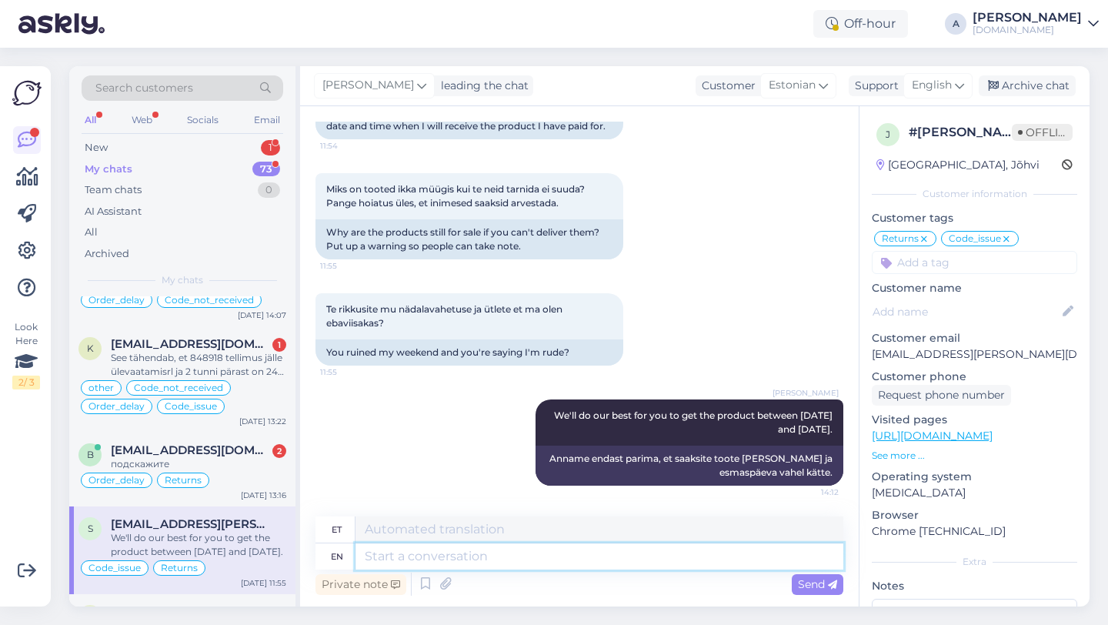
scroll to position [427, 0]
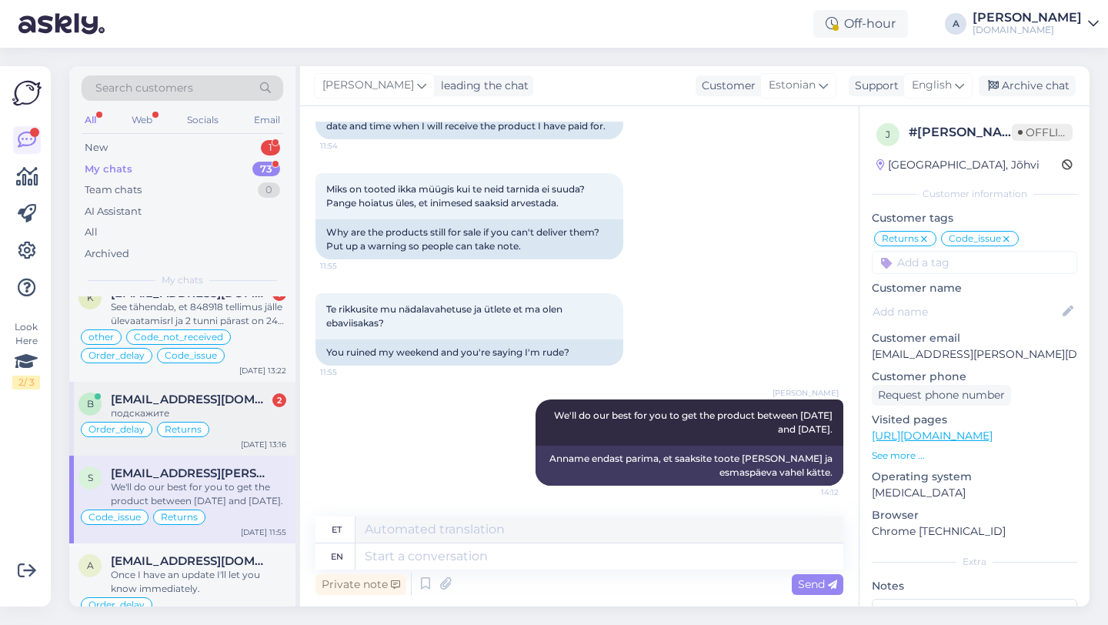
click at [179, 406] on div "подскажите" at bounding box center [198, 413] width 175 height 14
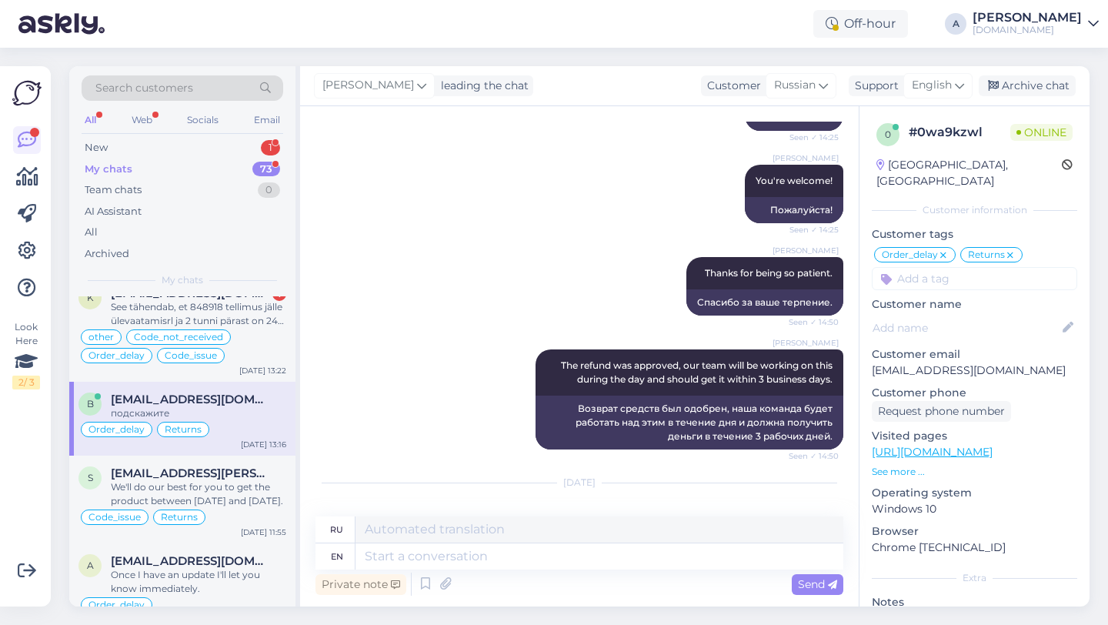
scroll to position [5004, 0]
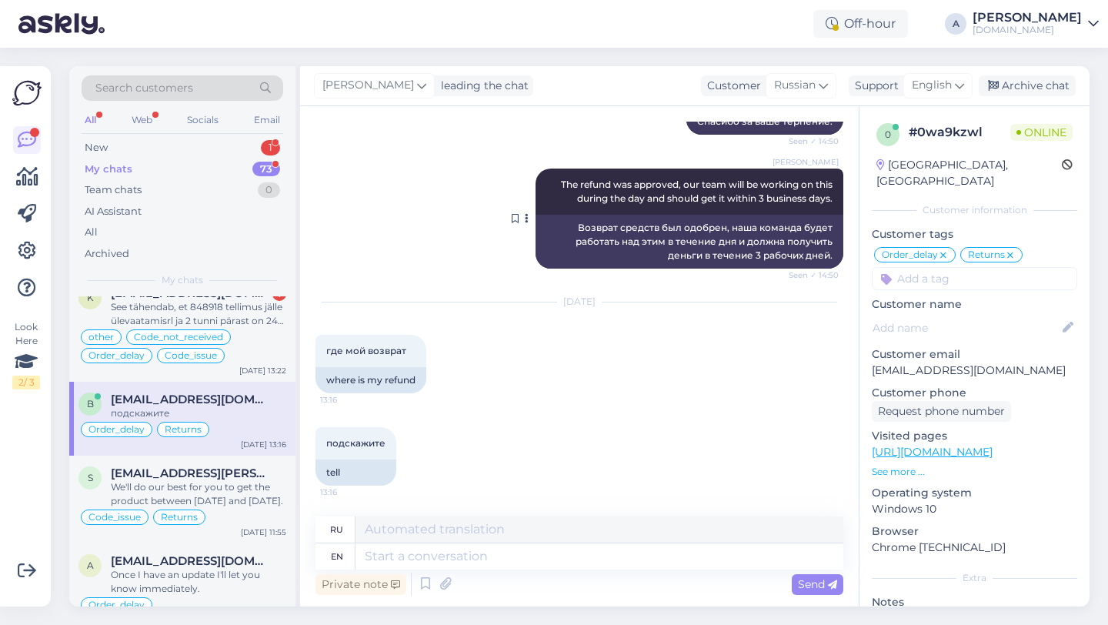
drag, startPoint x: 834, startPoint y: 201, endPoint x: 659, endPoint y: 202, distance: 174.6
click at [659, 202] on div "Alfredo The refund was approved, our team will be working on this during the da…" at bounding box center [689, 191] width 308 height 46
copy span "should get it within 3 business days."
click at [431, 555] on textarea at bounding box center [599, 556] width 488 height 26
type textarea "You"
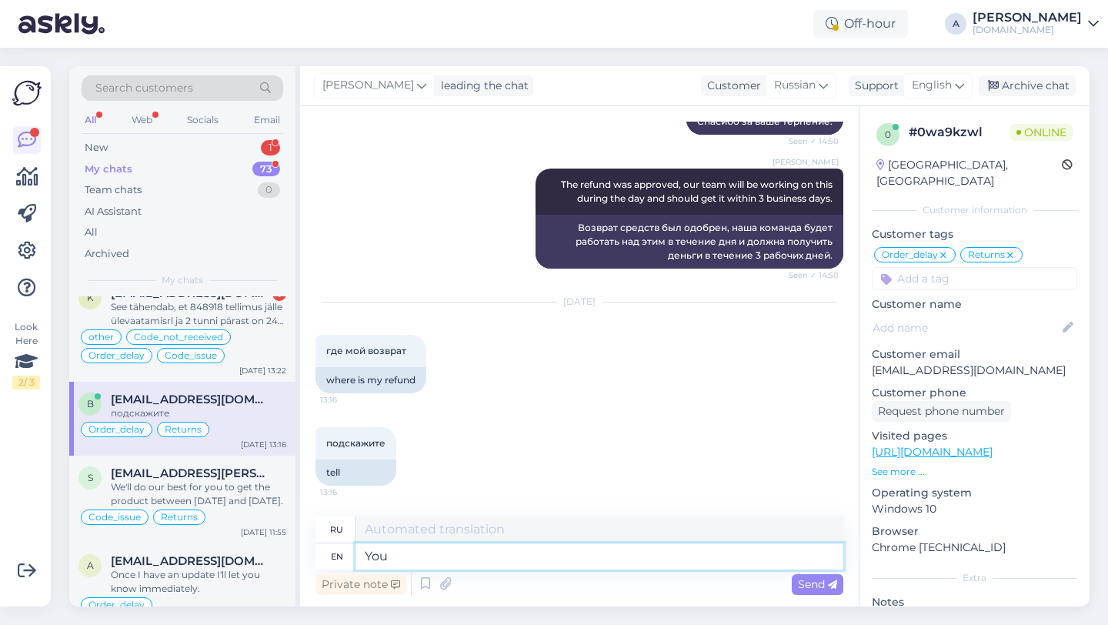
type textarea "Ты"
paste textarea "should get it within 3 business days."
type textarea "You should get it within 3 business days."
type textarea "Вы получите его в течение 3 рабочих дней."
type textarea "You should get it within 3 business days."
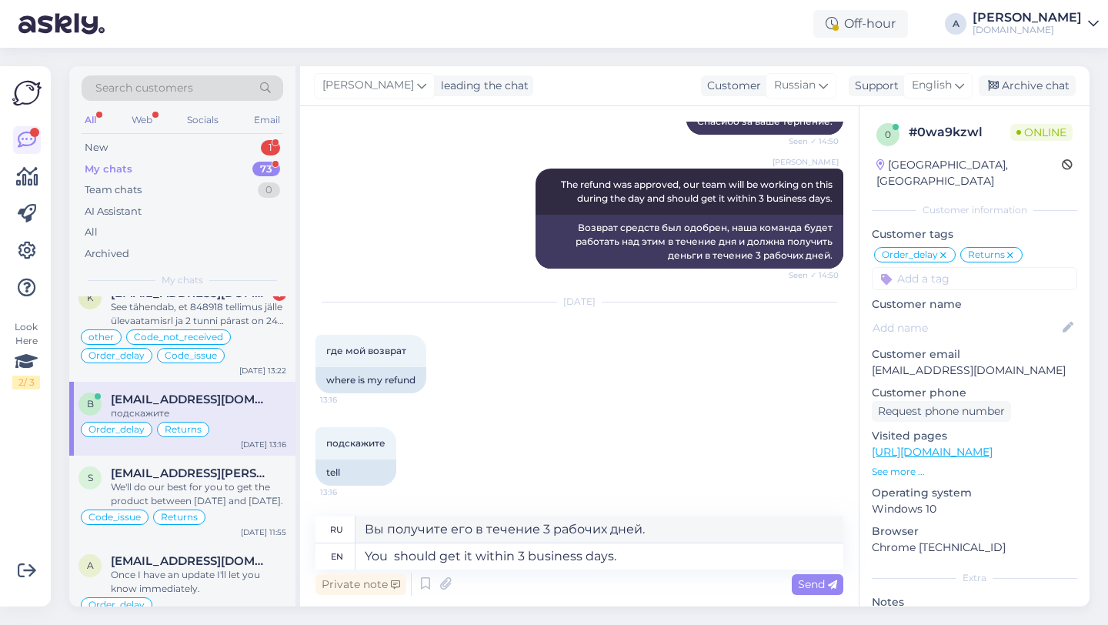
click at [815, 599] on div "Chat started May 3 2025 где мошно посмотреть ключ после покупки игры 15:36 wher…" at bounding box center [579, 356] width 559 height 500
click at [815, 587] on span "Send" at bounding box center [817, 584] width 39 height 14
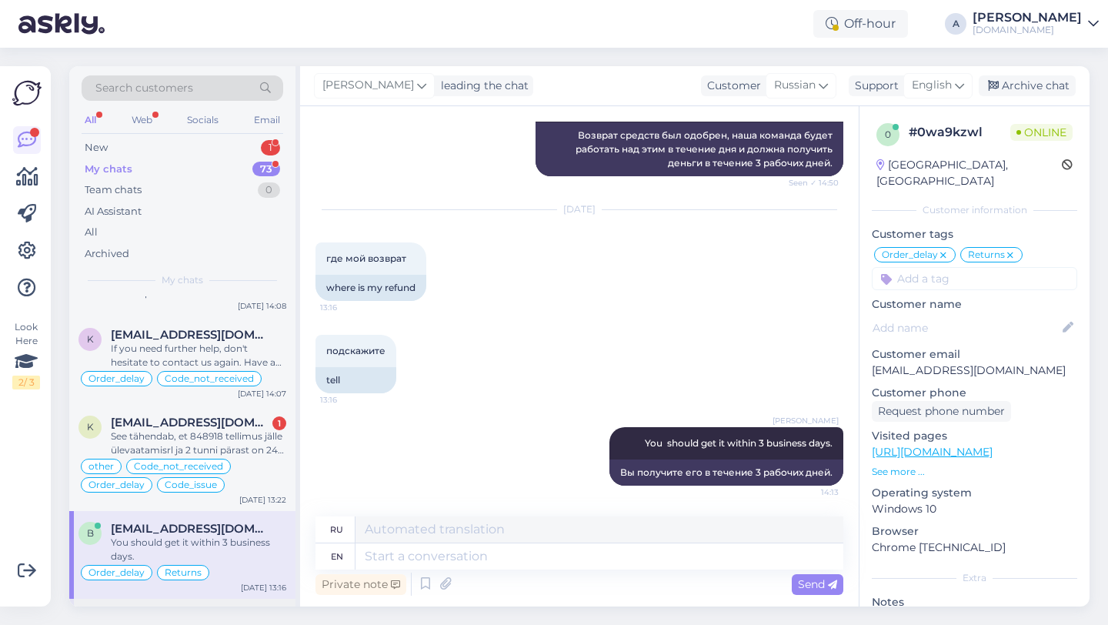
scroll to position [271, 0]
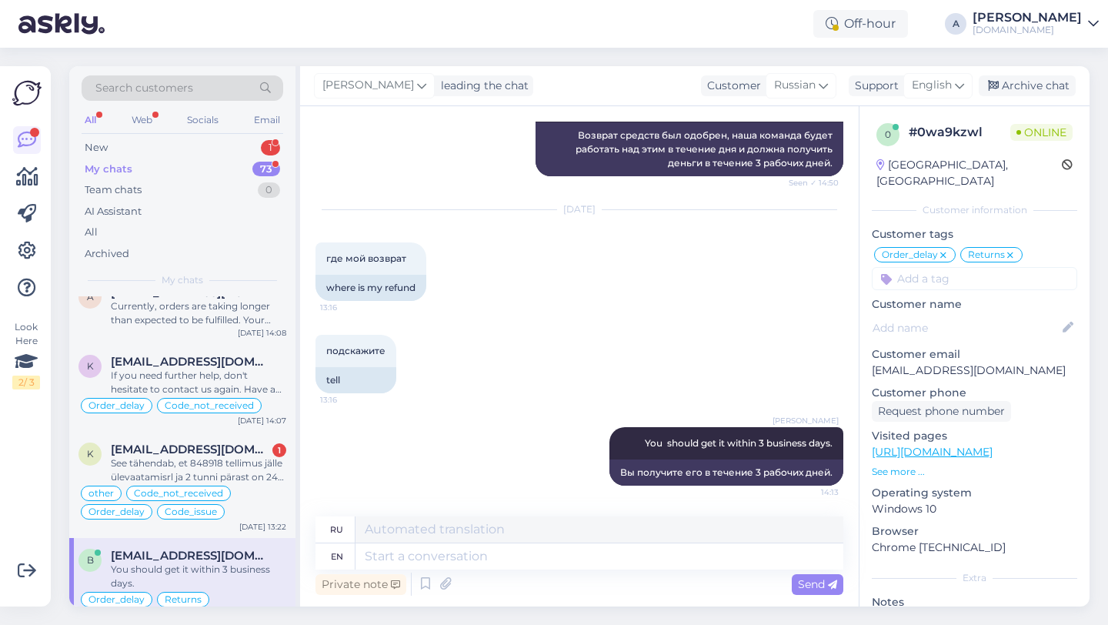
click at [183, 469] on div "See tähendab, et 848918 tellimus jälle ülevaatamisrl ja 2 tunni pärast on 24 tu…" at bounding box center [198, 470] width 175 height 28
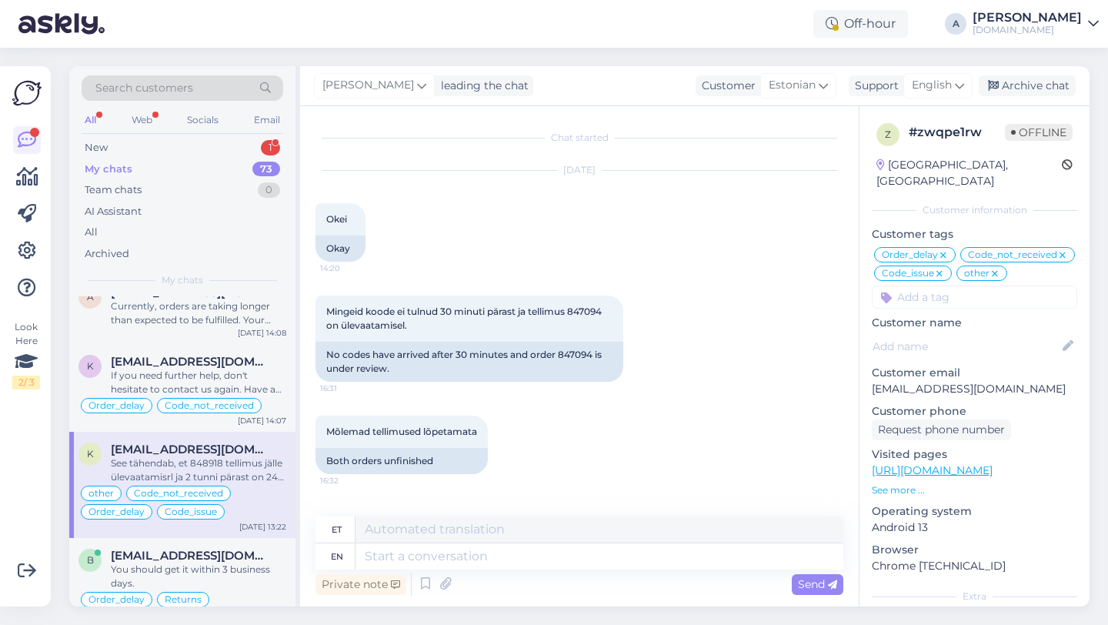
scroll to position [12609, 0]
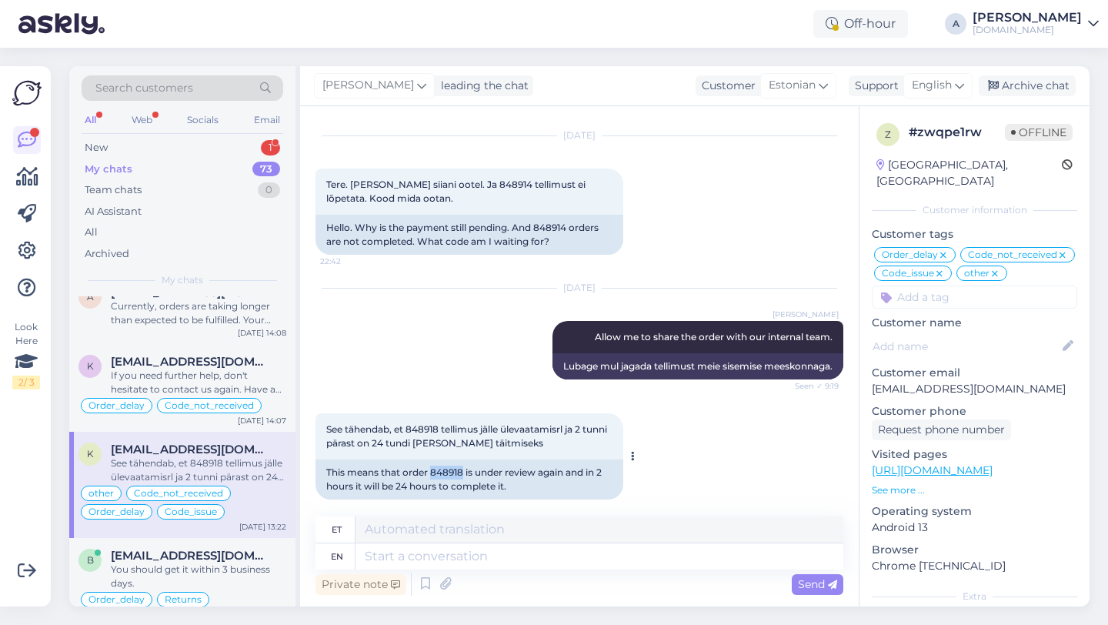
drag, startPoint x: 465, startPoint y: 456, endPoint x: 431, endPoint y: 459, distance: 34.8
click at [431, 459] on div "This means that order 848918 is under review again and in 2 hours it will be 24…" at bounding box center [469, 479] width 308 height 40
copy div "848918"
click at [399, 565] on textarea at bounding box center [599, 556] width 488 height 26
type textarea "wE"
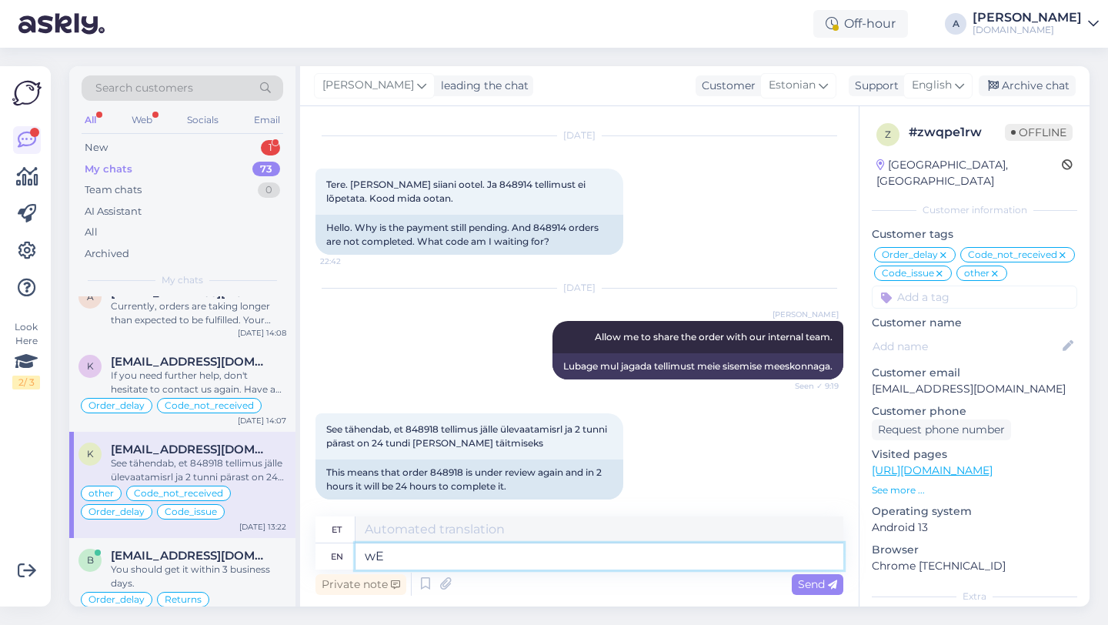
type textarea "meE"
type textarea "w"
type textarea "We a"
type textarea "Meie"
type textarea "We apologize f"
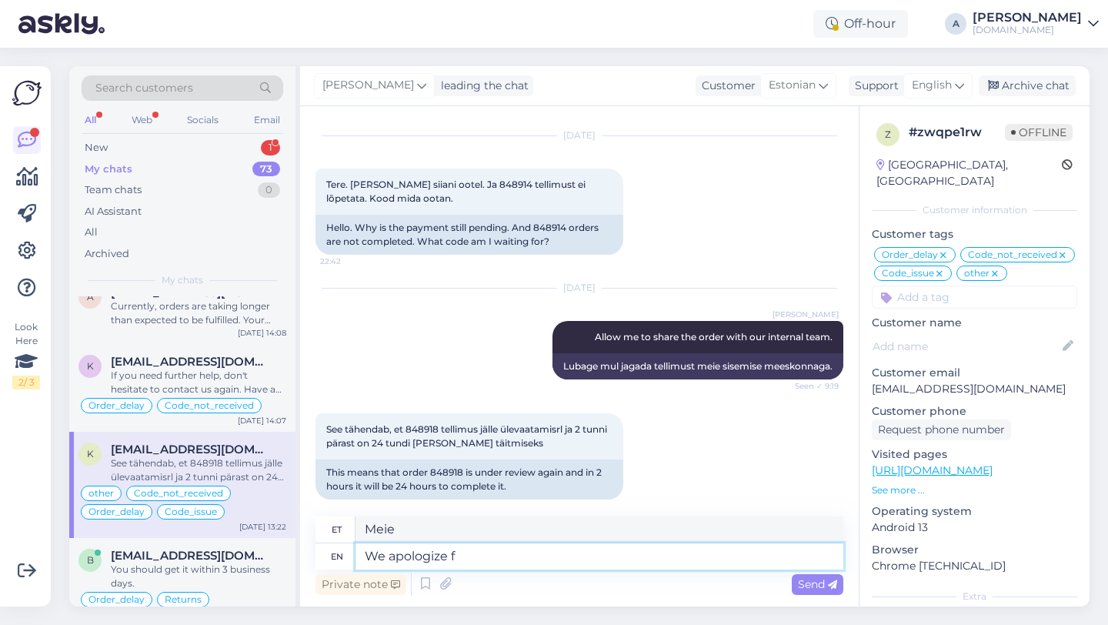
type textarea "Vabandame"
type textarea "We apologize for the de"
type textarea "Vabandame selle pärast"
type textarea "We apologize for the delay."
type textarea "Vabandame viivituse pärast."
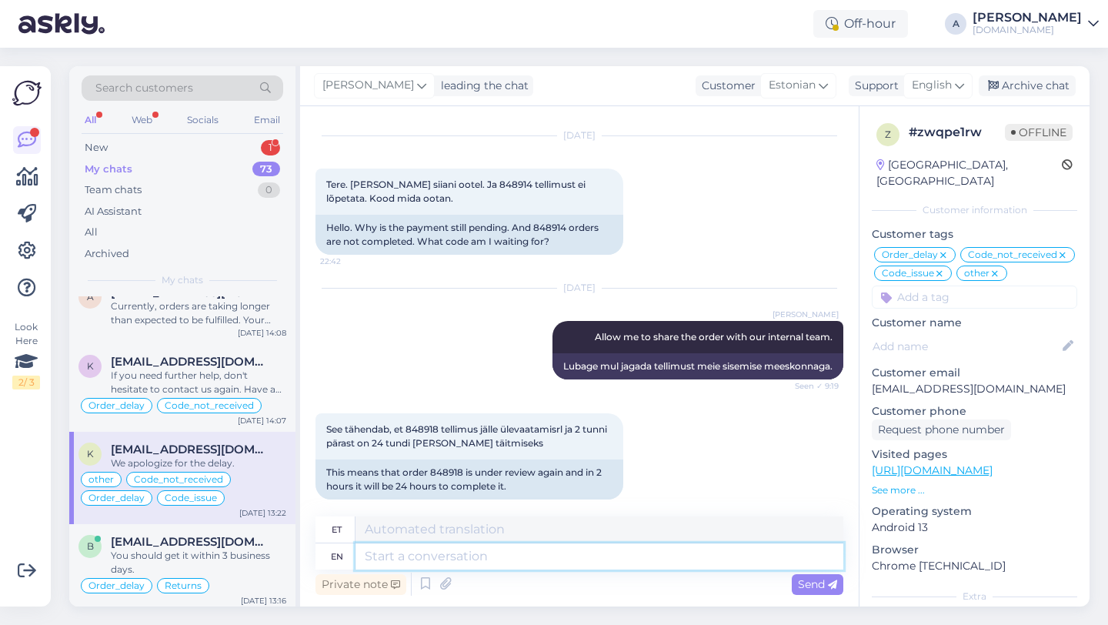
scroll to position [12701, 0]
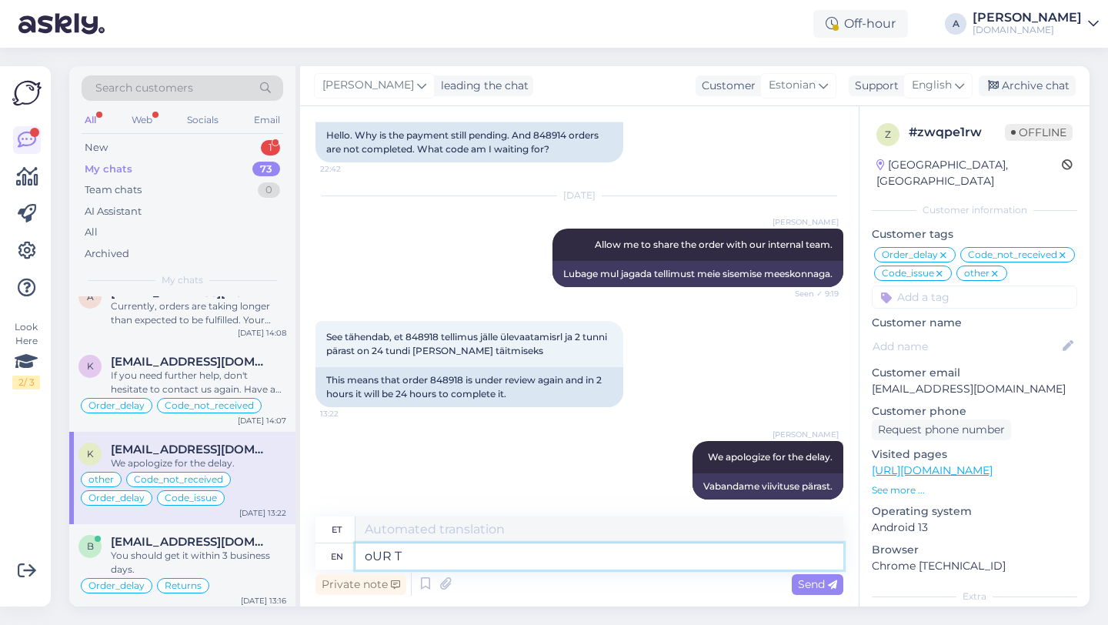
type textarea "oUR TE"
type textarea "MEIE"
type textarea "o"
type textarea "P"
type textarea "Ostutellimus"
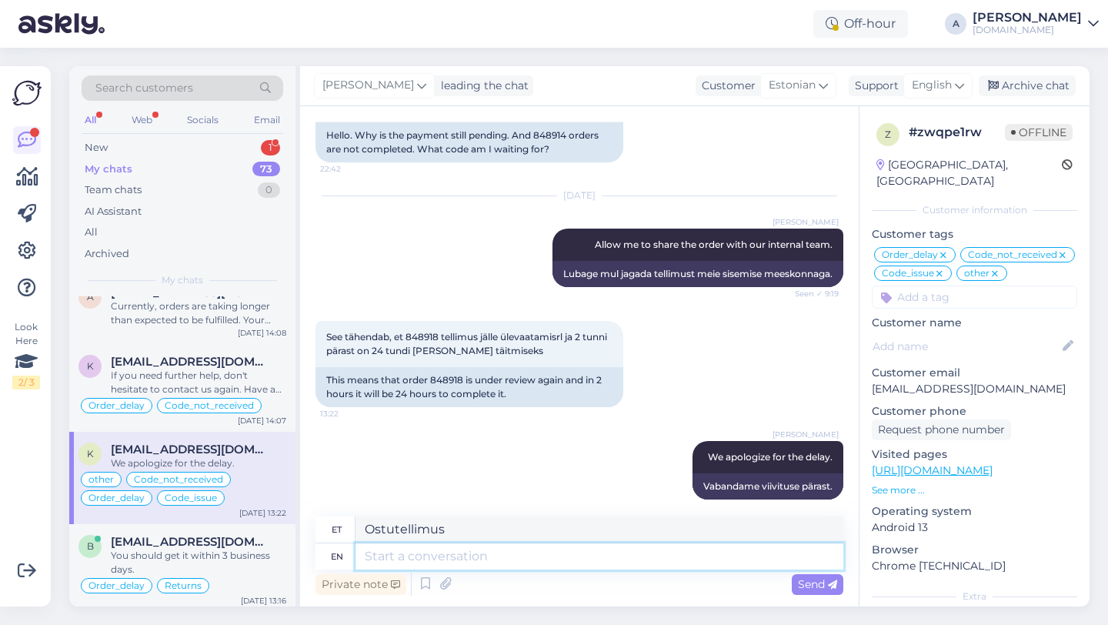
type textarea "o"
type textarea "oo"
type textarea "Our"
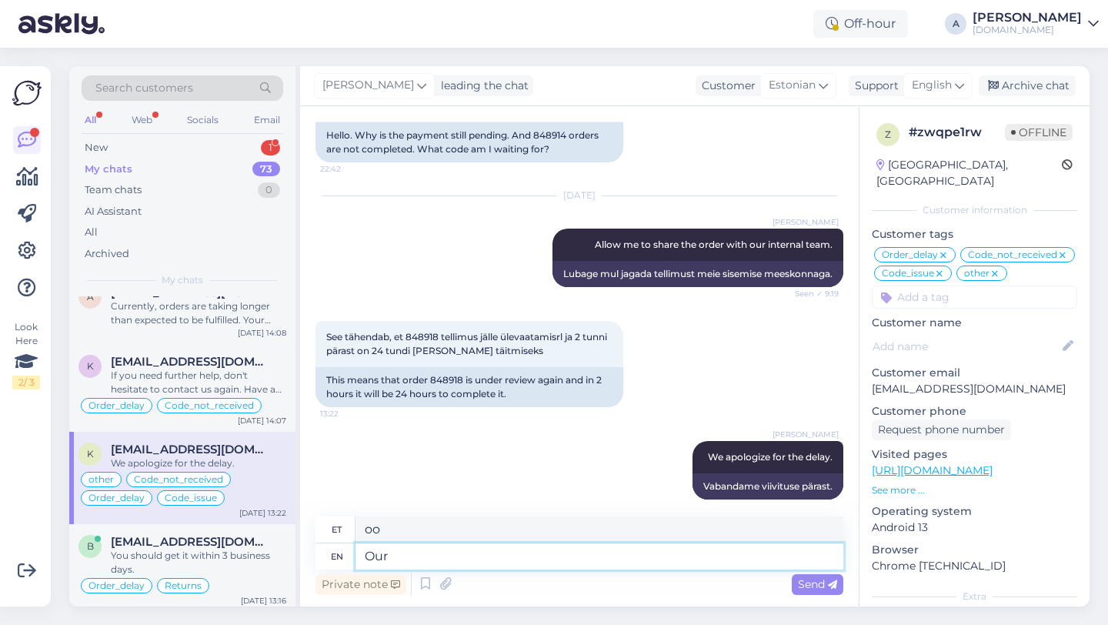
type textarea "Meie"
type textarea "Our team"
type textarea "Meie meeskond"
type textarea "Our team is w"
type textarea "Meie meeskond on"
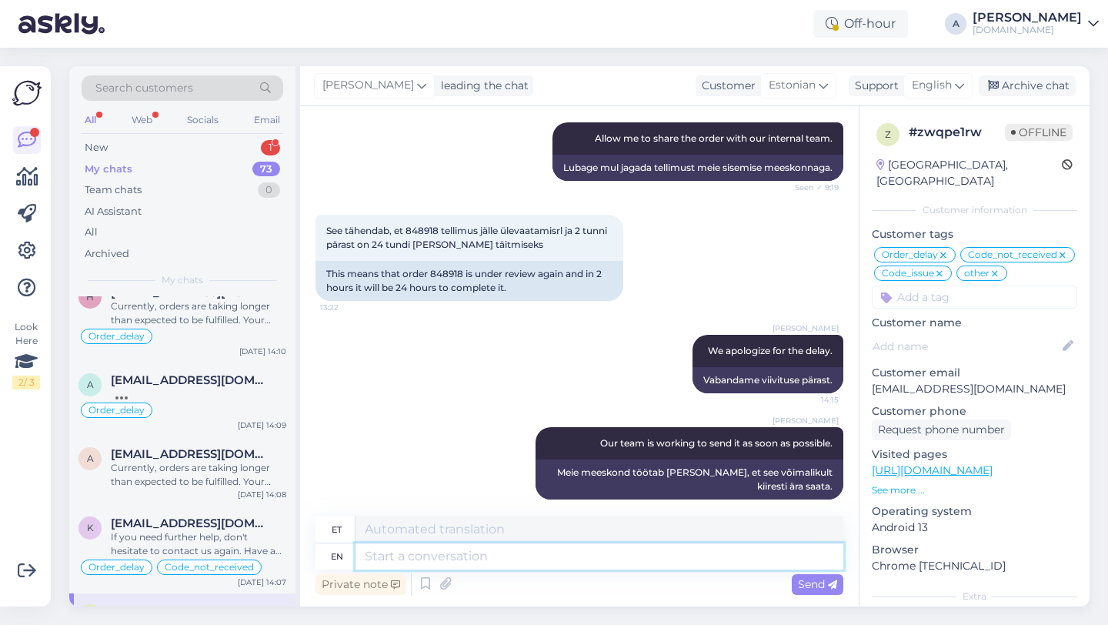
scroll to position [110, 0]
click at [198, 379] on span "alekseimironenko6@gmail.com" at bounding box center [191, 379] width 160 height 14
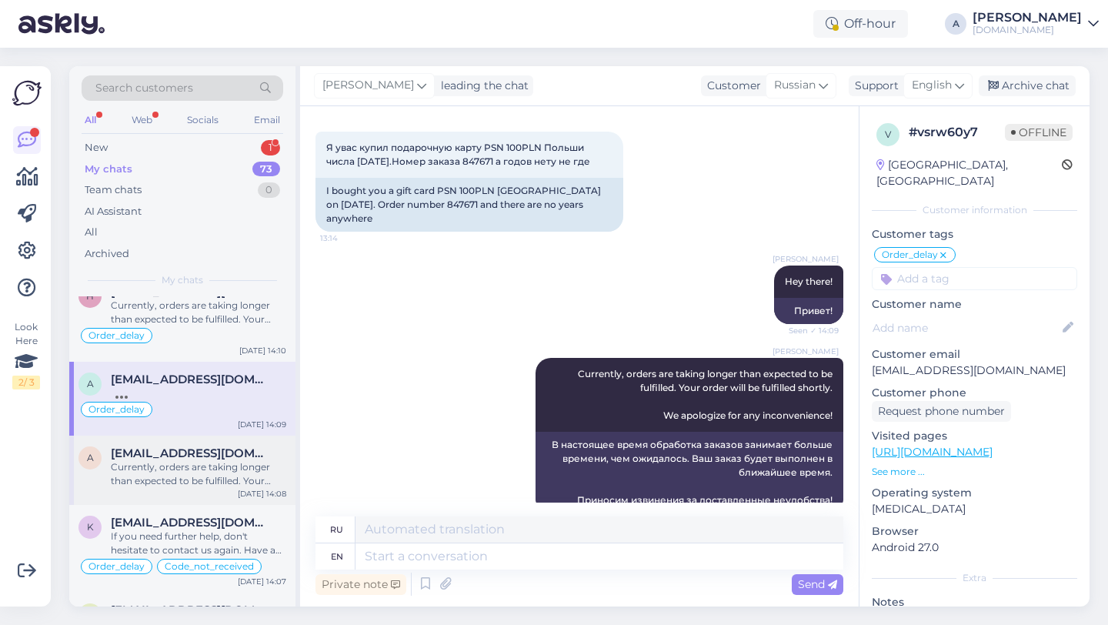
scroll to position [0, 0]
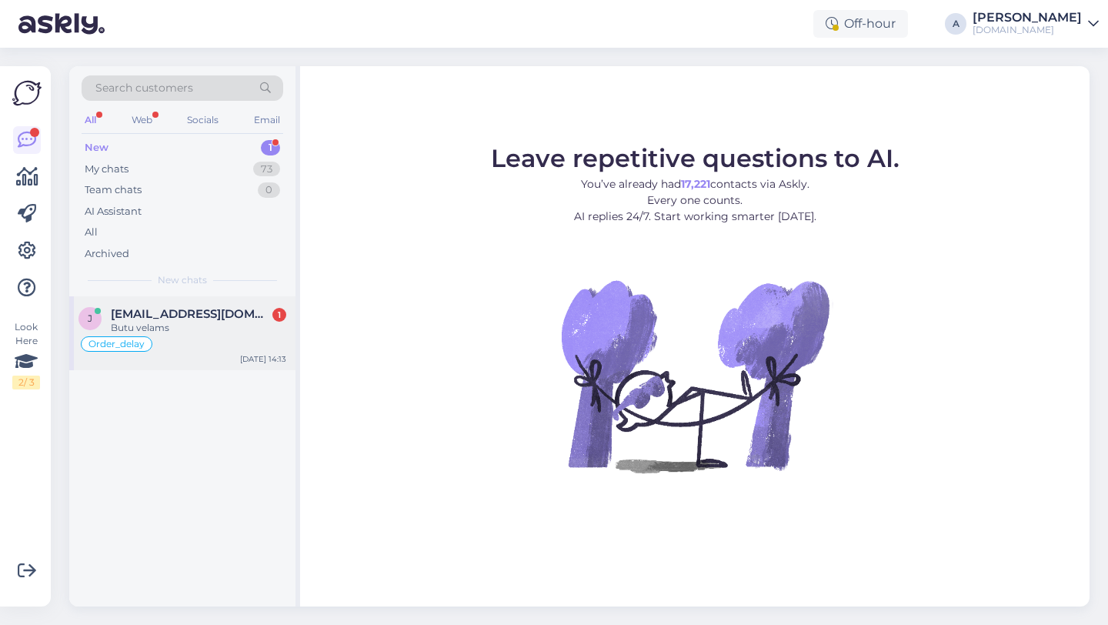
click at [188, 333] on div "Butu velams" at bounding box center [198, 328] width 175 height 14
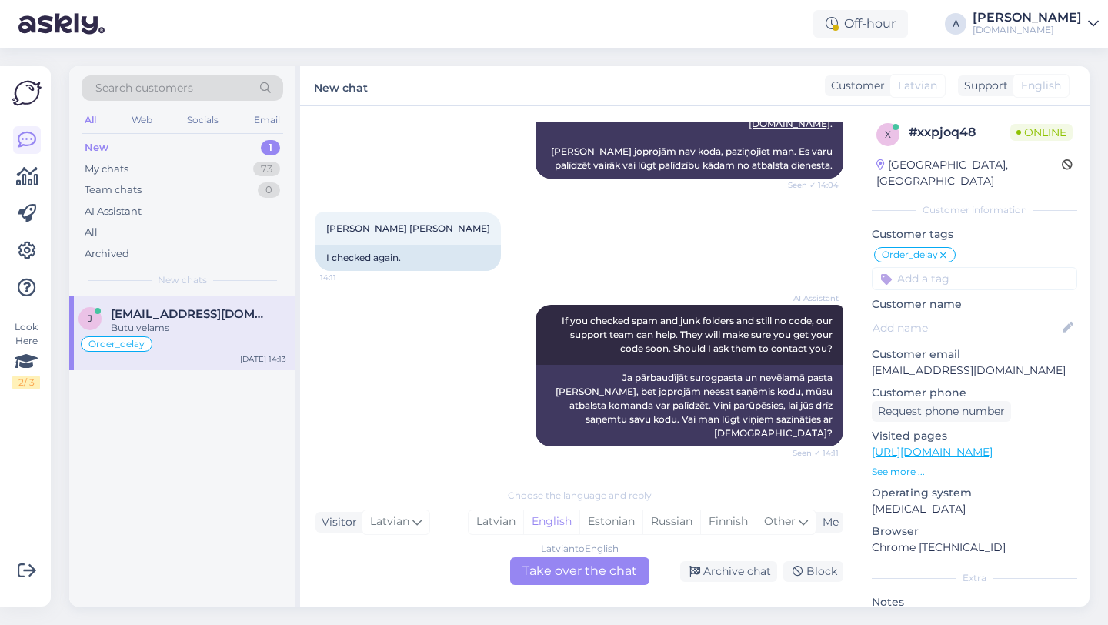
scroll to position [3594, 0]
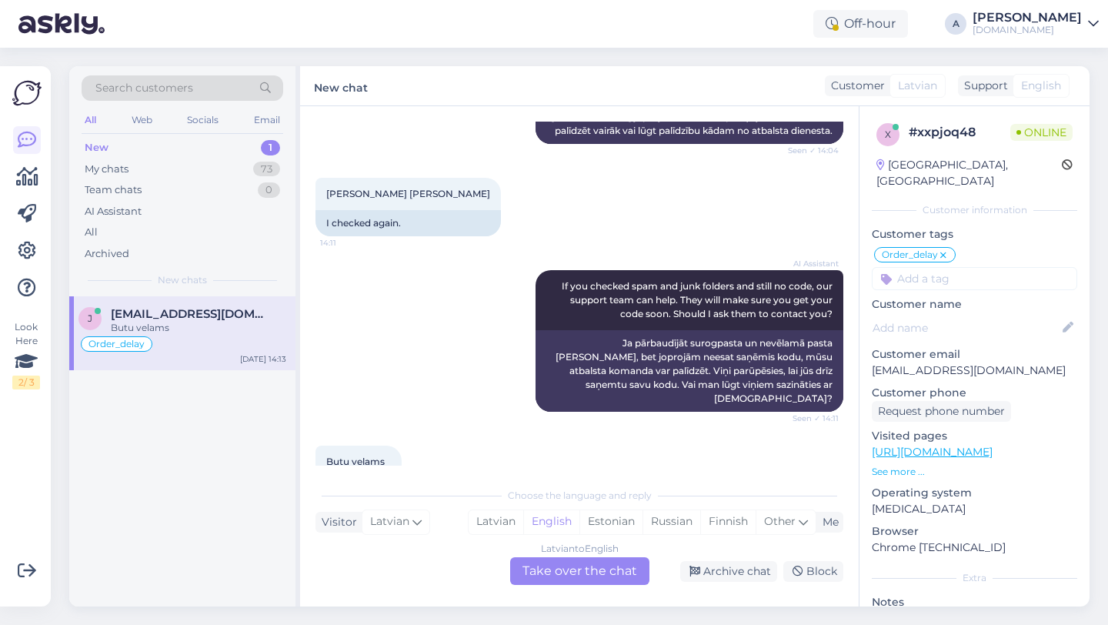
click at [549, 589] on div "Chat started Mar 16 2024 Sveicinati. Velejos paintereseties ja vakar pasutiju g…" at bounding box center [579, 356] width 559 height 500
click at [549, 582] on div "Latvian to English Take over the chat" at bounding box center [579, 571] width 139 height 28
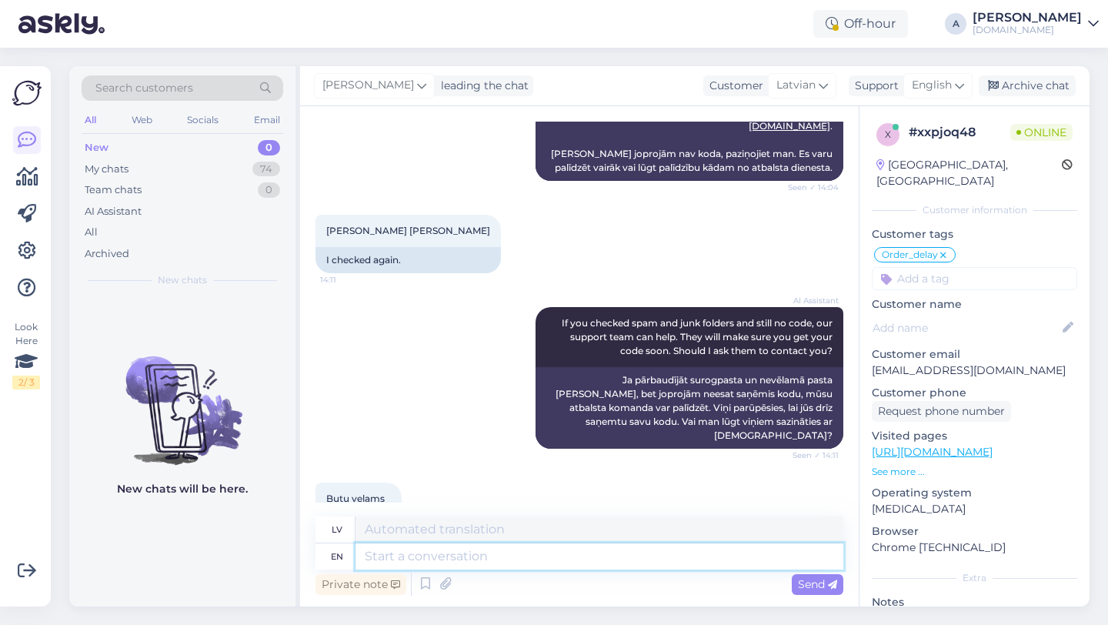
click at [530, 562] on textarea at bounding box center [599, 556] width 488 height 26
type textarea "Hey the"
type textarea "Hei"
type textarea "Hey there!"
type textarea "Sveiki!"
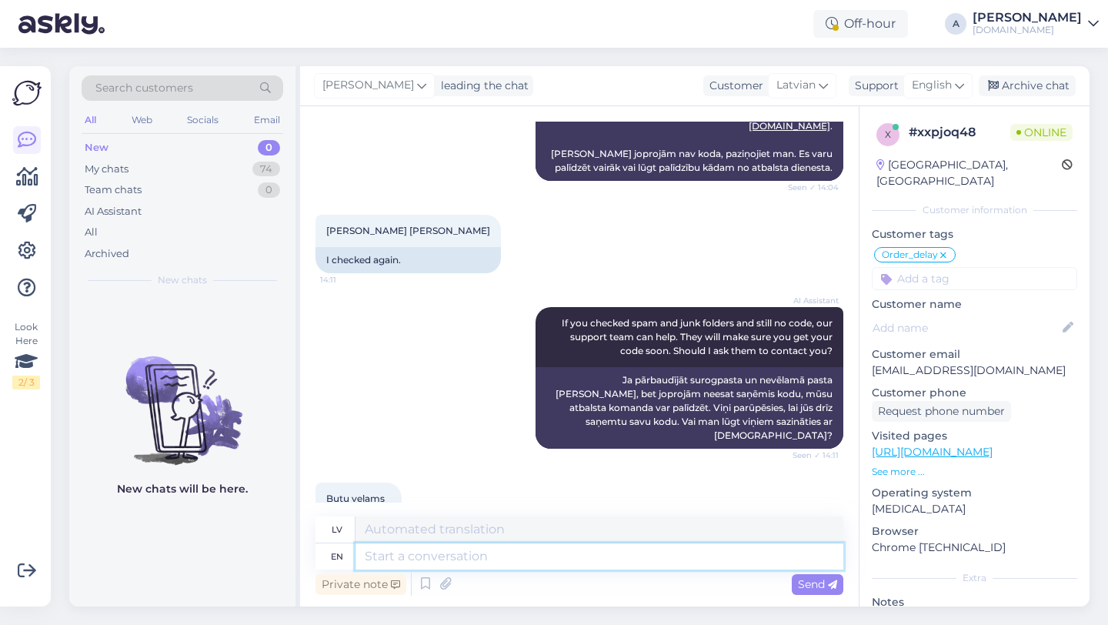
scroll to position [3649, 0]
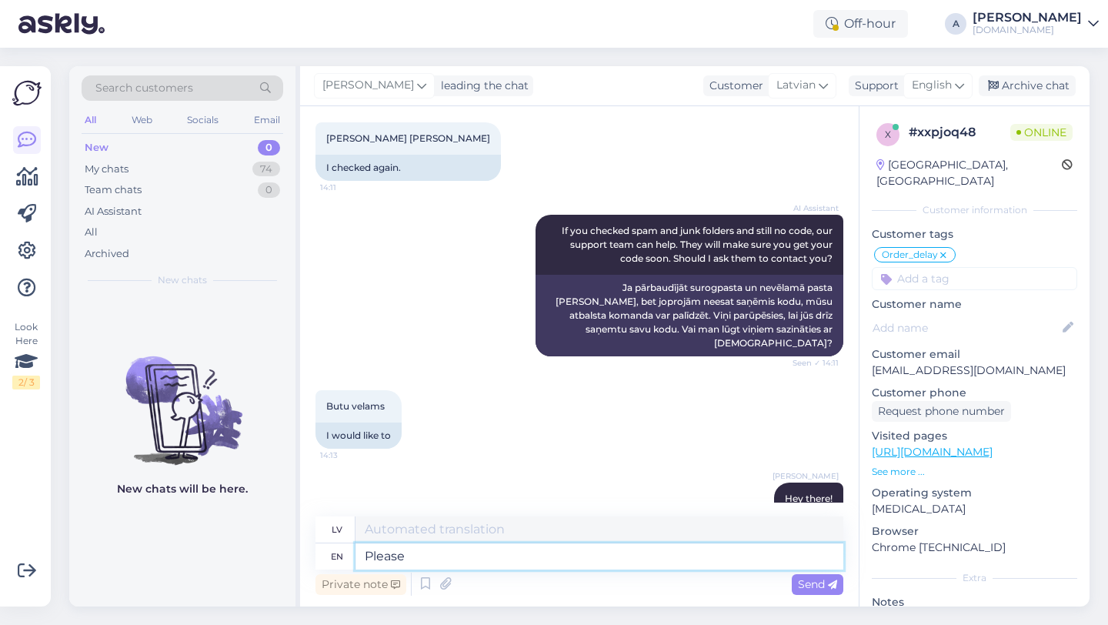
type textarea "Please s"
type textarea "Lūdzu"
type textarea "Please share with"
type textarea "Lūdzu, padalieties"
type textarea "Please share with me"
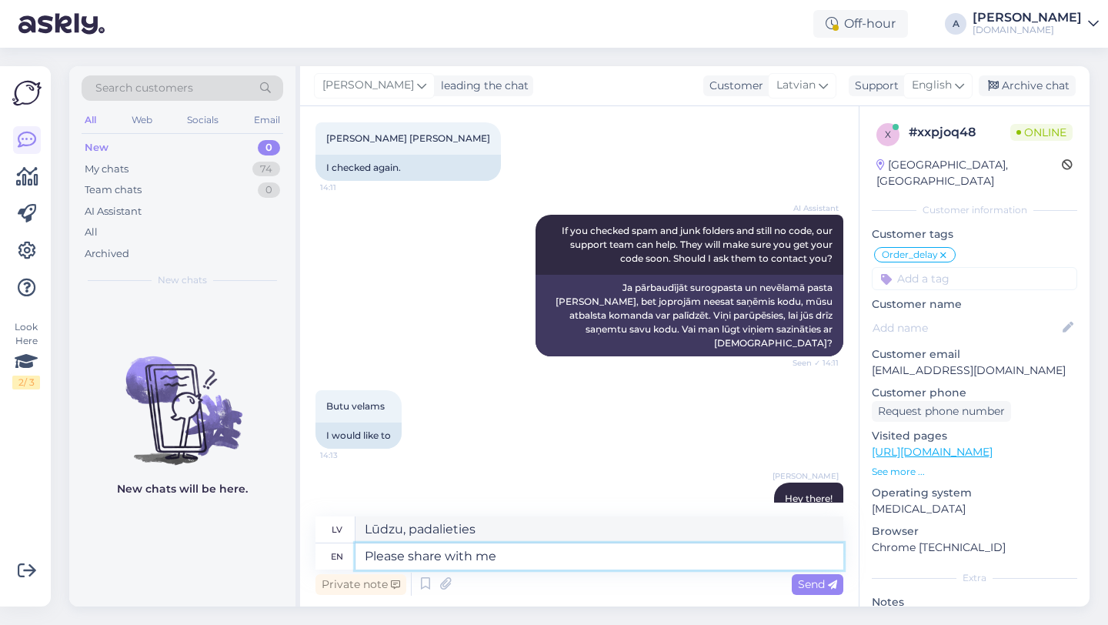
type textarea "Lūdzu, kopīgojiet ar"
type textarea "Please share with me y"
type textarea "Lūdzu, padalieties ar mani"
type textarea "Please share with me yur or"
type textarea "Lūdzu, padalieties ar mani savu"
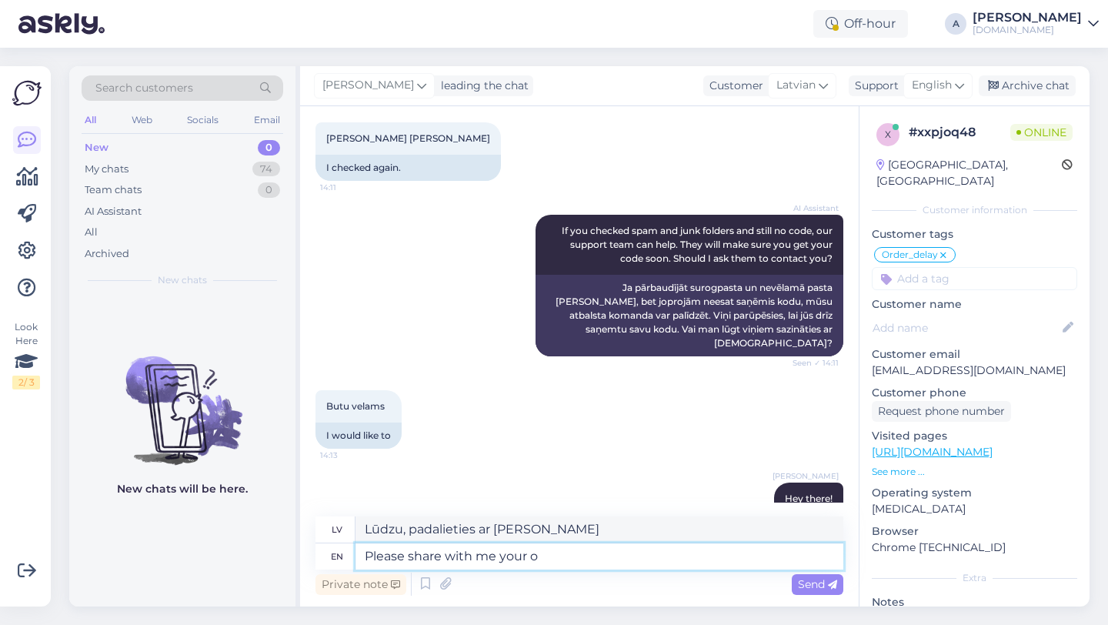
type textarea "Please share with me your or"
type textarea "Lūdzu, dalieties ar mani savā"
type textarea "Please share with me your order nu"
type textarea "Lūdzu, dalieties ar mani savā pasūtījumā"
type textarea "Please share with me your order number."
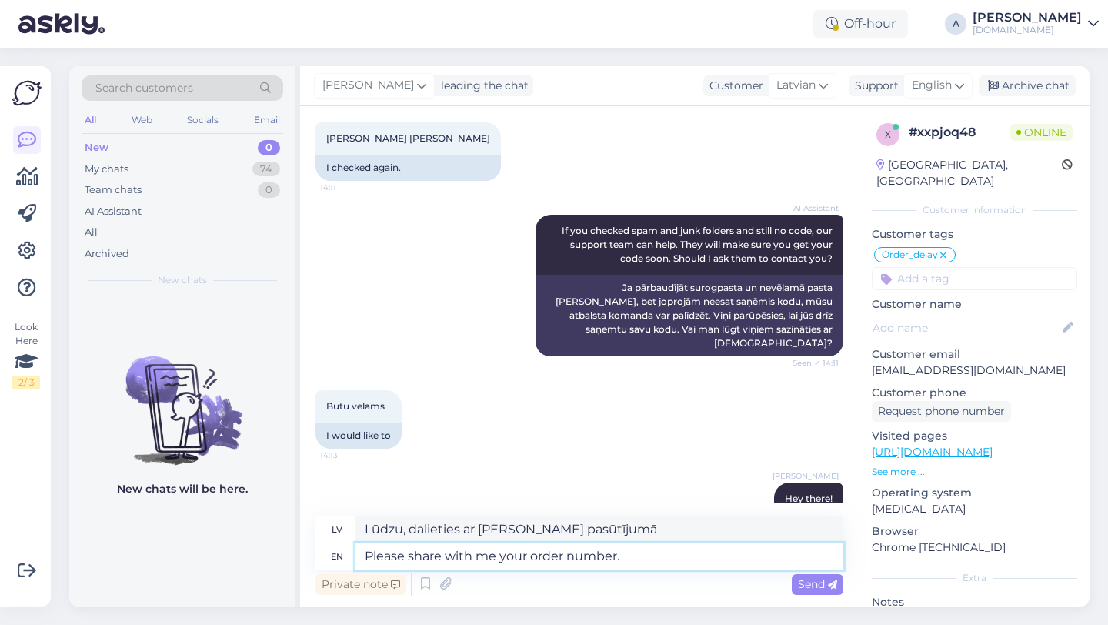
type textarea "Lūdzu, padalieties ar mani ar savu pasūtījuma numuru."
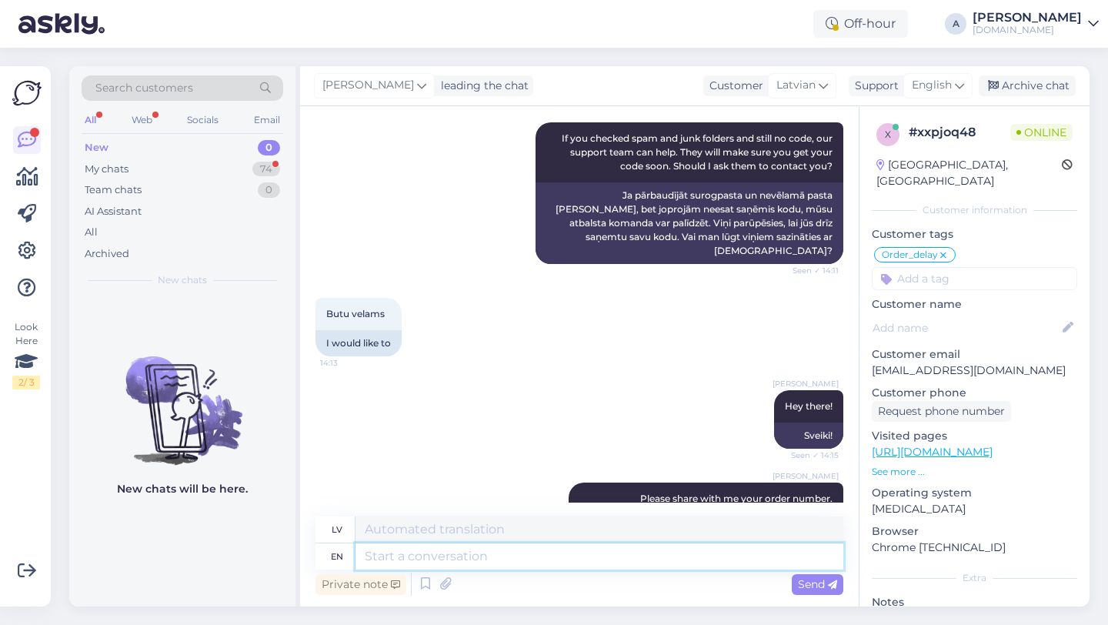
scroll to position [3834, 0]
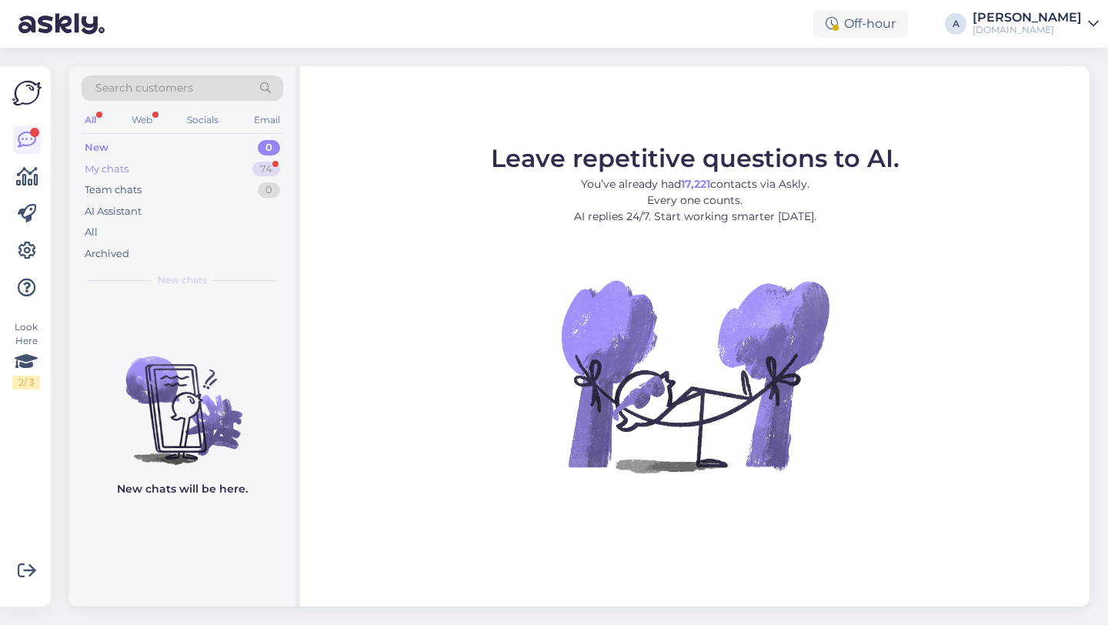
click at [258, 170] on div "74" at bounding box center [266, 169] width 28 height 15
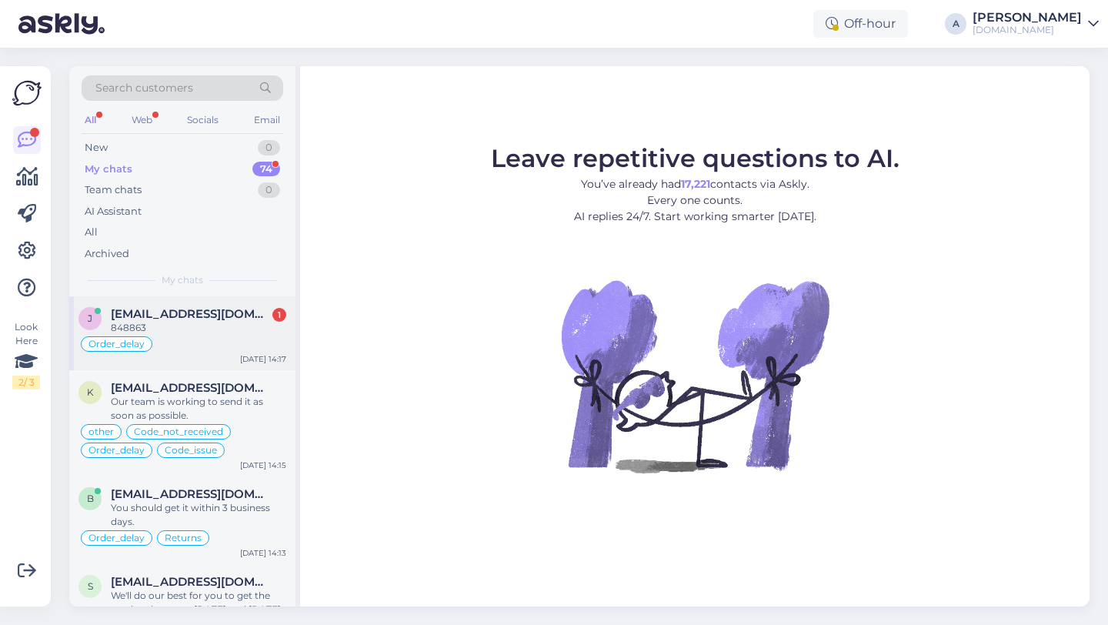
click at [181, 321] on div "848863" at bounding box center [198, 328] width 175 height 14
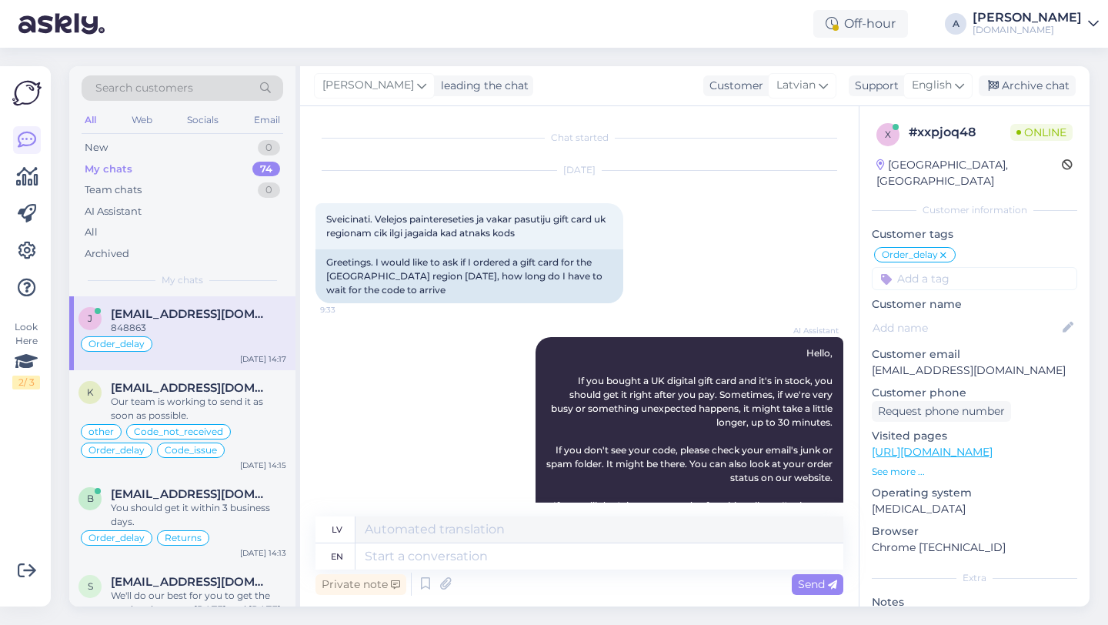
scroll to position [3834, 0]
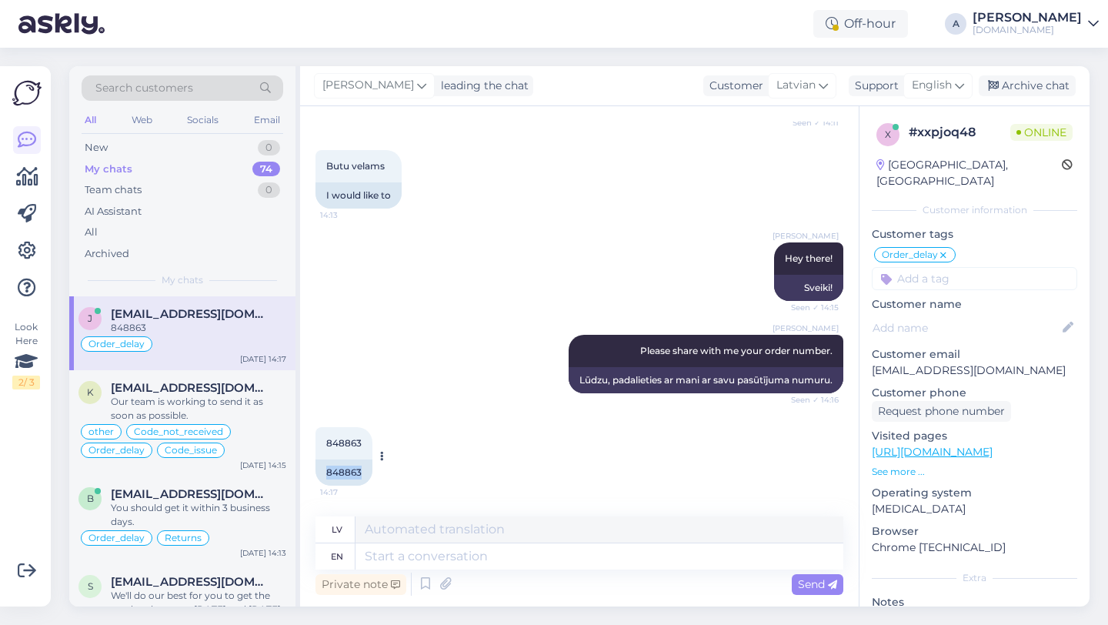
drag, startPoint x: 364, startPoint y: 468, endPoint x: 317, endPoint y: 468, distance: 46.9
click at [317, 468] on div "848863" at bounding box center [343, 472] width 57 height 26
copy div "848863"
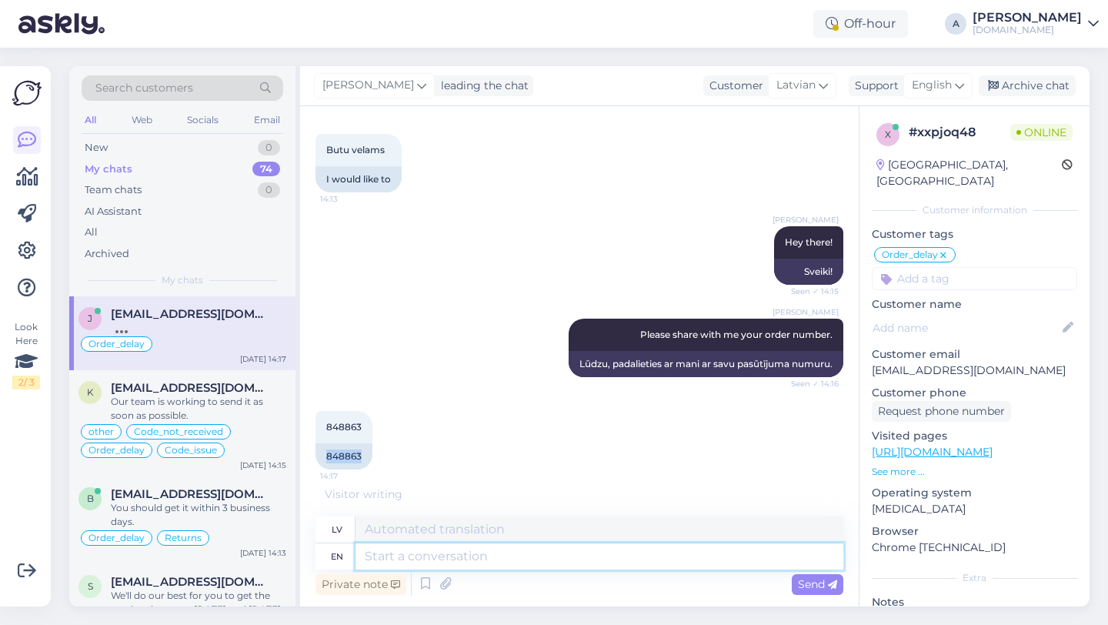
click at [452, 553] on textarea at bounding box center [599, 556] width 488 height 26
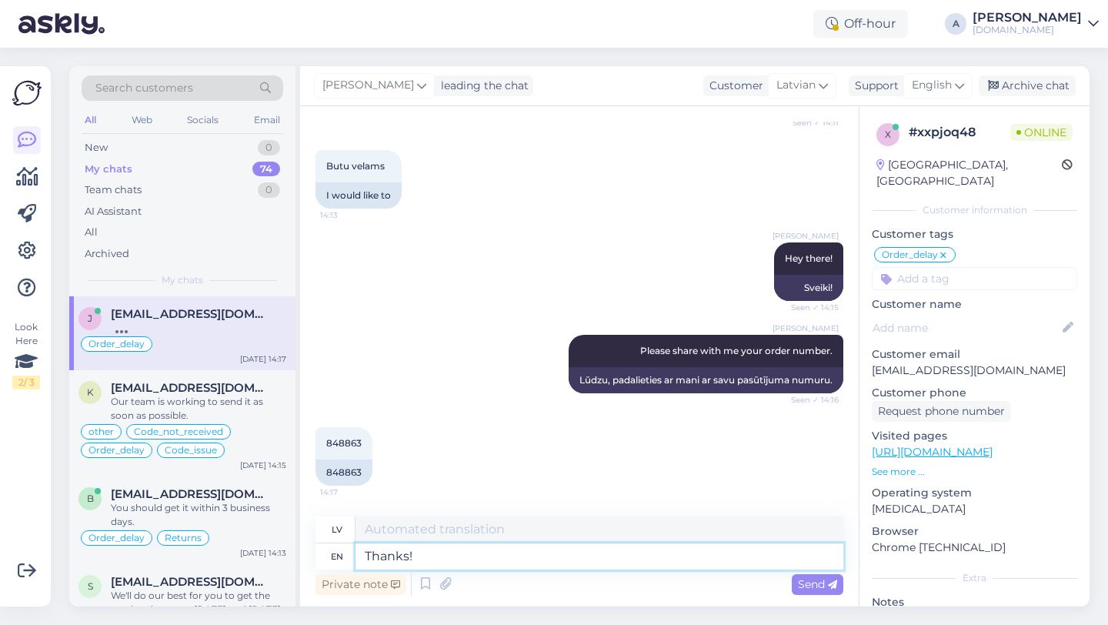
type textarea "Thanks!"
type textarea "Paldies!"
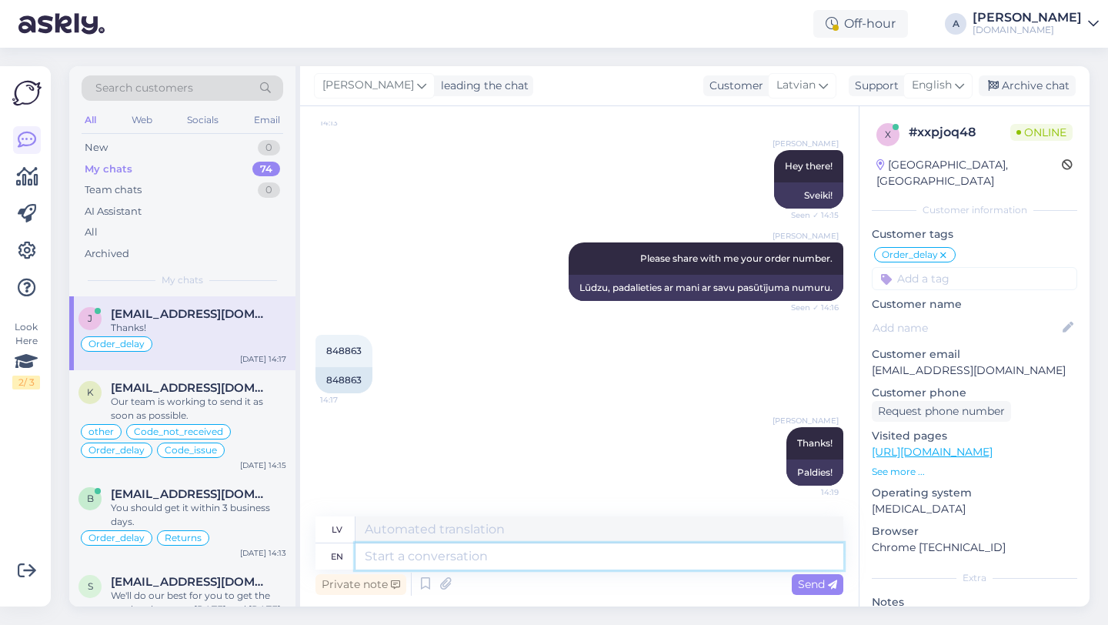
paste textarea "Currently, orders are taking longer than expected to be fulfilled. Your order w…"
type textarea "Currently, orders are taking longer than expected to be fulfilled. Your order w…"
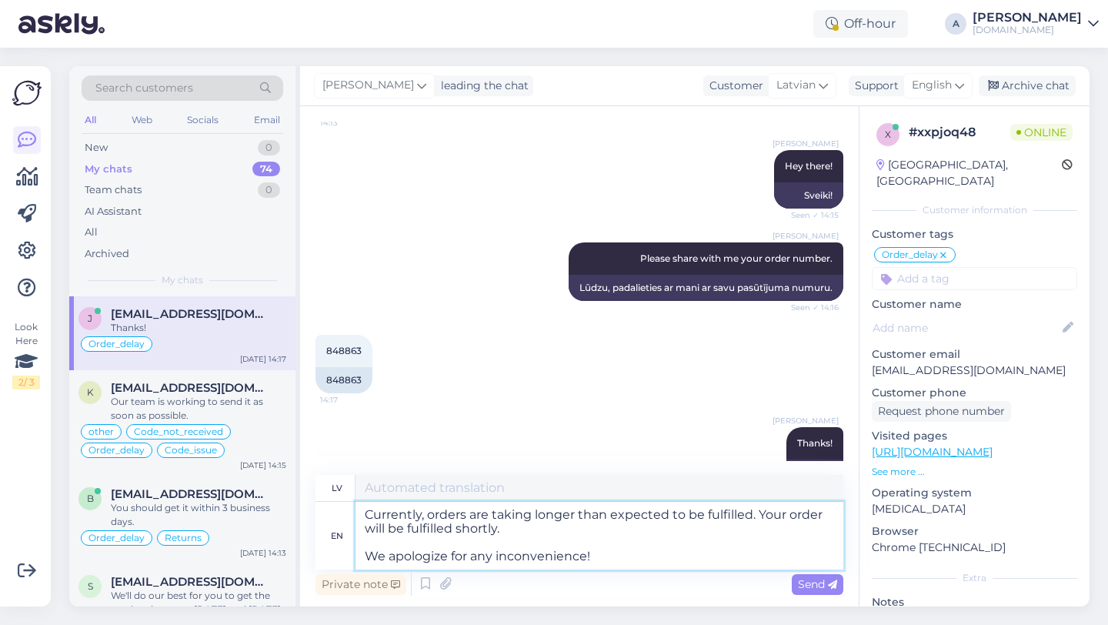
type textarea "Pašlaik pasūtījumu izpilde aizņem ilgāku laiku nekā paredzēts. Jūsu pasūtījums …"
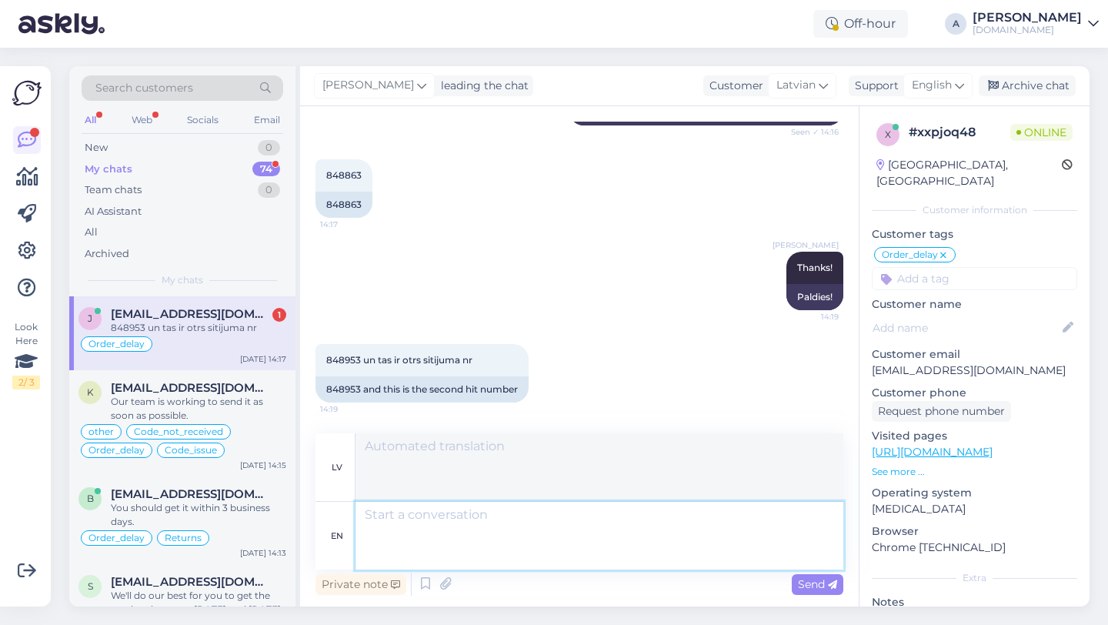
scroll to position [4194, 0]
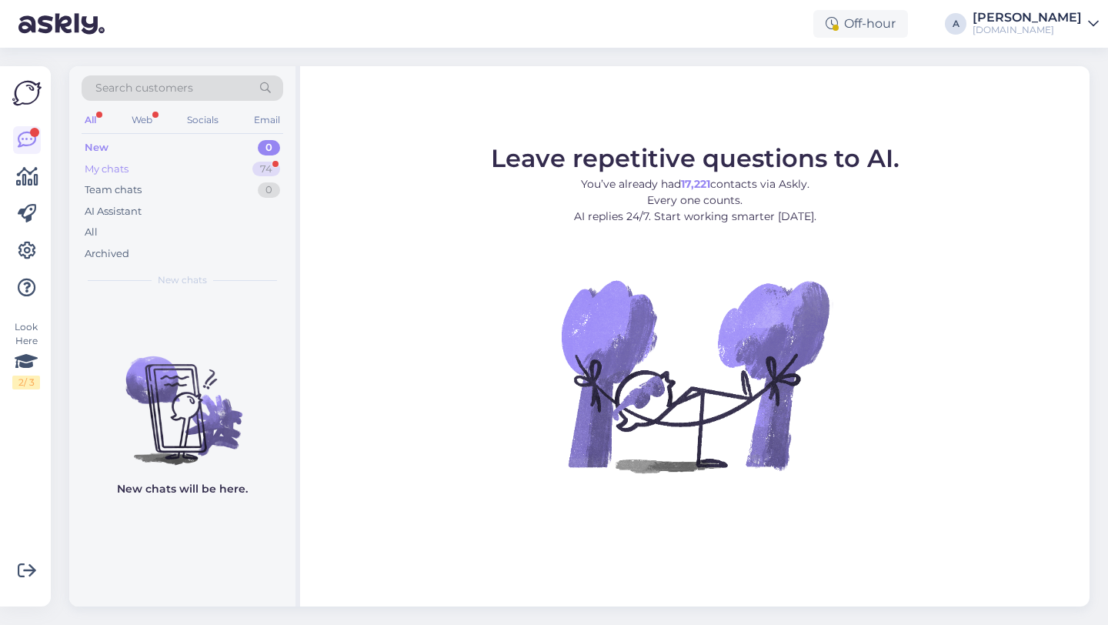
click at [256, 177] on div "My chats 74" at bounding box center [183, 169] width 202 height 22
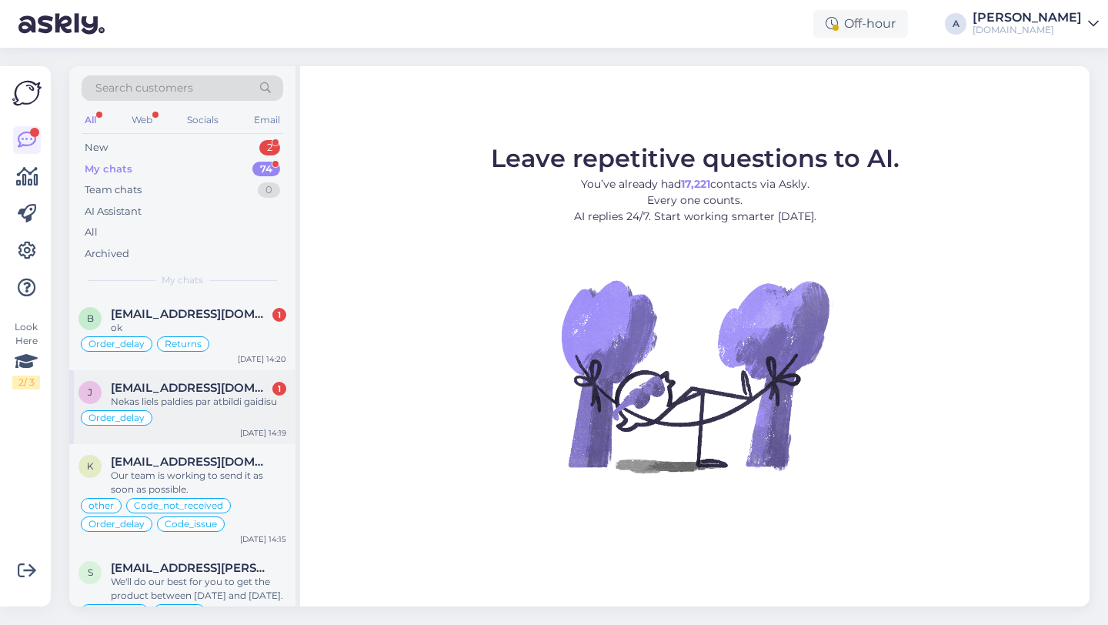
click at [219, 389] on div "jurcix25@inbox.lv 1" at bounding box center [198, 388] width 175 height 14
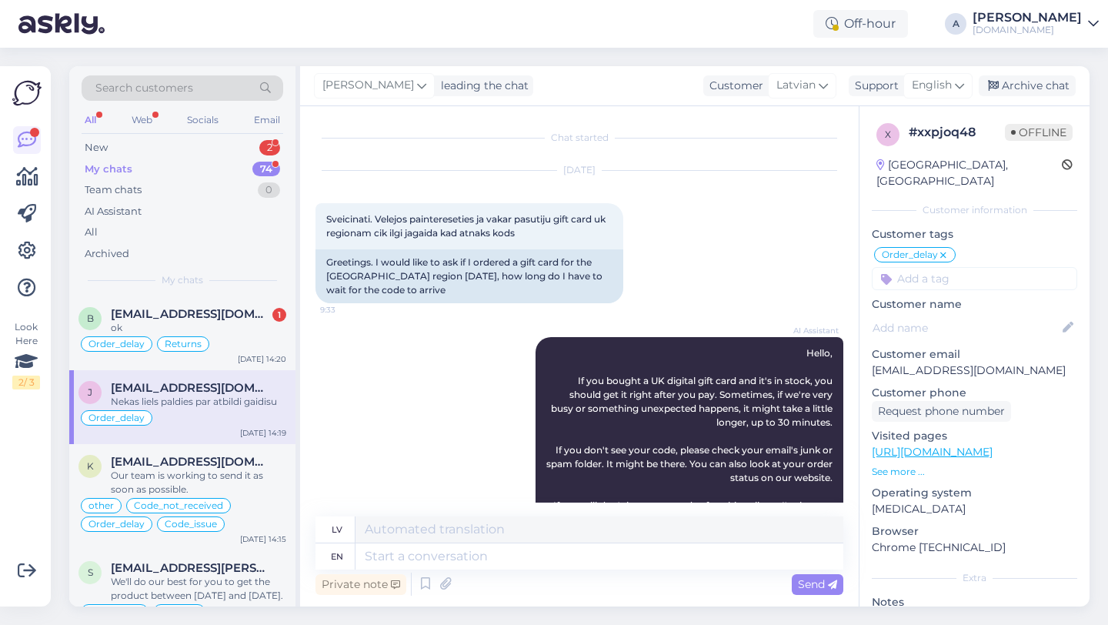
scroll to position [4286, 0]
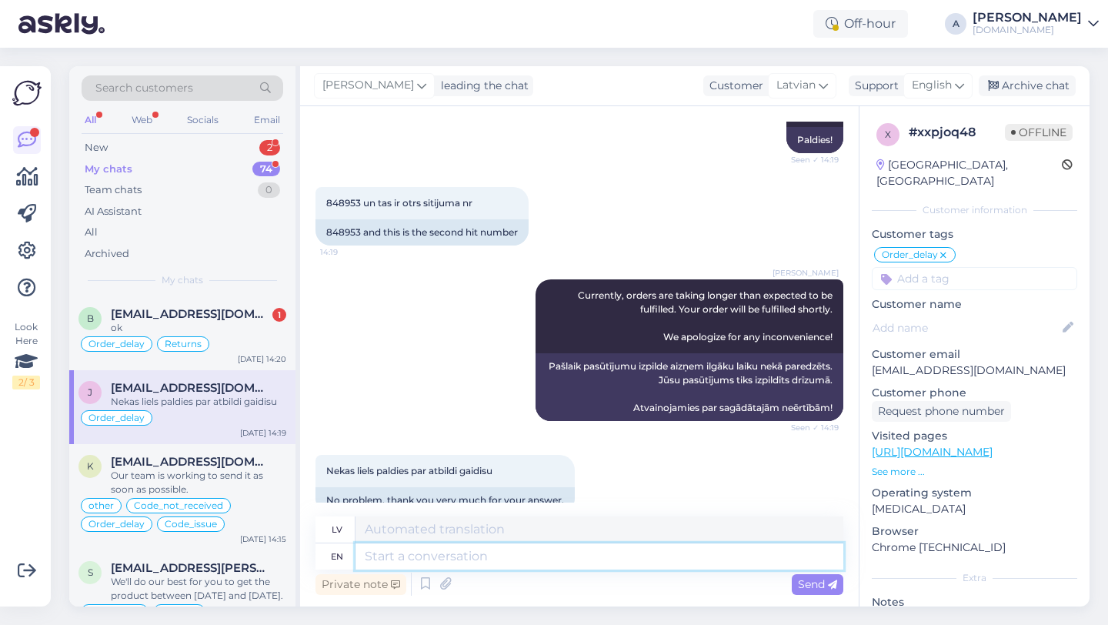
click at [389, 546] on textarea at bounding box center [599, 556] width 488 height 26
type textarea "You're w"
type textarea "Tu esi"
type textarea "You're wel"
type textarea "Tev viss kārtībā"
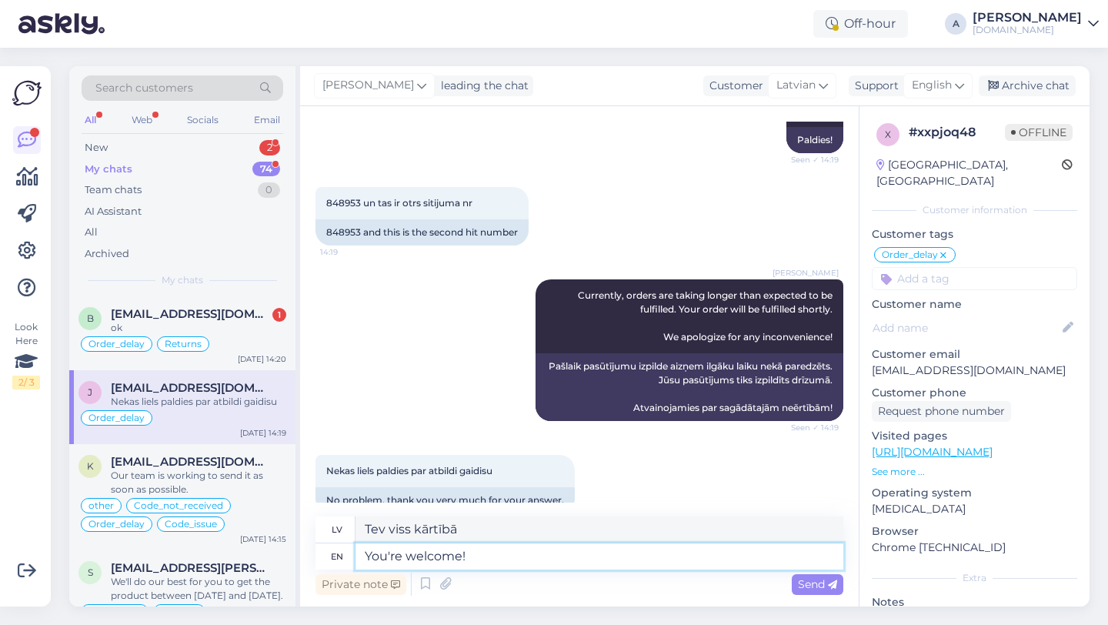
type textarea "You're welcome!"
type textarea "Nav par ko!"
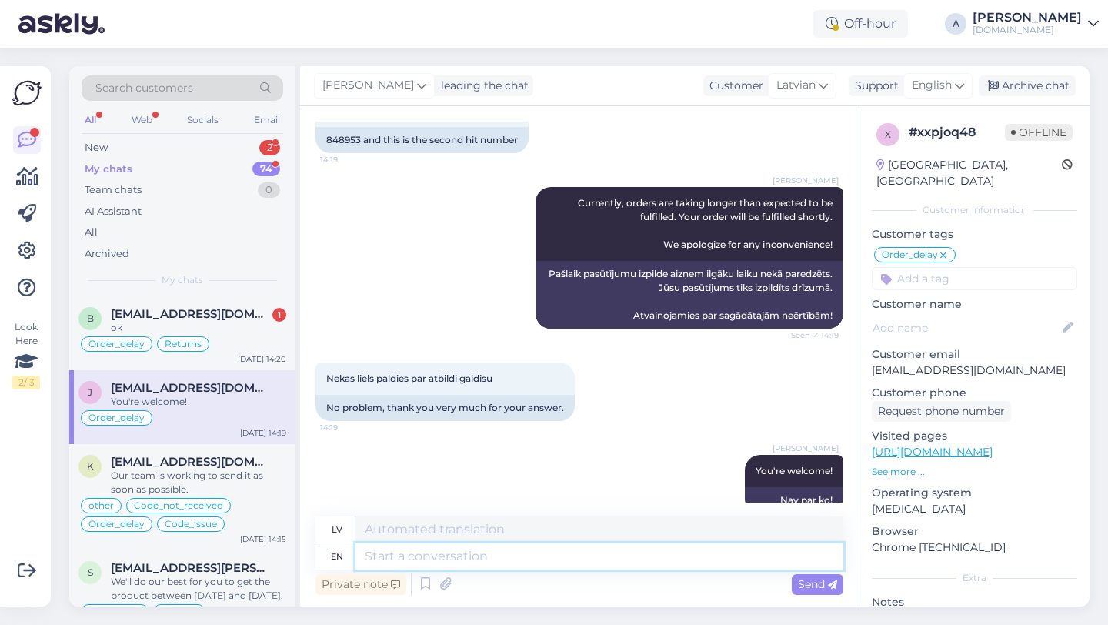
paste textarea "If you need further help, don't hesitate to contact us again. Have a great day!"
type textarea "If you need further help, don't hesitate to contact us again. Have a great day!"
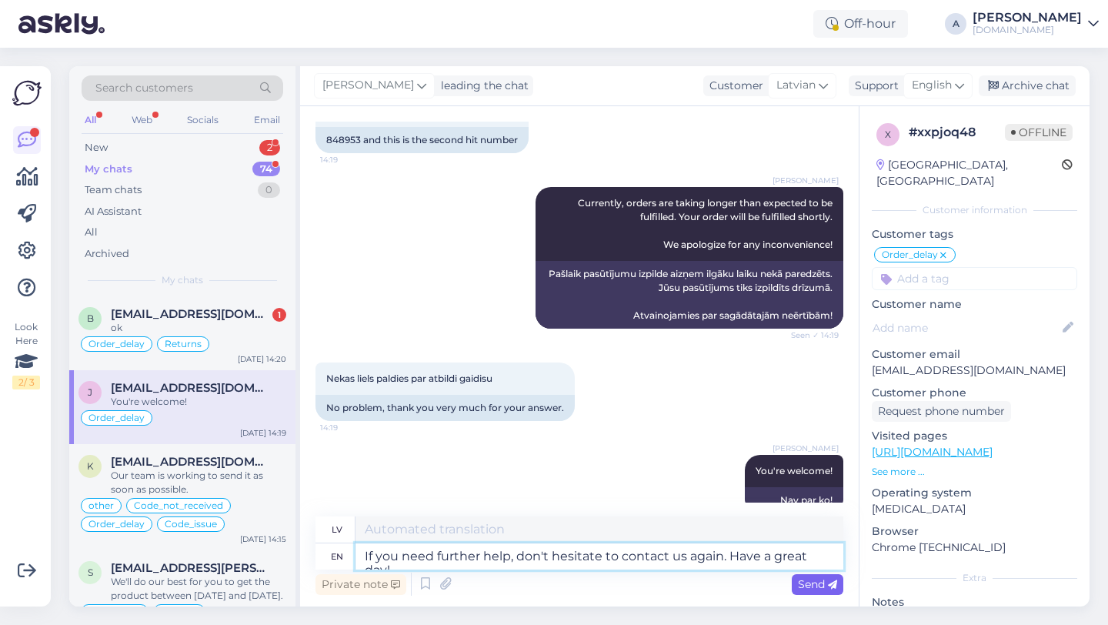
type textarea "Ja jums nepieciešama papildu palīdzība, nevilcinieties sazināties ar mums vēlre…"
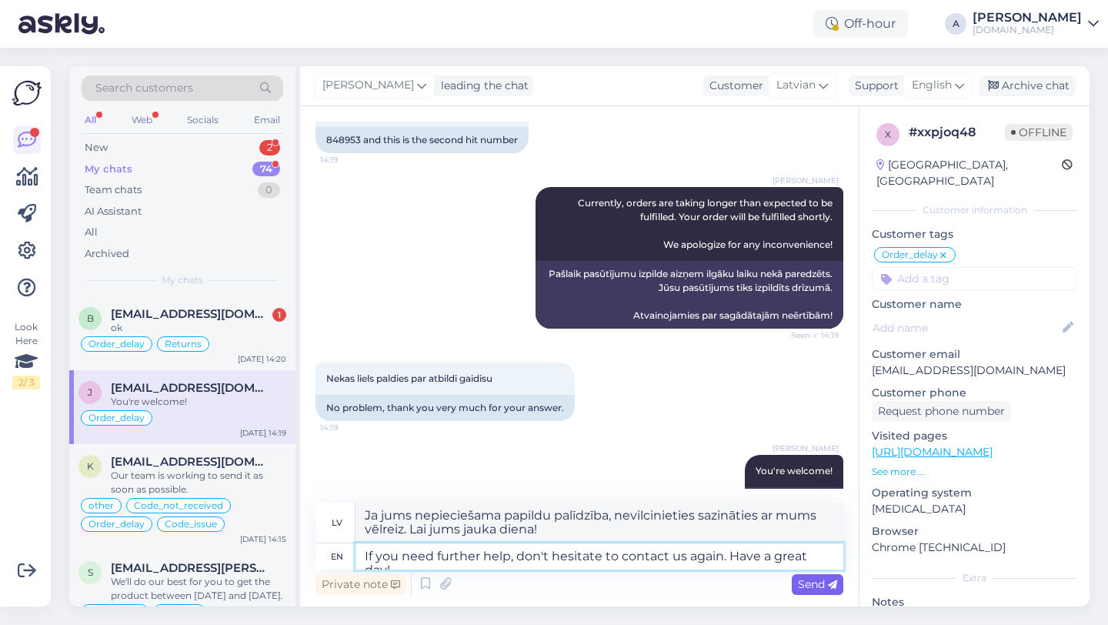
type textarea "If you need further help, don't hesitate to contact us again. Have a great day!"
click at [809, 583] on span "Send" at bounding box center [817, 584] width 39 height 14
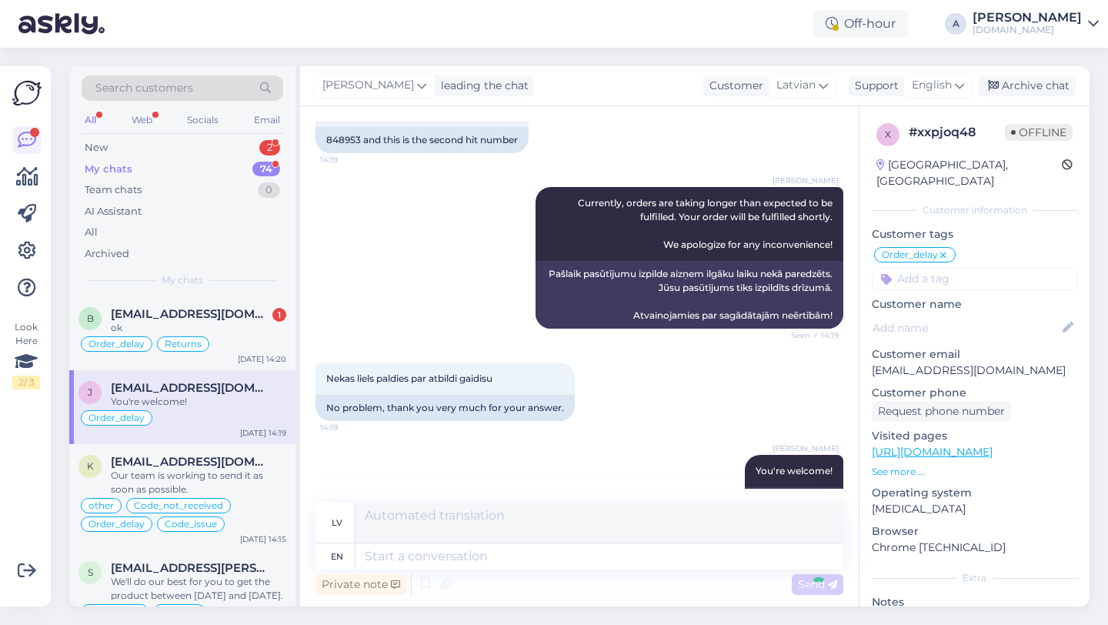
scroll to position [4498, 0]
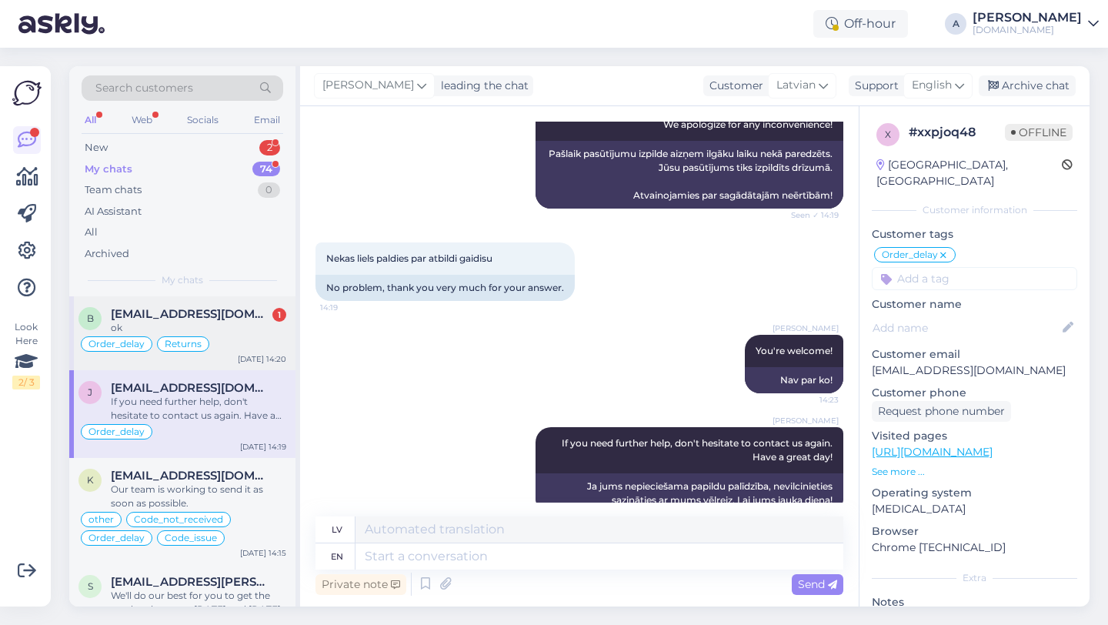
click at [206, 322] on div "ok" at bounding box center [198, 328] width 175 height 14
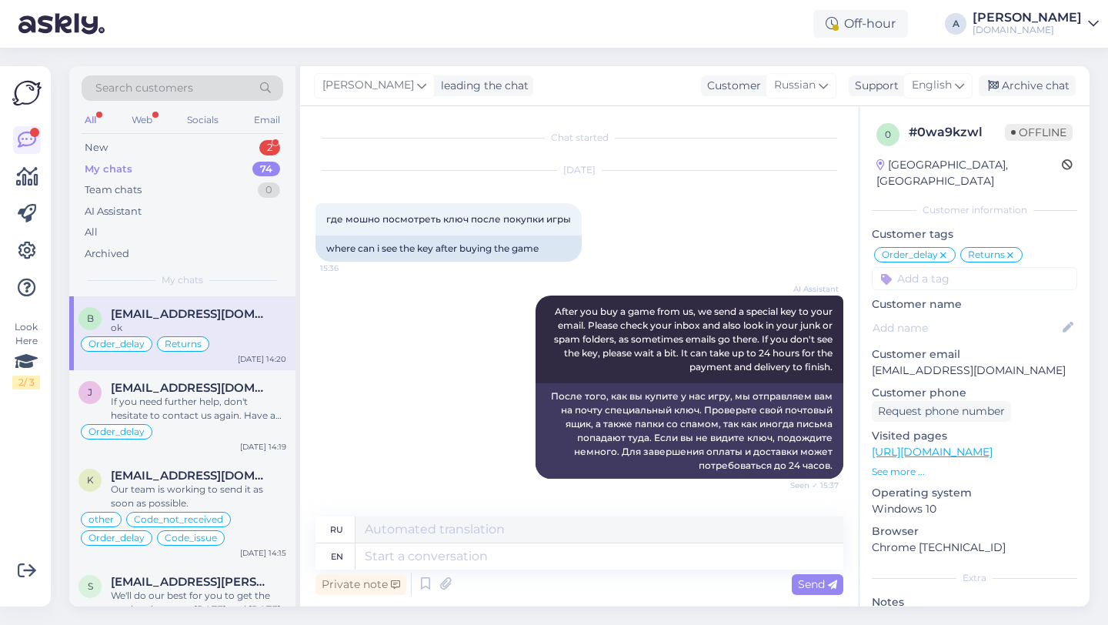
scroll to position [5188, 0]
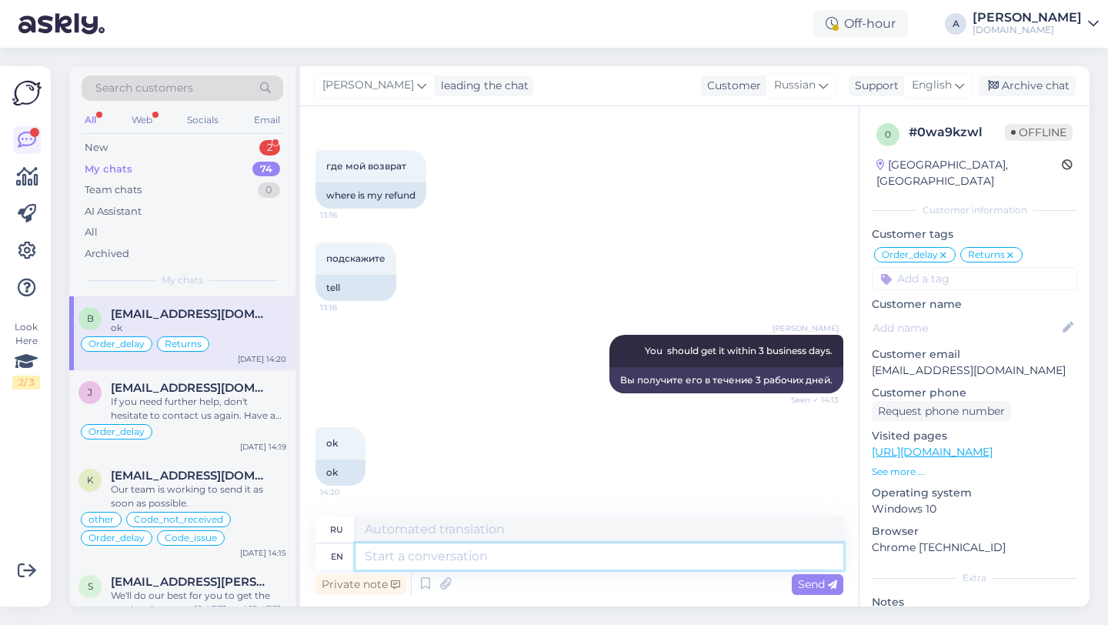
click at [432, 561] on textarea at bounding box center [599, 556] width 488 height 26
paste textarea "Thanks for getting in touch. If you need further help, don't hesitate to contac…"
type textarea "Thanks for getting in touch. If you need further help, don't hesitate to contac…"
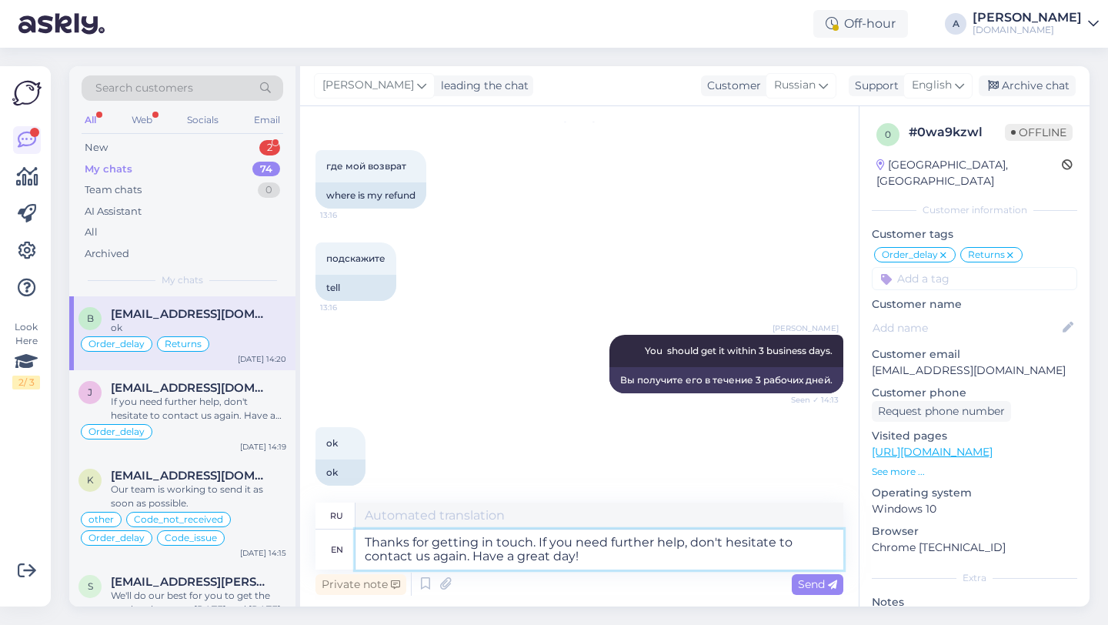
type textarea "Спасибо, что обратились к нам. Если вам понадобится дополнительная помощь, обра…"
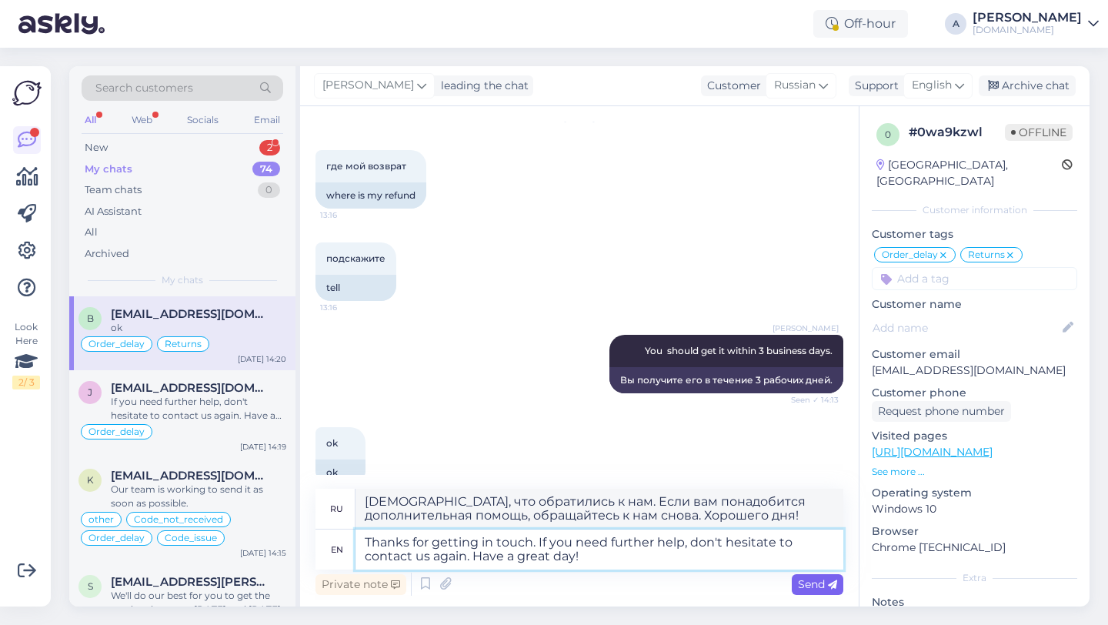
type textarea "Thanks for getting in touch. If you need further help, don't hesitate to contac…"
click at [802, 590] on span "Send" at bounding box center [817, 584] width 39 height 14
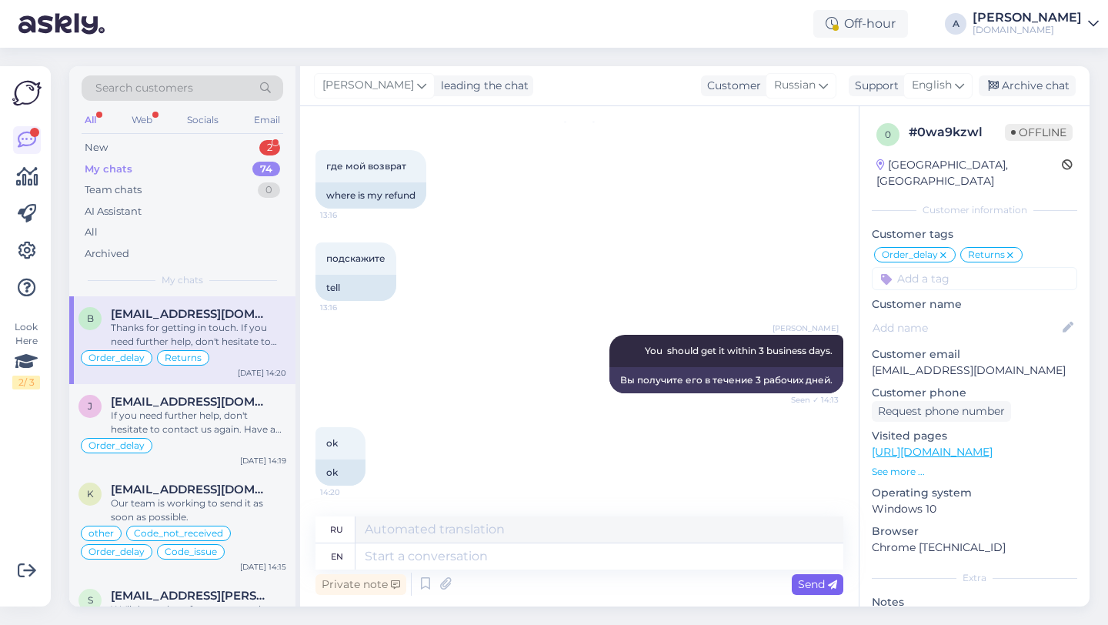
scroll to position [5322, 0]
